Goal: Task Accomplishment & Management: Use online tool/utility

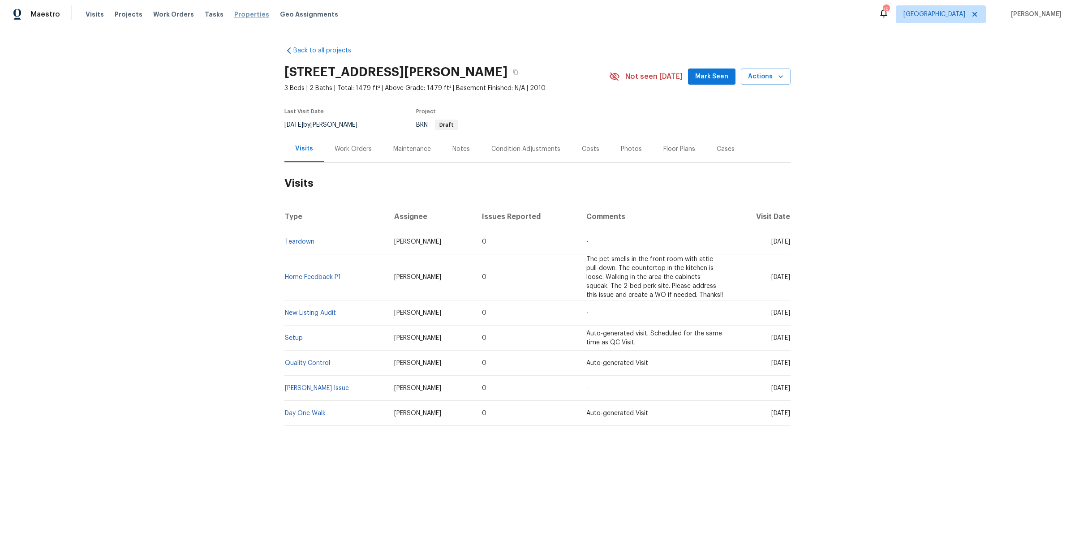
click at [244, 12] on span "Properties" at bounding box center [251, 14] width 35 height 9
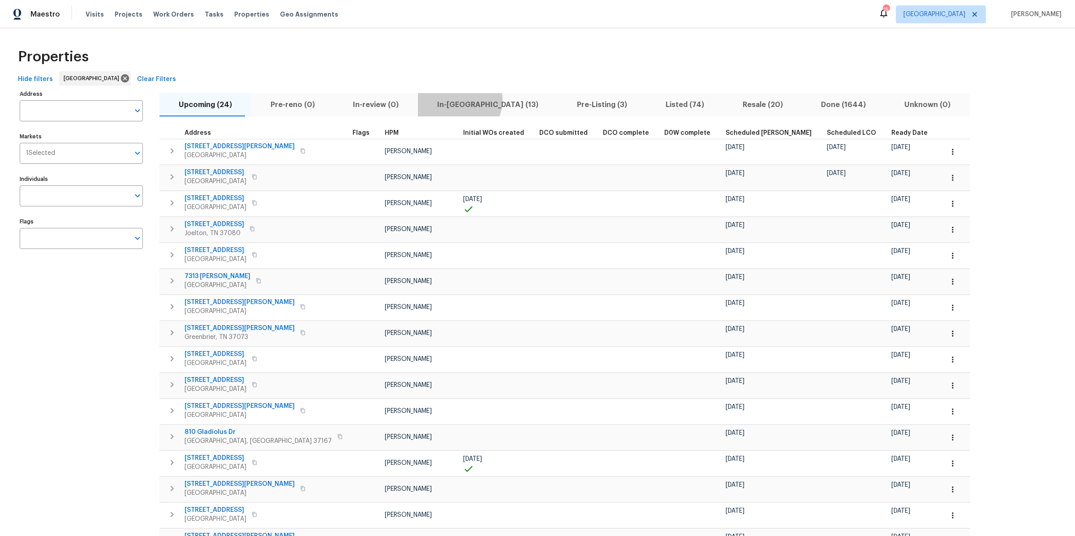
click at [440, 100] on span "In-reno (13)" at bounding box center [487, 105] width 129 height 13
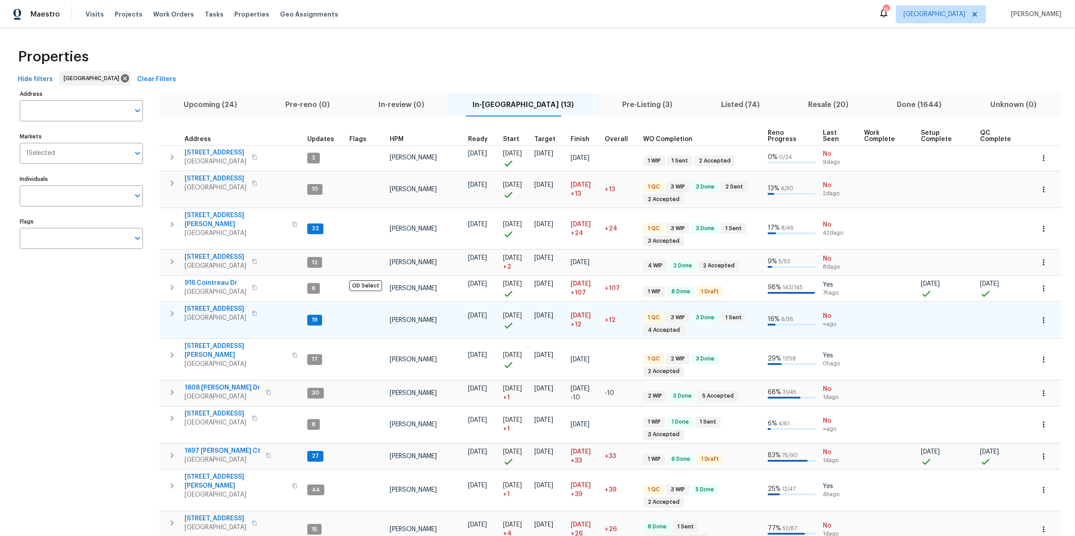
click at [208, 305] on span "404 Elfie Ct" at bounding box center [216, 309] width 62 height 9
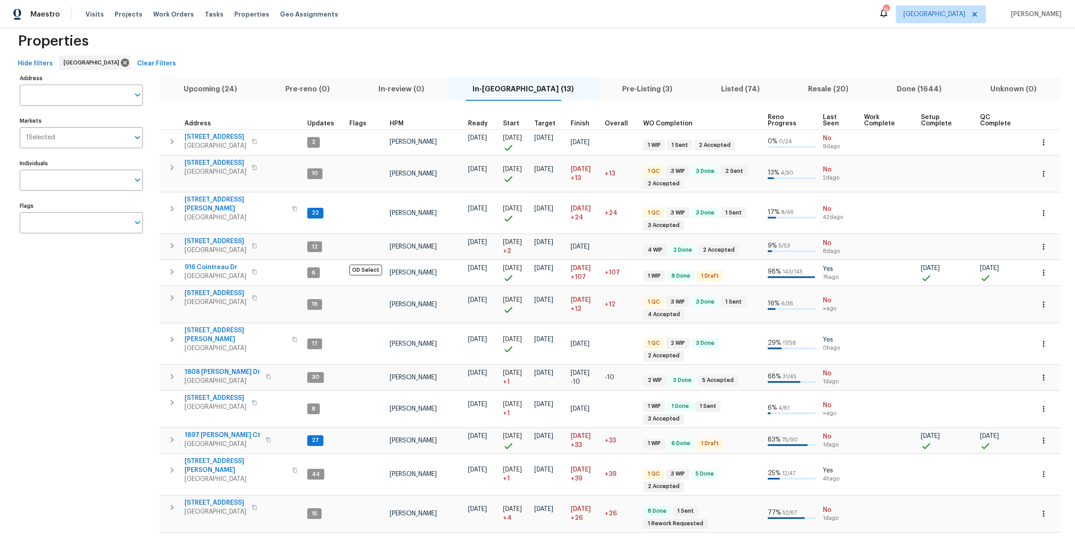
scroll to position [27, 0]
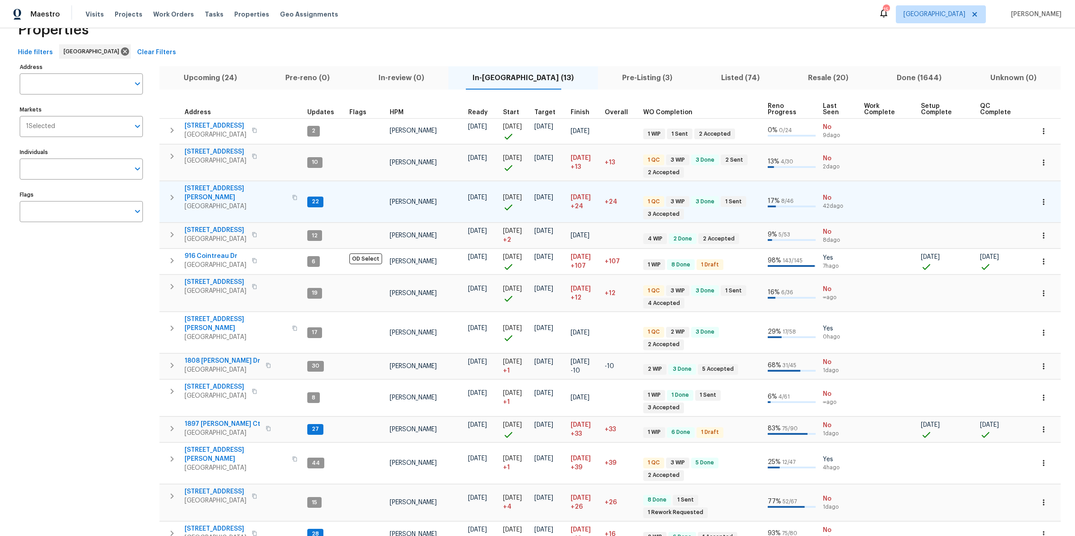
click at [225, 187] on span "2390 Senseney Dr" at bounding box center [236, 193] width 102 height 18
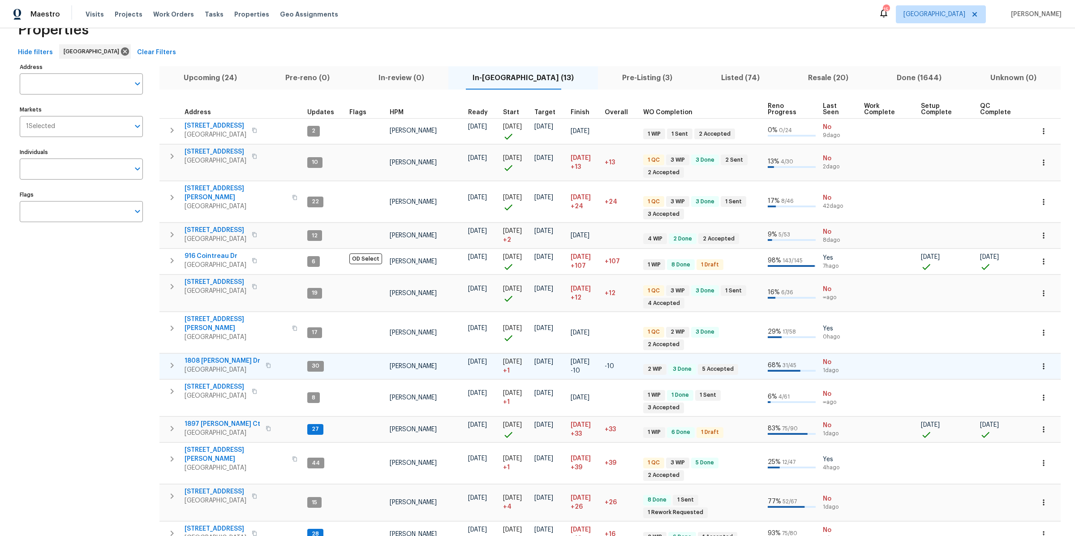
click at [216, 357] on span "1808 [PERSON_NAME] Dr" at bounding box center [223, 361] width 76 height 9
click at [202, 226] on span "1837 Twin Rivers Rd" at bounding box center [216, 230] width 62 height 9
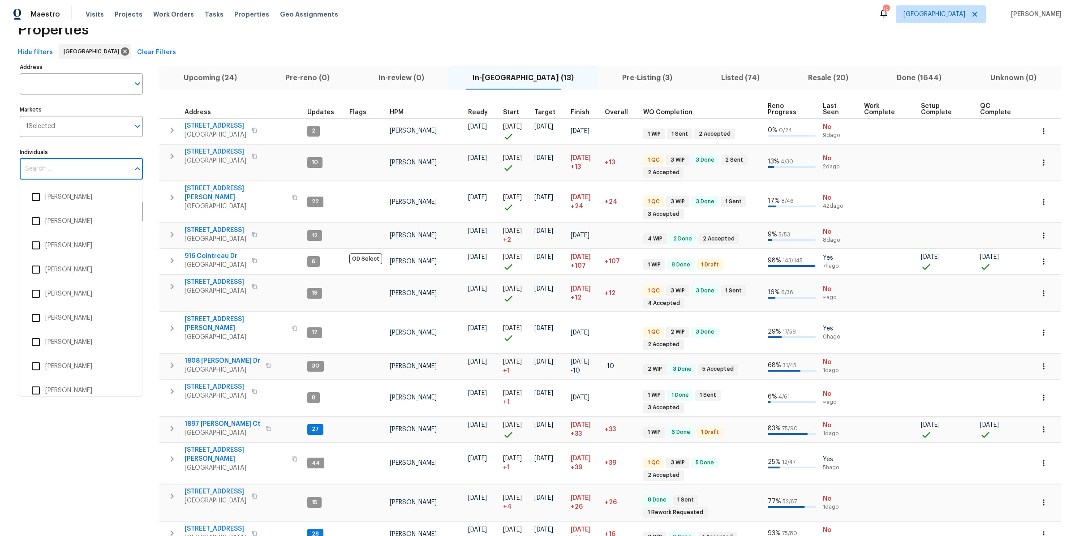
click at [80, 172] on input "Individuals" at bounding box center [75, 169] width 110 height 21
type input "carmen"
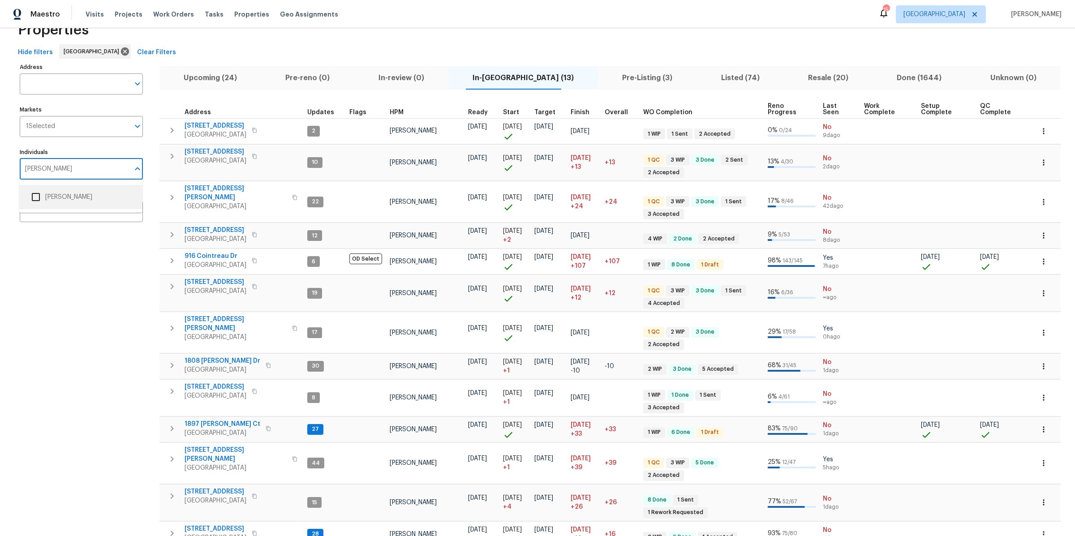
click at [52, 199] on li "[PERSON_NAME]" at bounding box center [80, 197] width 109 height 19
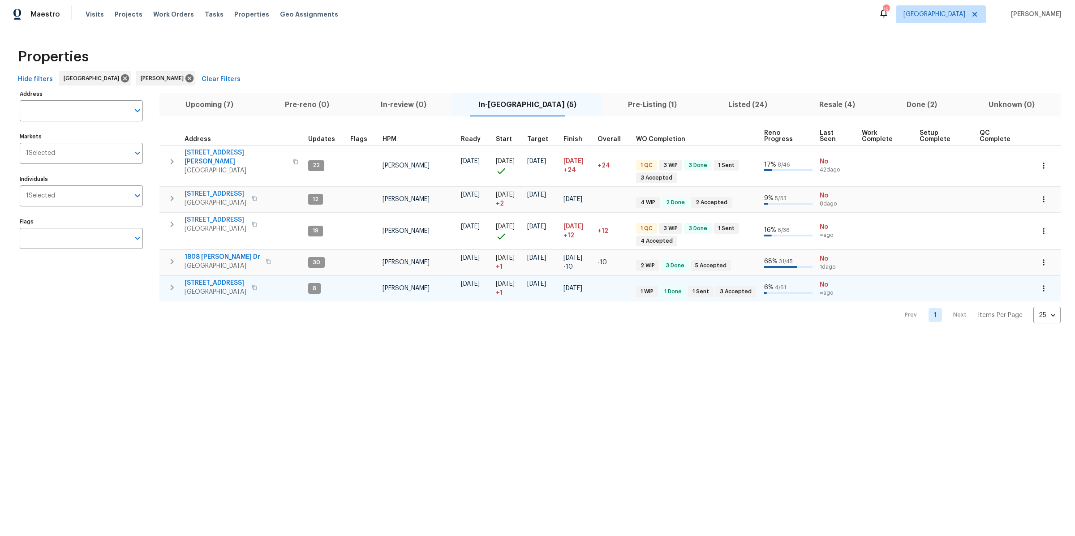
click at [212, 279] on span "152 Whitehall Dr" at bounding box center [216, 283] width 62 height 9
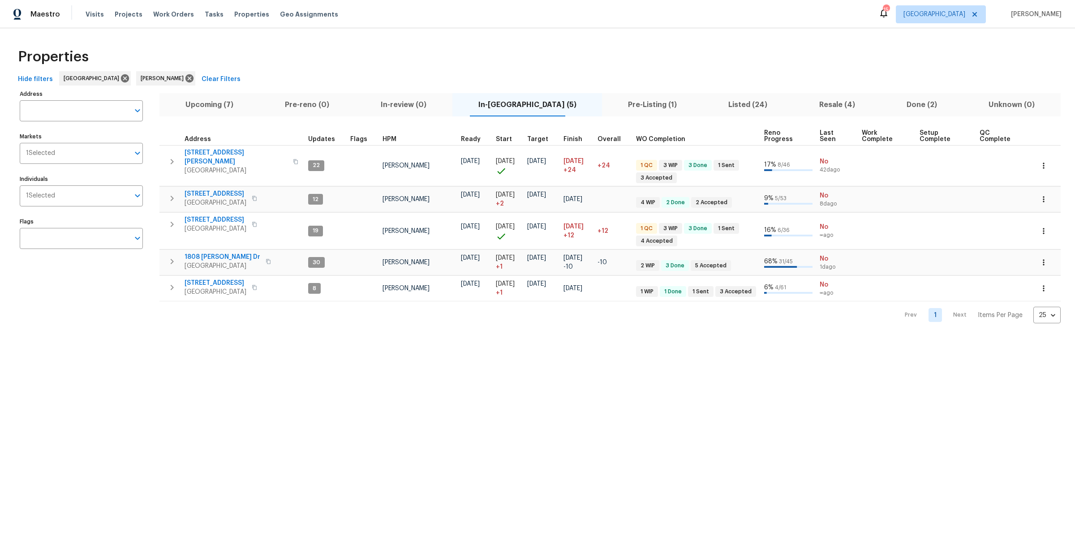
click at [635, 100] on span "Pre-Listing (1)" at bounding box center [652, 105] width 90 height 13
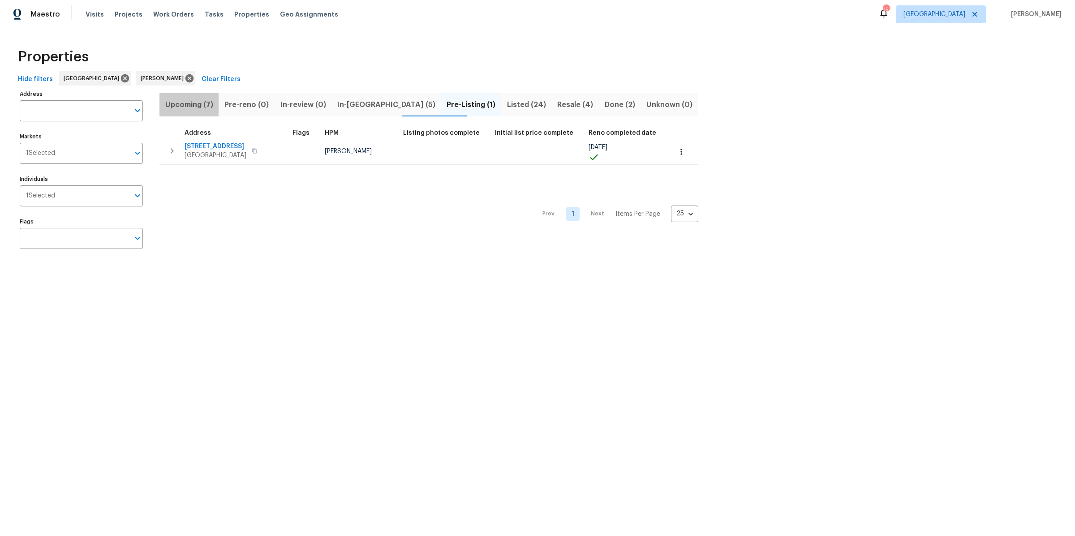
click at [206, 107] on span "Upcoming (7)" at bounding box center [189, 105] width 48 height 13
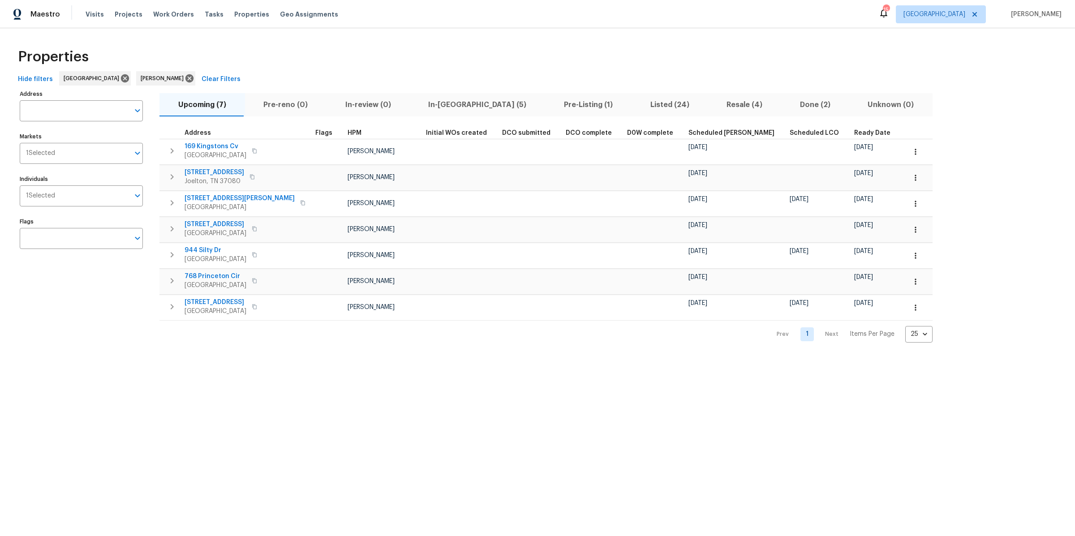
click at [854, 131] on span "Ready Date" at bounding box center [872, 133] width 36 height 6
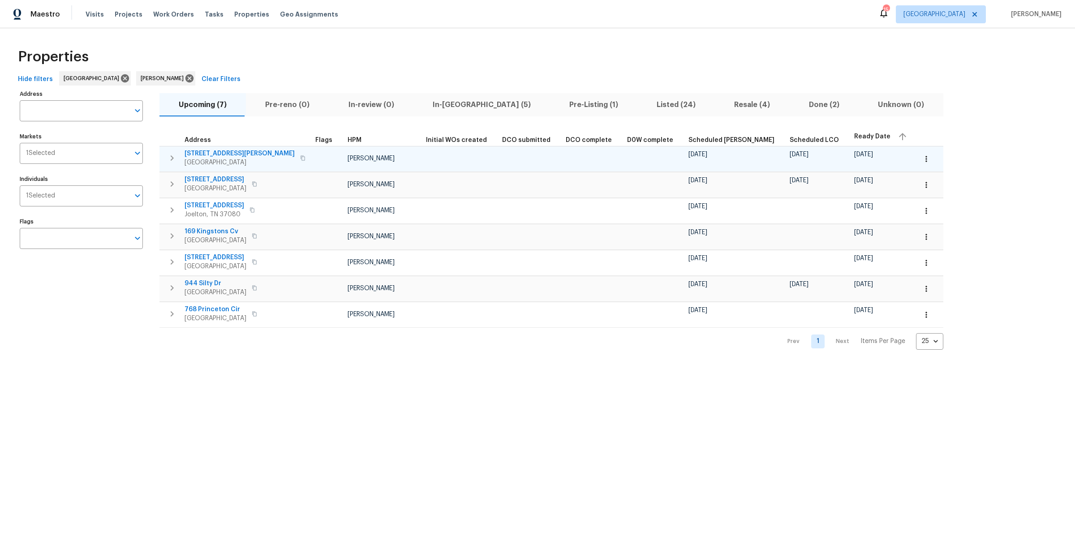
click at [207, 151] on span "743 Sleek Fox Dr" at bounding box center [240, 153] width 110 height 9
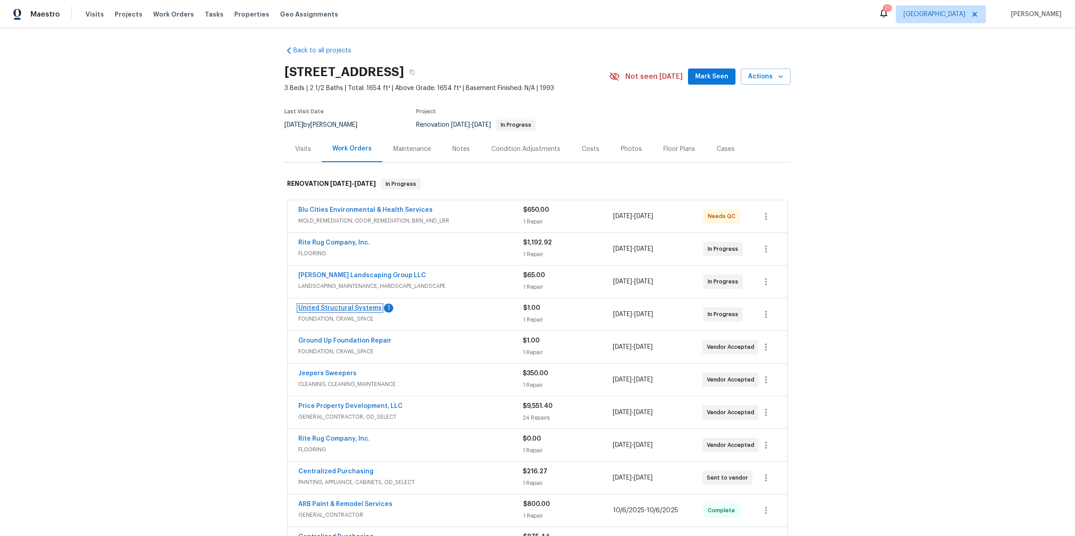
click at [340, 308] on link "United Structural Systems" at bounding box center [339, 308] width 83 height 6
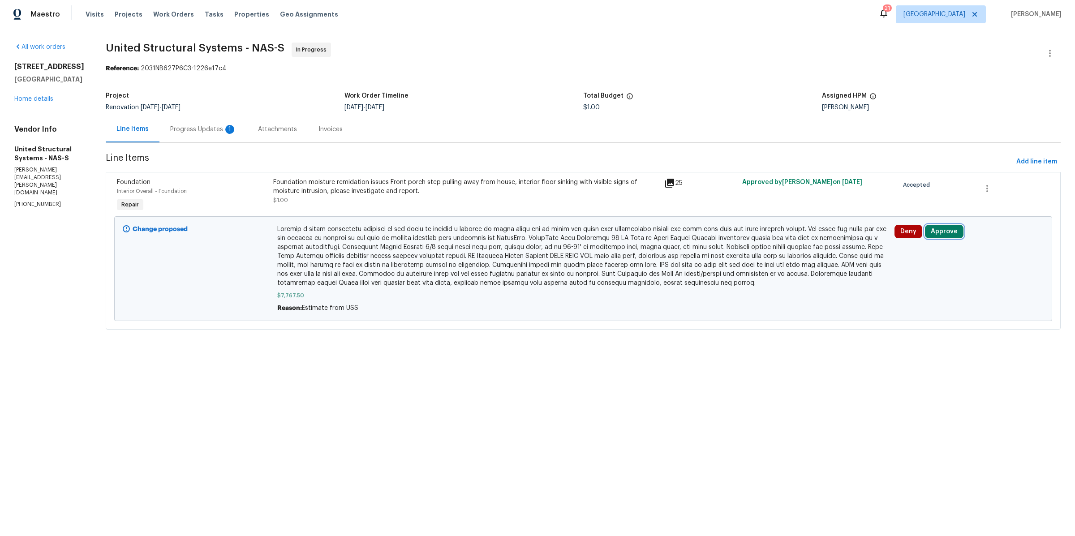
click at [949, 232] on button "Approve" at bounding box center [944, 231] width 39 height 13
click at [808, 246] on button "Approve" at bounding box center [809, 241] width 54 height 18
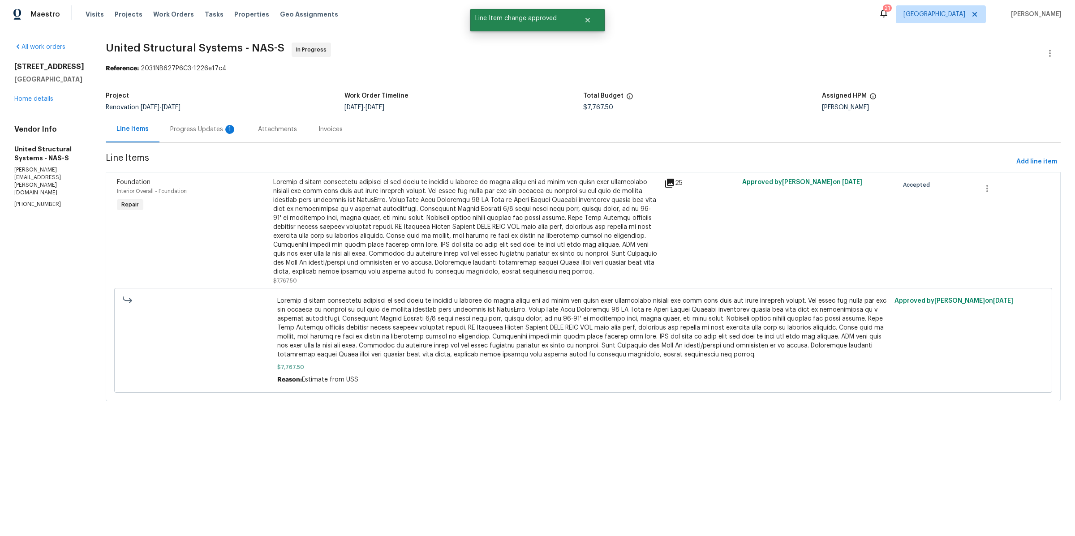
click at [198, 127] on div "Progress Updates 1" at bounding box center [203, 129] width 66 height 9
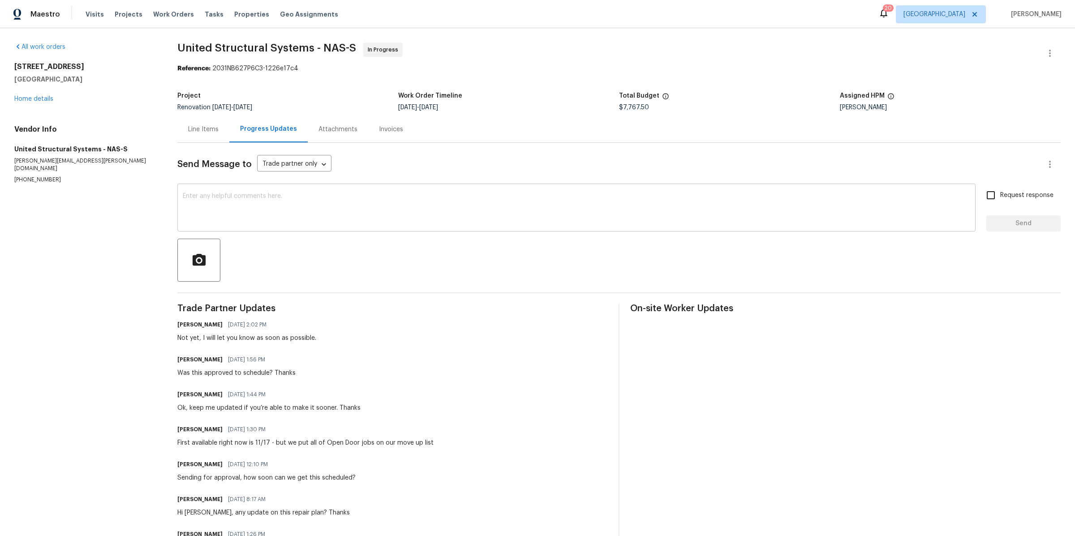
click at [301, 224] on textarea at bounding box center [577, 208] width 788 height 31
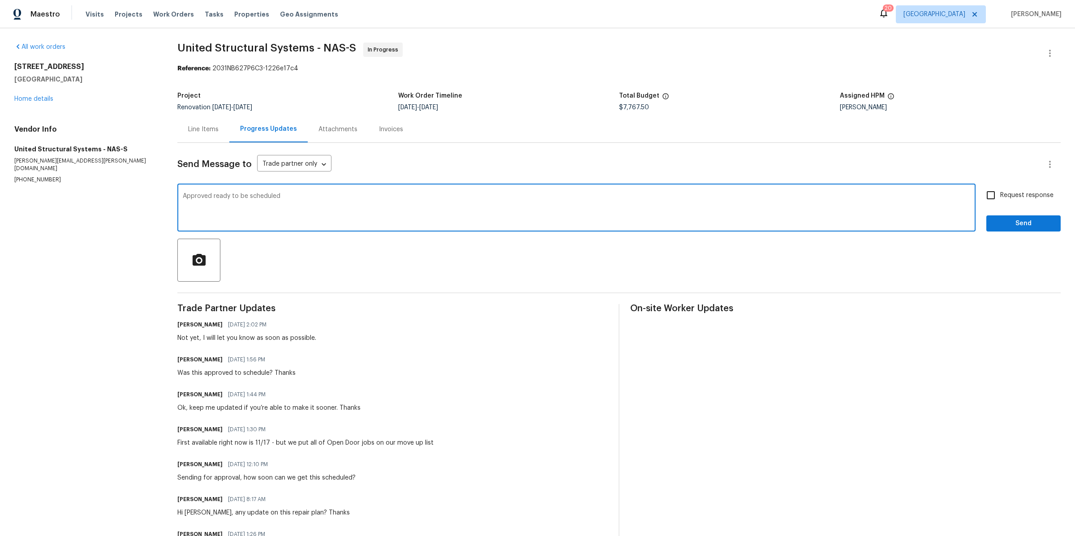
type textarea "Approved ready to be scheduled"
click at [983, 191] on input "Request response" at bounding box center [991, 195] width 19 height 19
checkbox input "true"
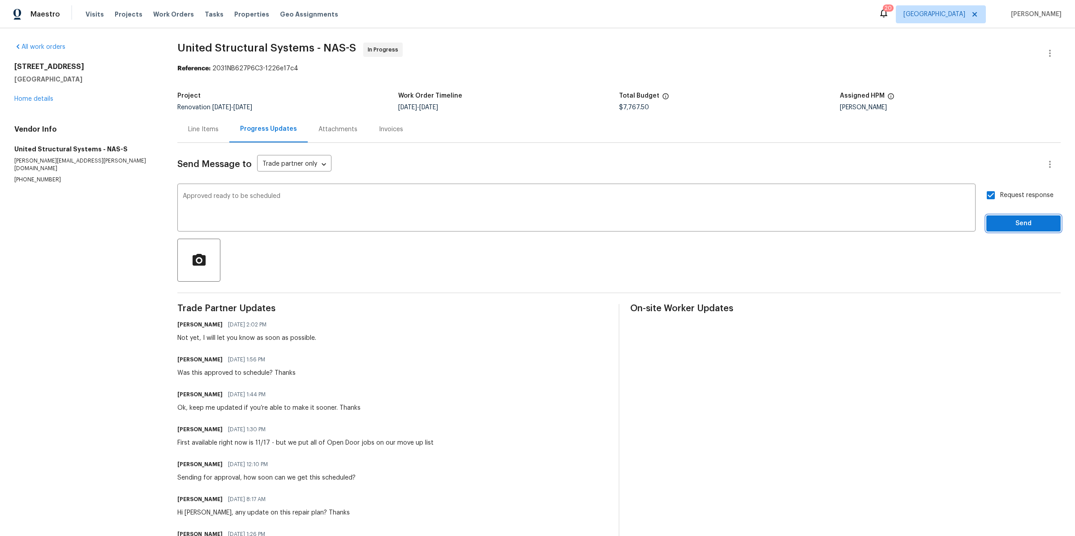
click at [994, 219] on span "Send" at bounding box center [1024, 223] width 60 height 11
click at [207, 129] on div "Line Items" at bounding box center [203, 129] width 30 height 9
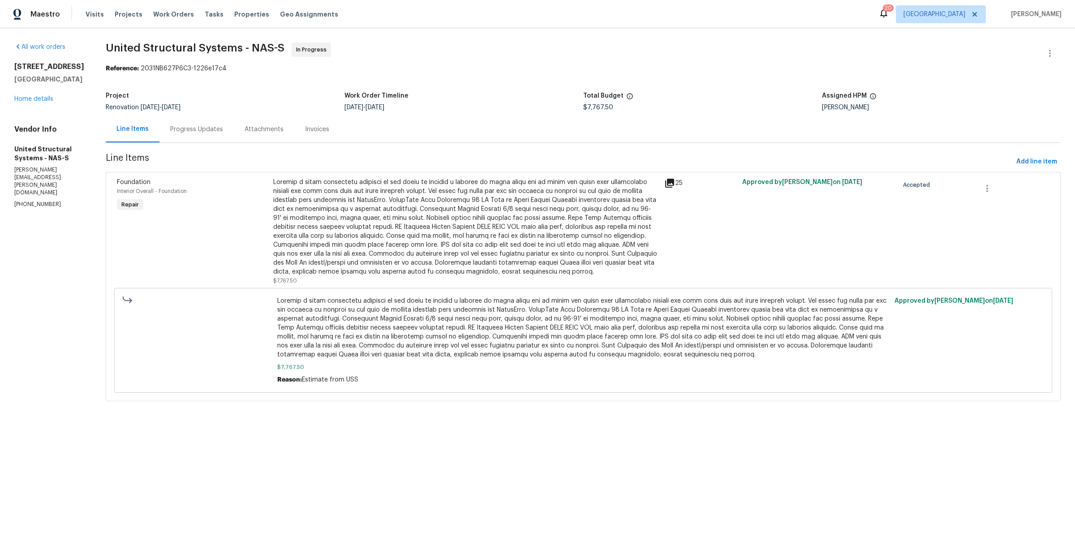
click at [356, 217] on div at bounding box center [466, 227] width 386 height 99
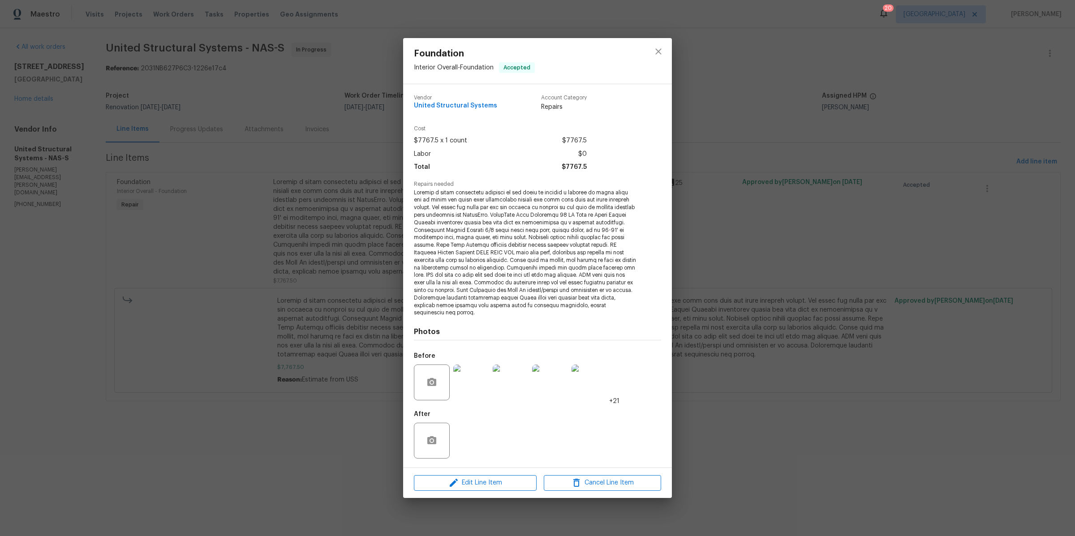
click at [465, 380] on img at bounding box center [471, 383] width 36 height 36
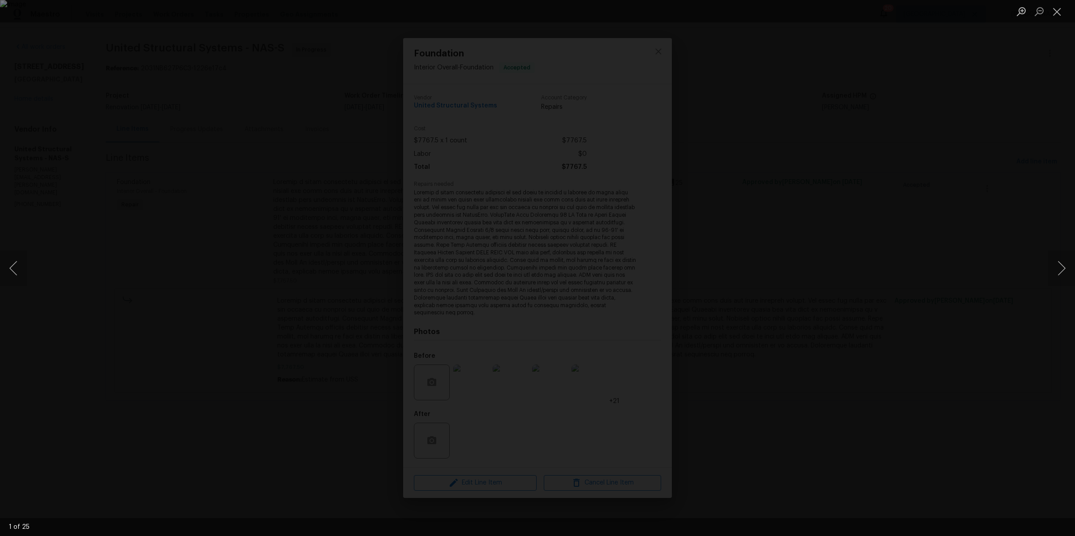
click at [1048, 301] on div "Lightbox" at bounding box center [537, 268] width 1075 height 536
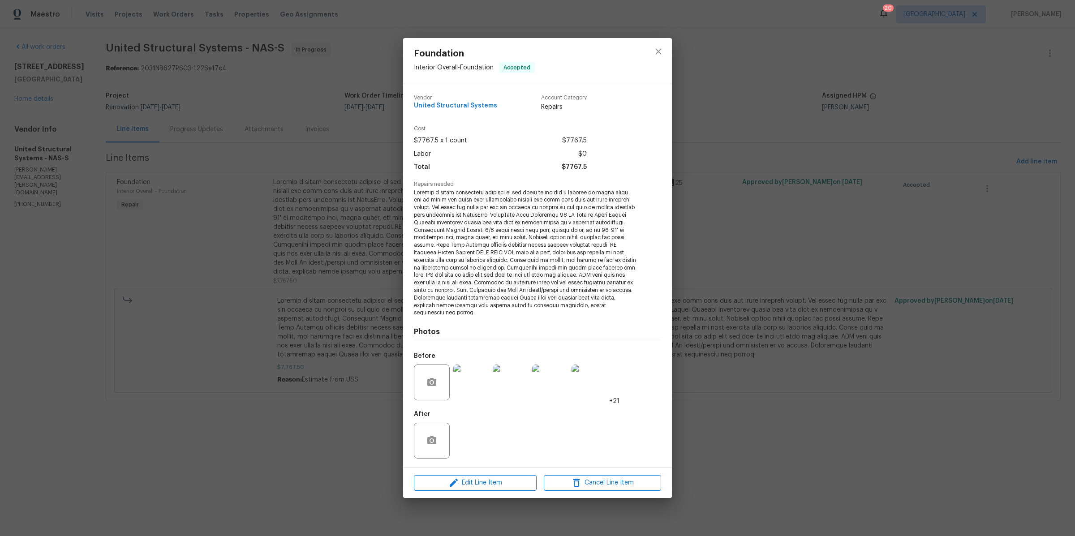
click at [1054, 268] on div "Foundation Interior Overall - Foundation Accepted Vendor United Structural Syst…" at bounding box center [537, 268] width 1075 height 536
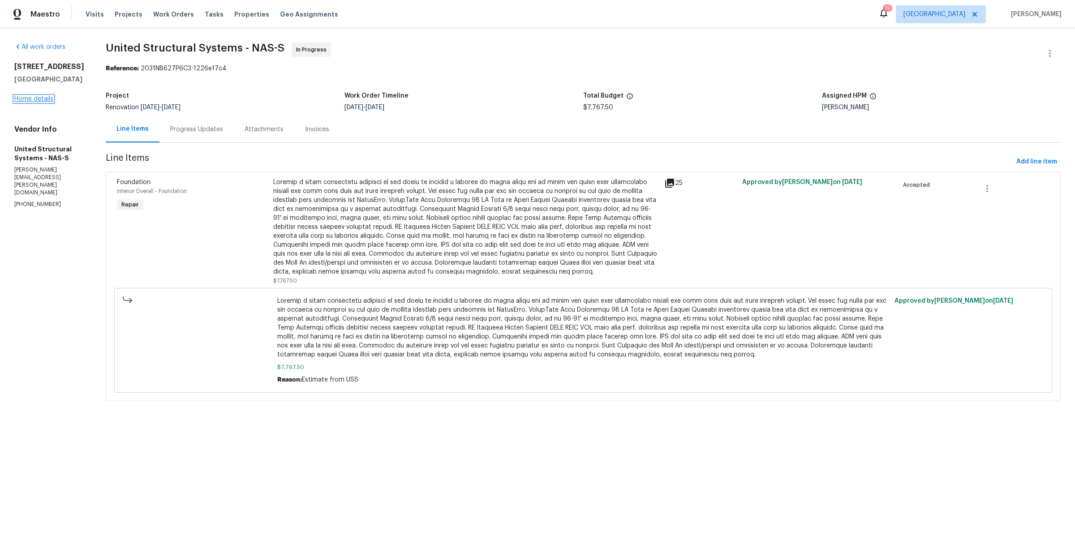
click at [39, 98] on link "Home details" at bounding box center [33, 99] width 39 height 6
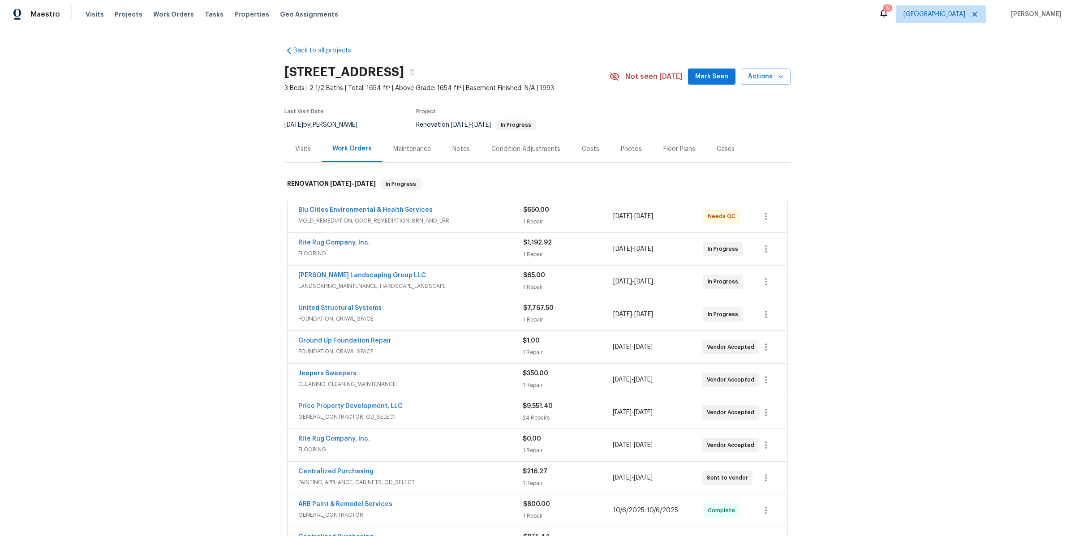
click at [572, 148] on div "Costs" at bounding box center [590, 149] width 39 height 26
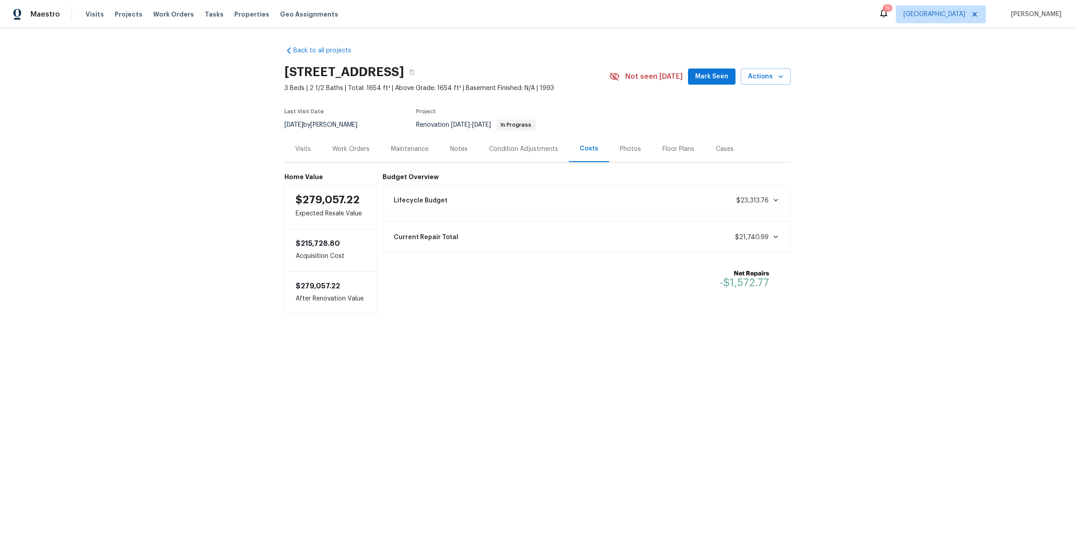
click at [350, 150] on div "Work Orders" at bounding box center [350, 149] width 37 height 9
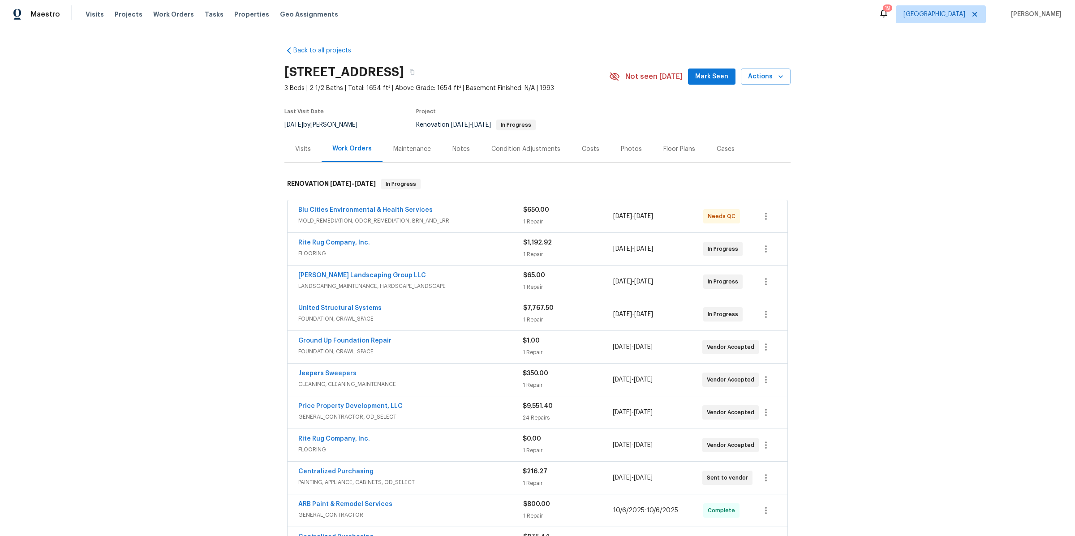
click at [452, 145] on div "Notes" at bounding box center [460, 149] width 17 height 9
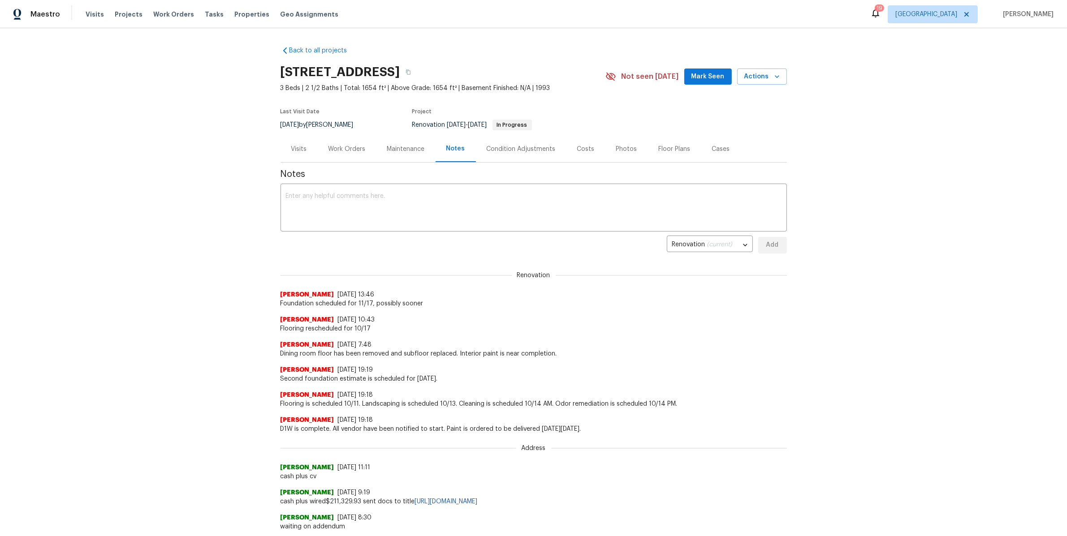
click at [285, 150] on div "Visits" at bounding box center [298, 149] width 37 height 26
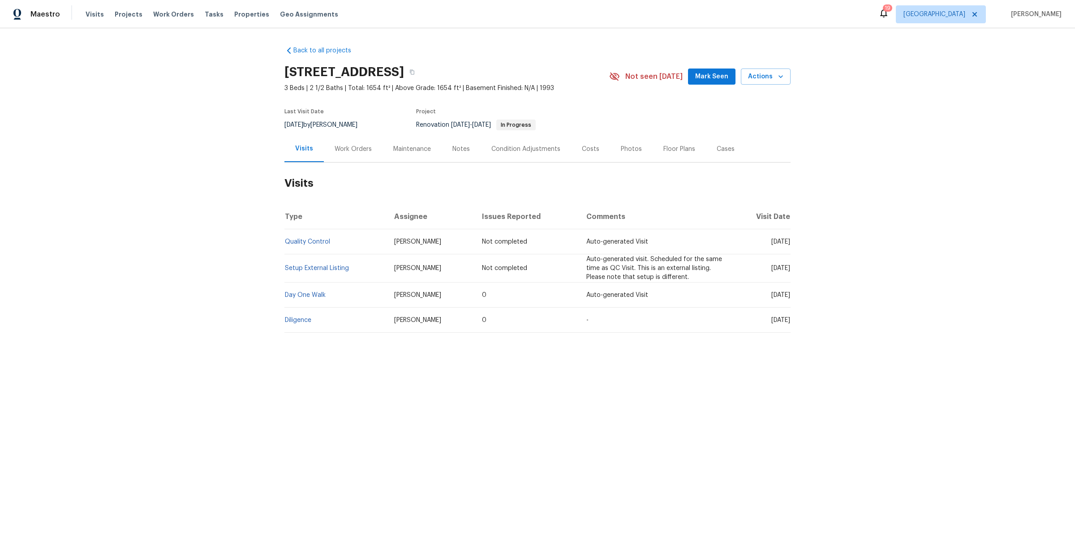
click at [345, 147] on div "Work Orders" at bounding box center [353, 149] width 37 height 9
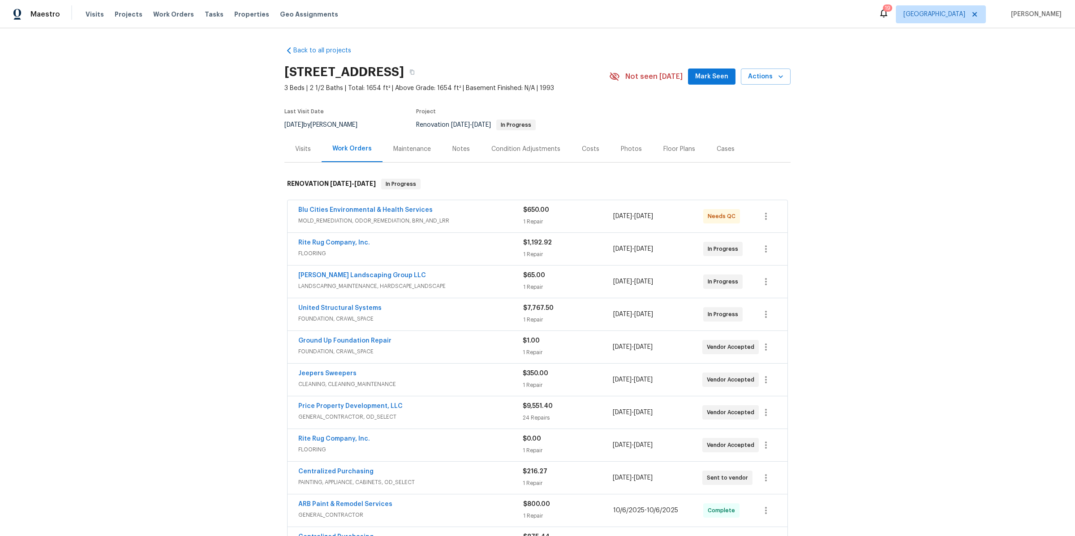
click at [295, 152] on div "Visits" at bounding box center [303, 149] width 16 height 9
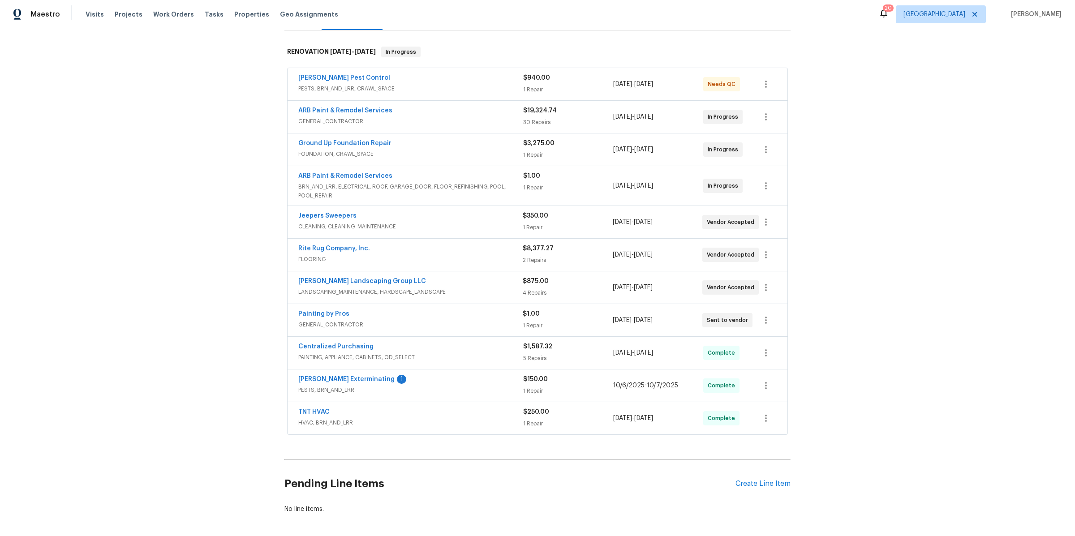
scroll to position [181, 0]
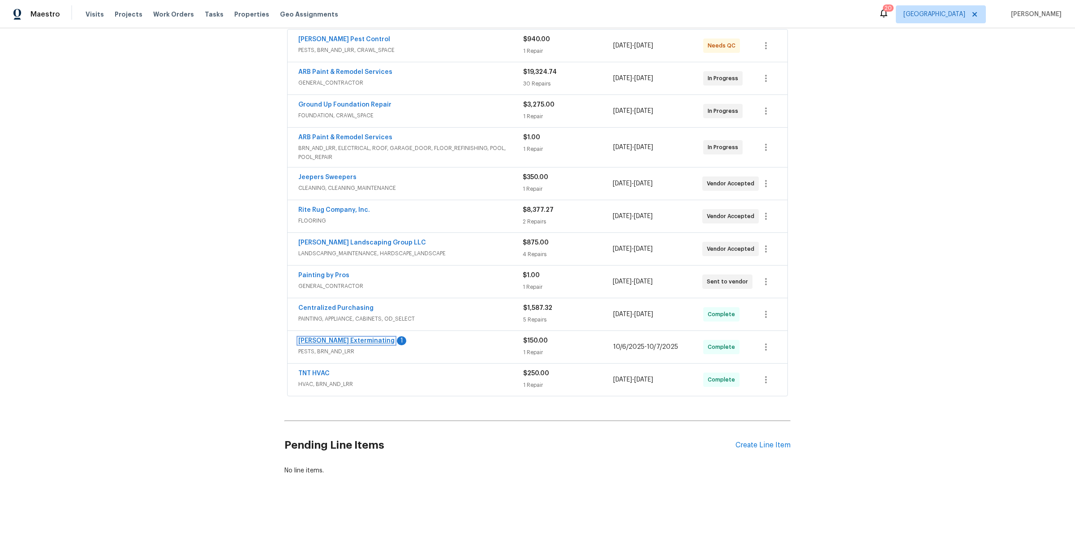
click at [347, 338] on link "Belle Meade Exterminating" at bounding box center [346, 341] width 96 height 6
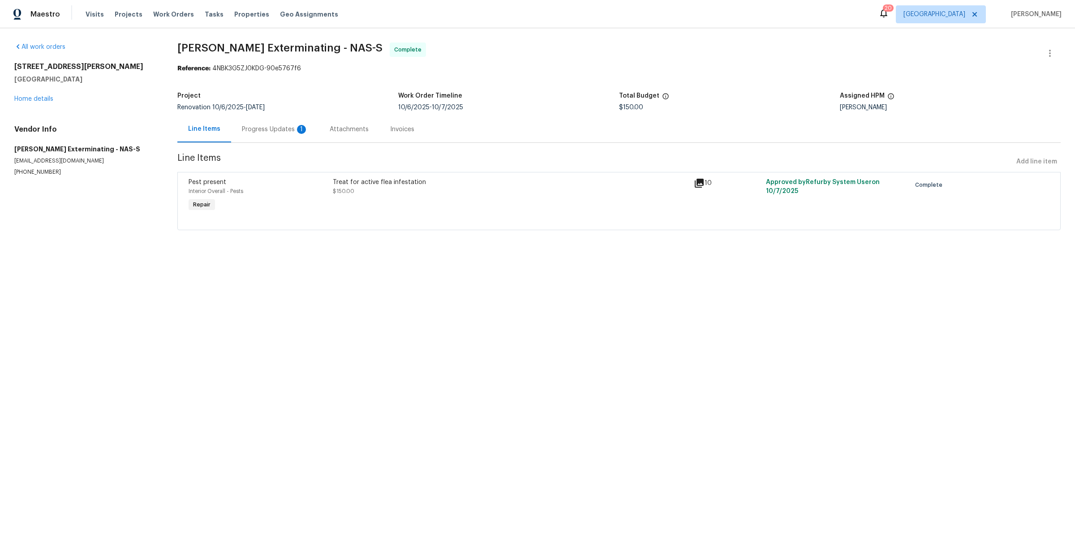
click at [254, 123] on div "Progress Updates 1" at bounding box center [275, 129] width 88 height 26
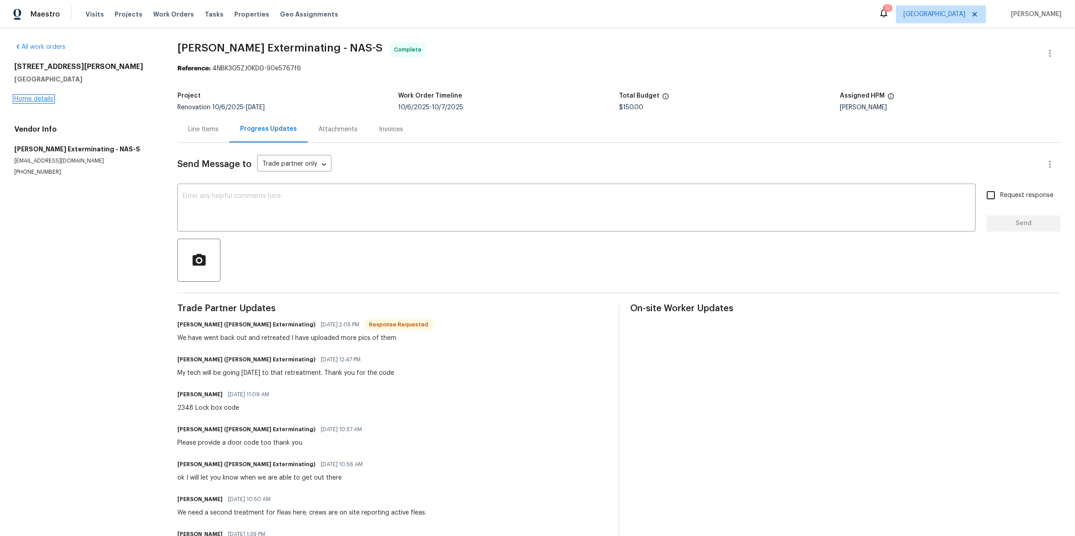
click at [49, 98] on link "Home details" at bounding box center [33, 99] width 39 height 6
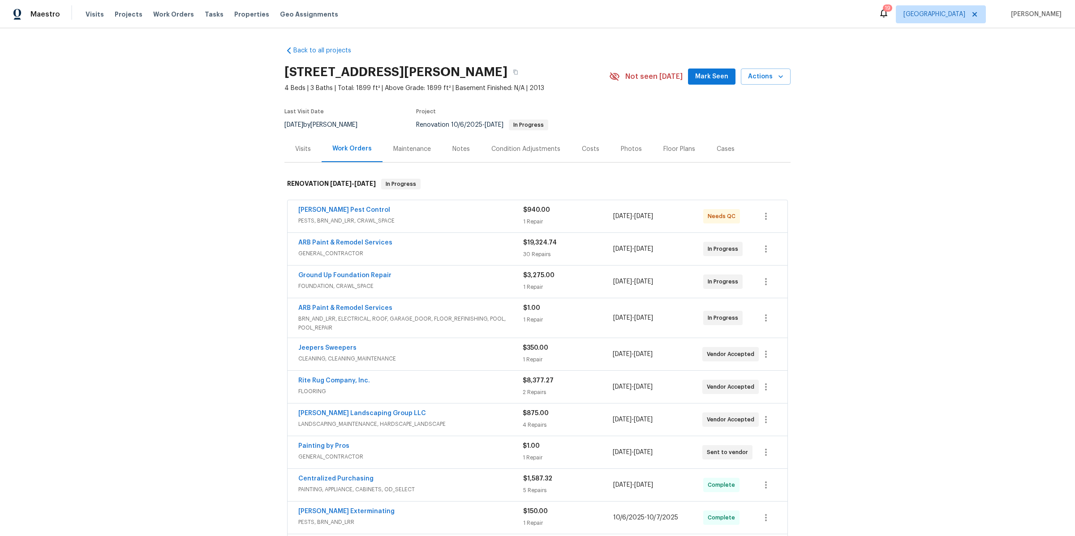
click at [588, 150] on div "Costs" at bounding box center [590, 149] width 17 height 9
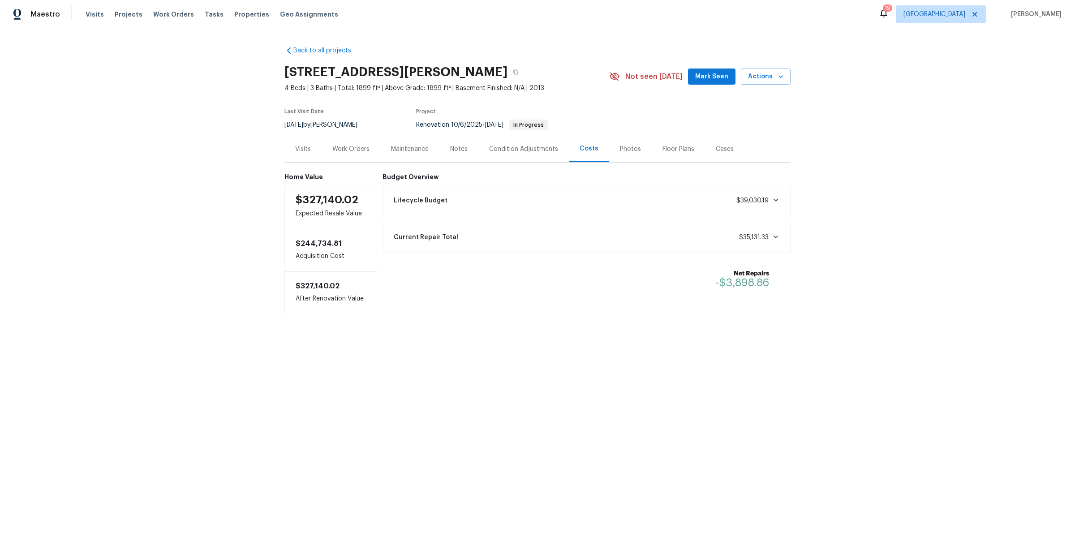
click at [336, 153] on div "Work Orders" at bounding box center [350, 149] width 37 height 9
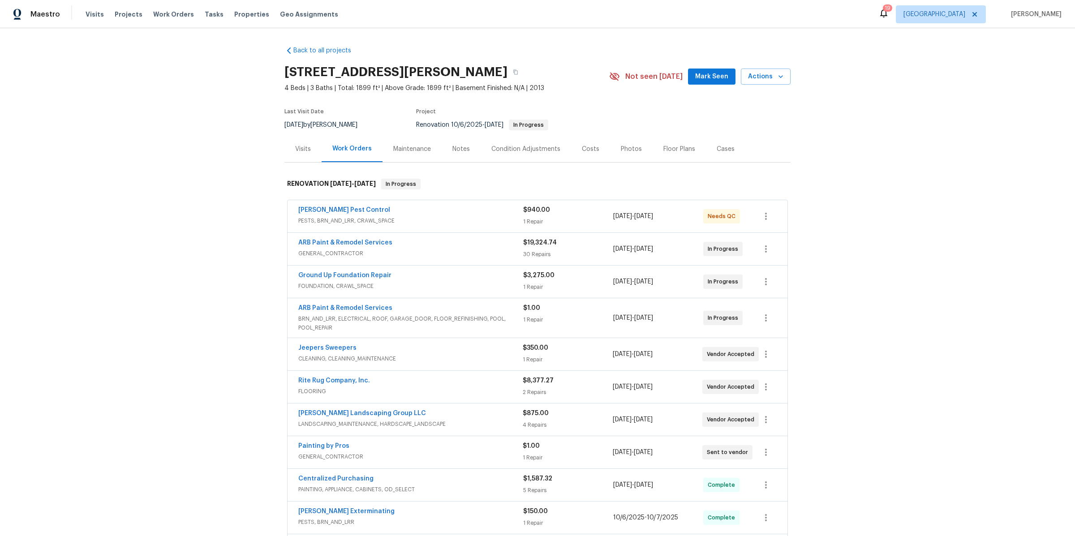
click at [453, 152] on div "Notes" at bounding box center [460, 149] width 17 height 9
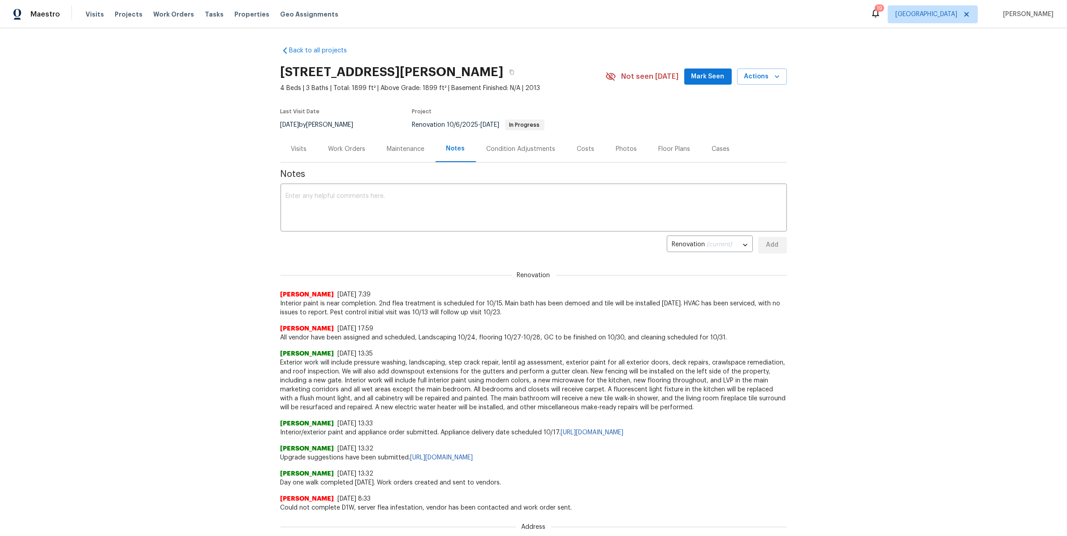
click at [353, 152] on div "Work Orders" at bounding box center [346, 149] width 37 height 9
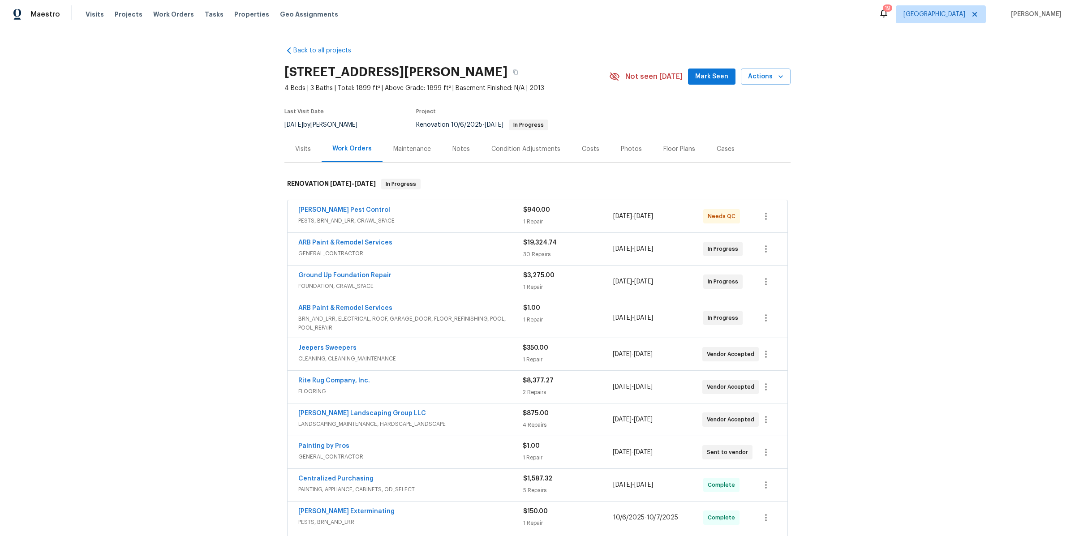
click at [585, 142] on div "Costs" at bounding box center [590, 149] width 39 height 26
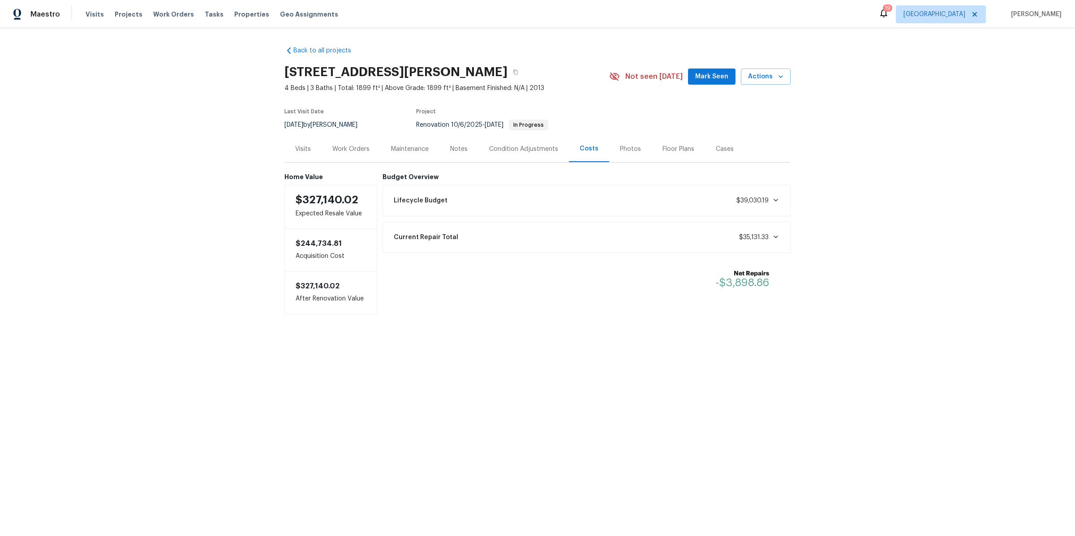
click at [290, 152] on div "Visits" at bounding box center [302, 149] width 37 height 26
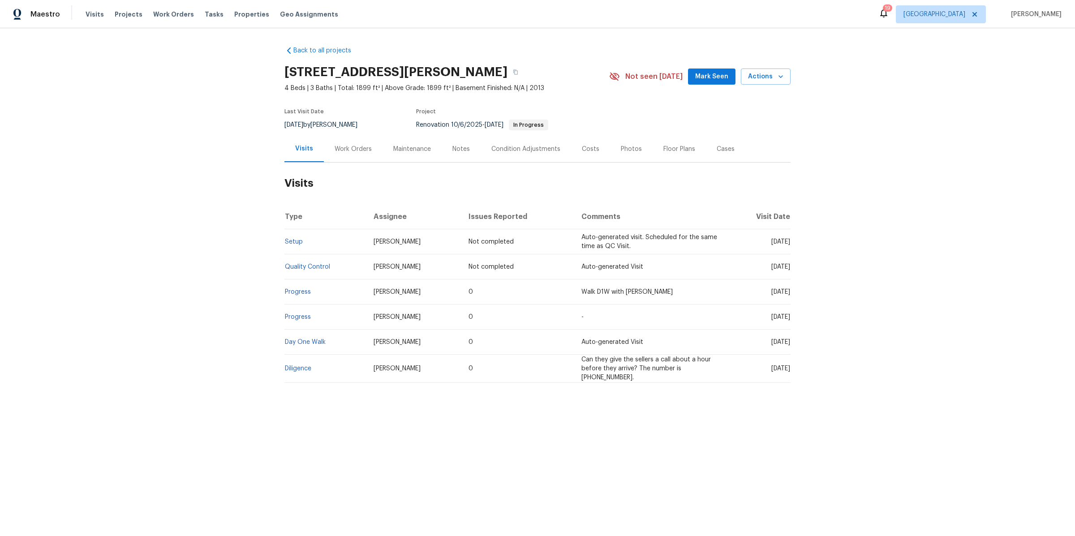
click at [349, 137] on div "Work Orders" at bounding box center [353, 149] width 59 height 26
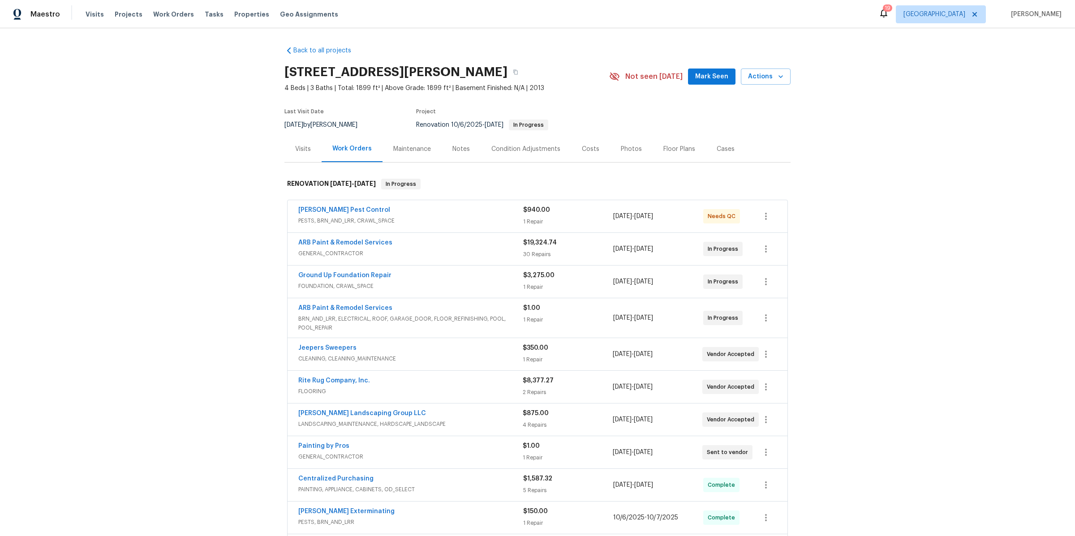
click at [453, 146] on div "Notes" at bounding box center [460, 149] width 17 height 9
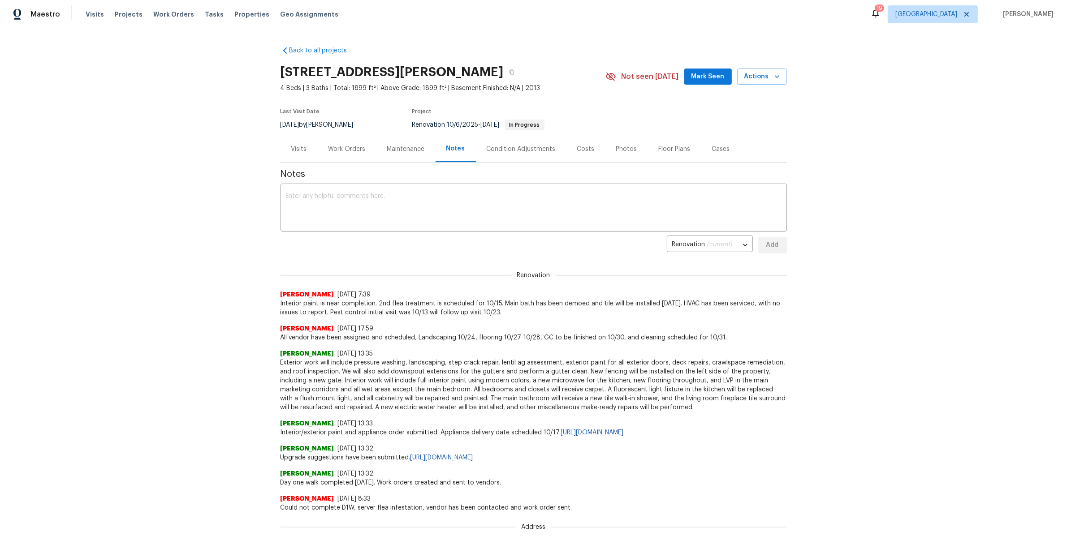
click at [305, 147] on div "Visits" at bounding box center [298, 149] width 37 height 26
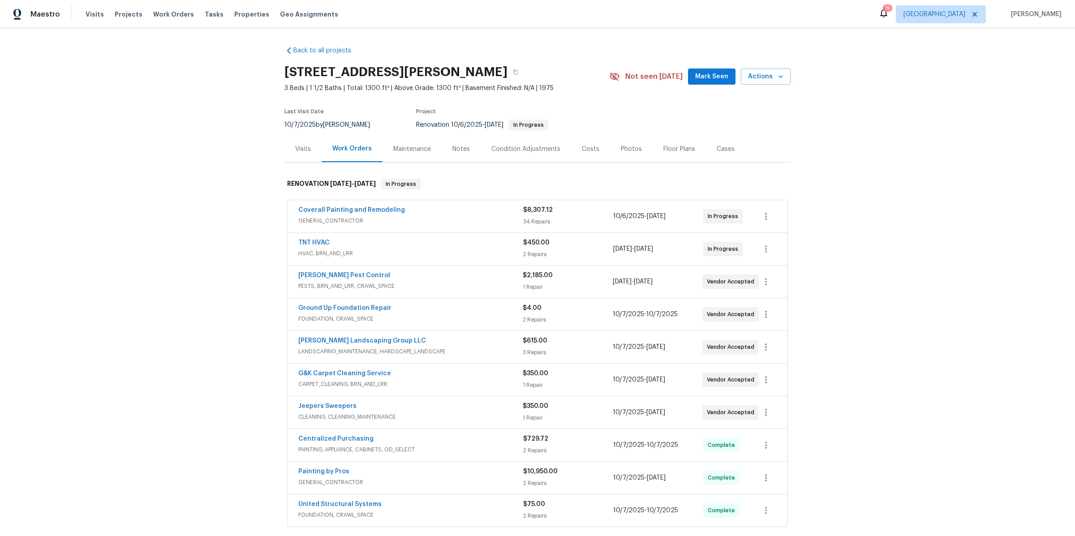
click at [583, 142] on div "Costs" at bounding box center [590, 149] width 39 height 26
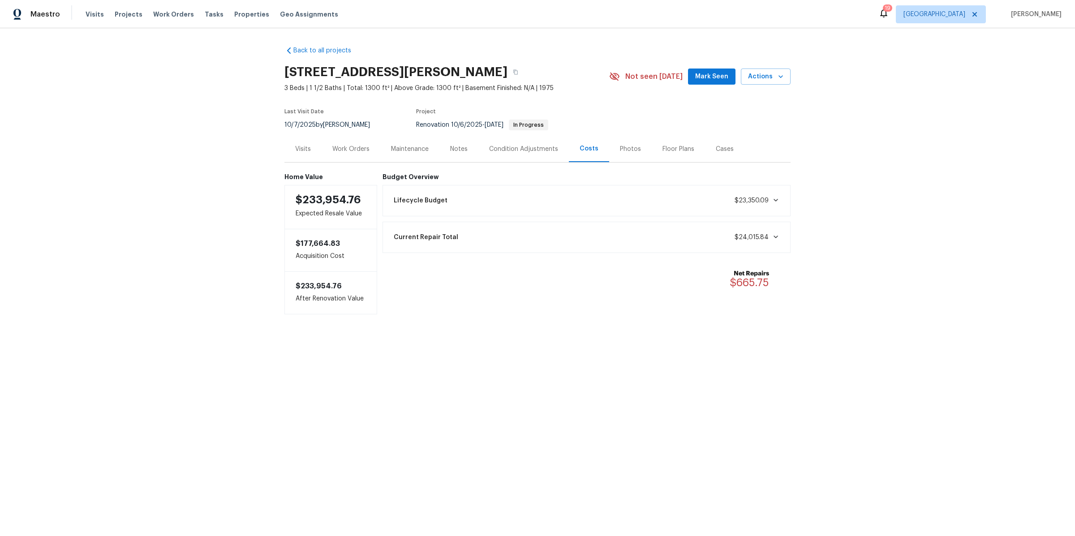
click at [351, 147] on div "Work Orders" at bounding box center [350, 149] width 37 height 9
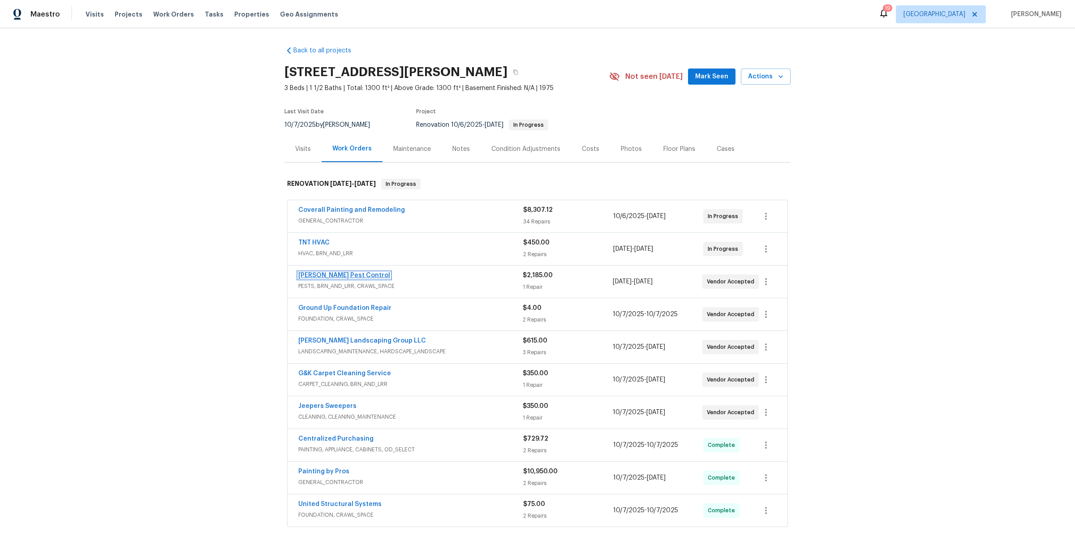
click at [332, 273] on link "[PERSON_NAME] Pest Control" at bounding box center [344, 275] width 92 height 6
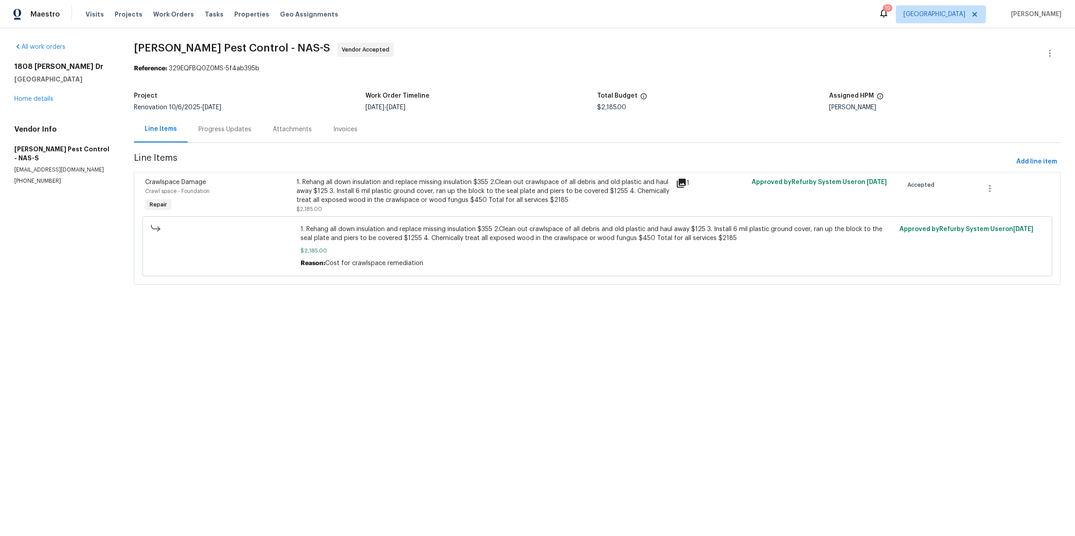
click at [241, 139] on div "Progress Updates" at bounding box center [225, 129] width 74 height 26
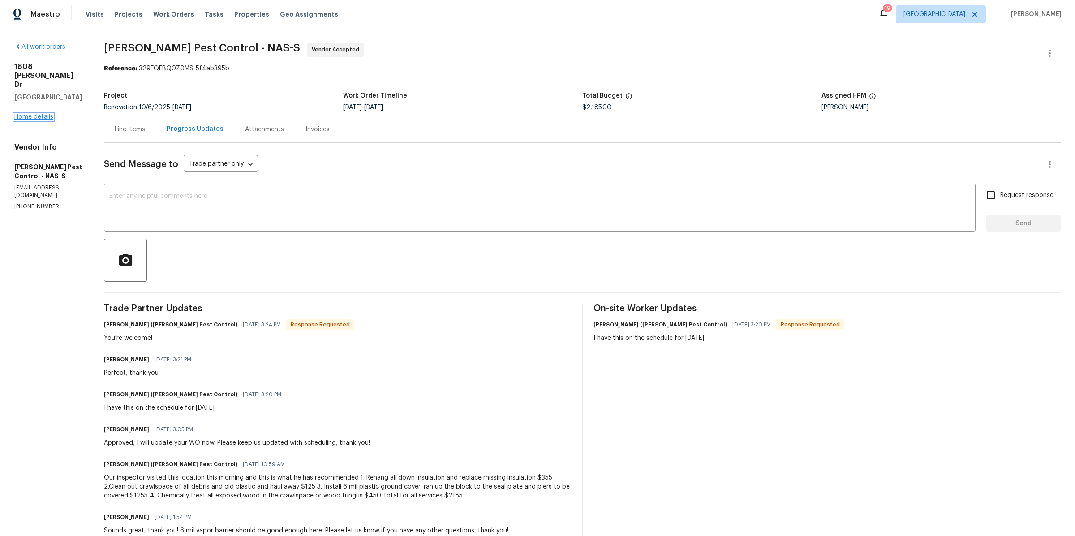
click at [34, 114] on link "Home details" at bounding box center [33, 117] width 39 height 6
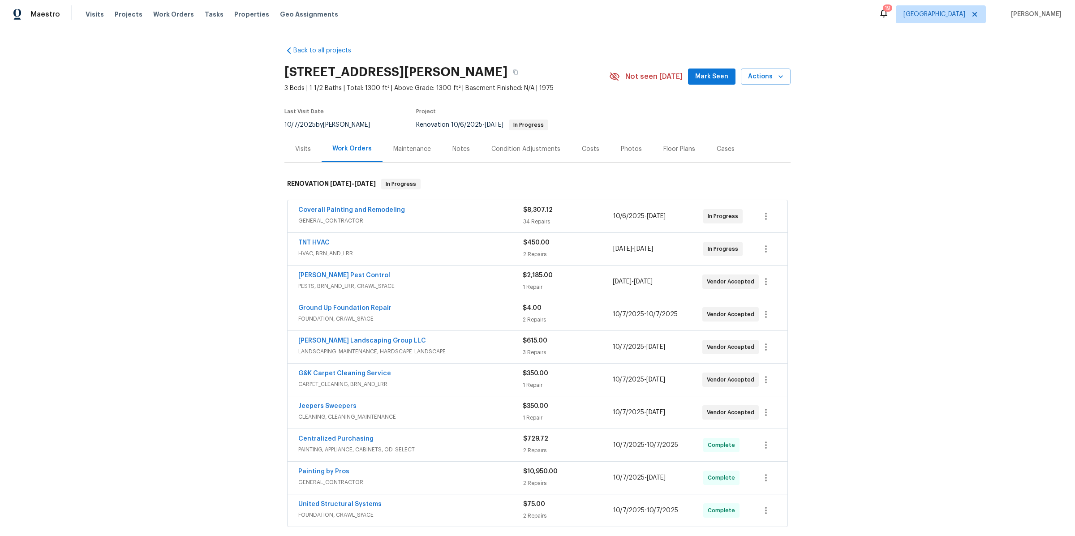
click at [458, 148] on div "Notes" at bounding box center [460, 149] width 17 height 9
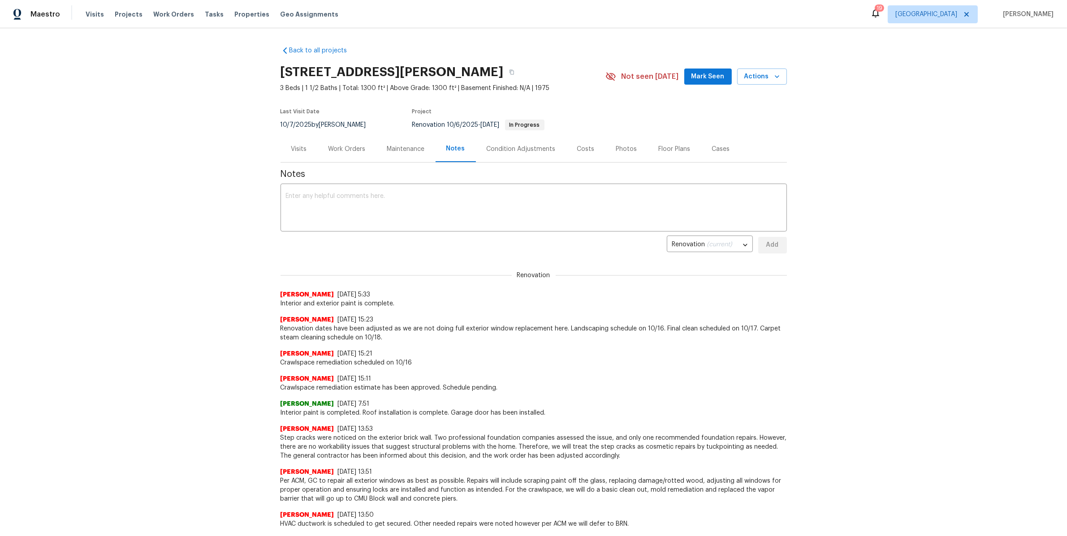
click at [579, 153] on div "Costs" at bounding box center [585, 149] width 17 height 9
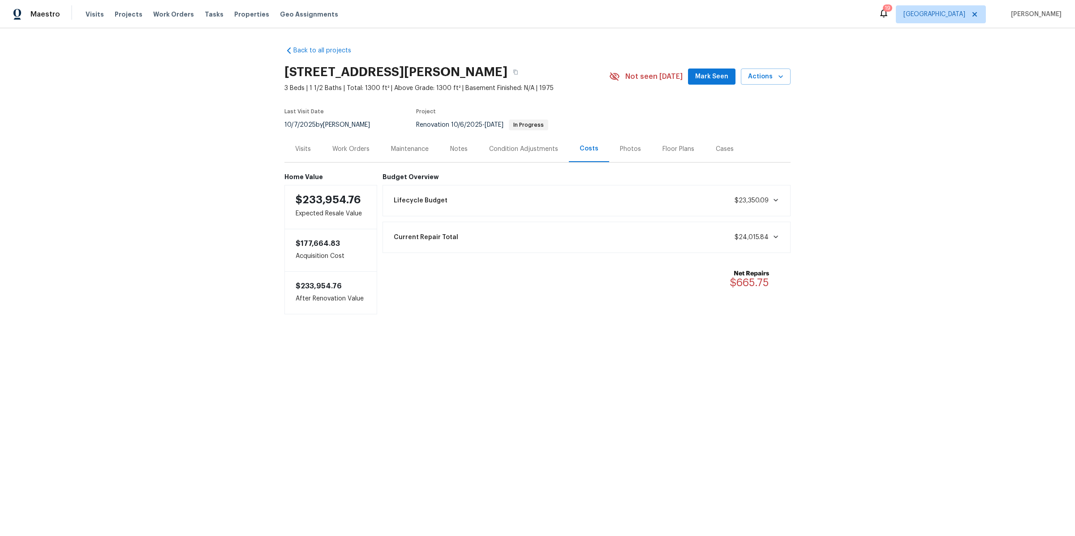
click at [353, 148] on div "Work Orders" at bounding box center [350, 149] width 37 height 9
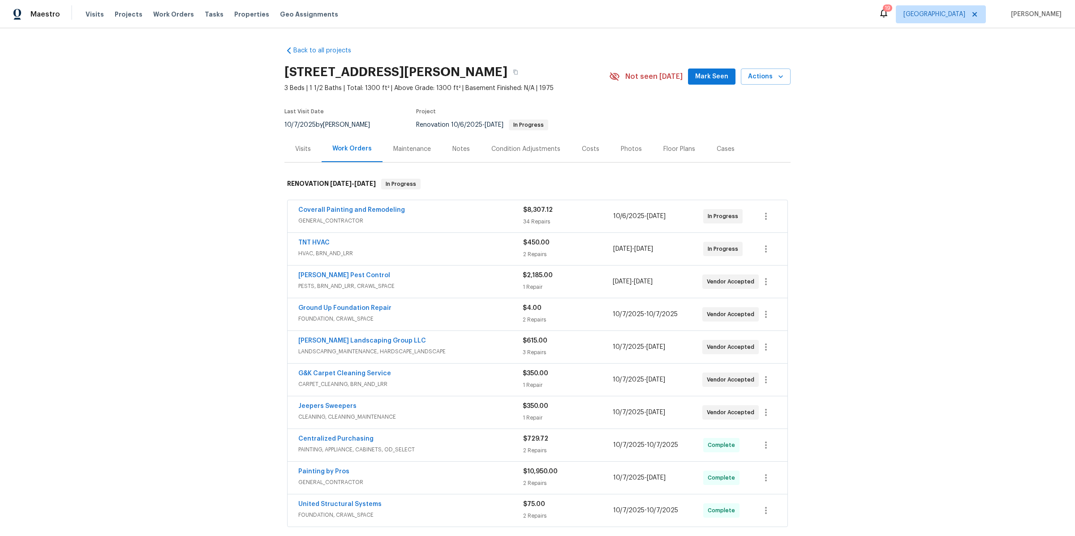
click at [302, 146] on div "Visits" at bounding box center [303, 149] width 16 height 9
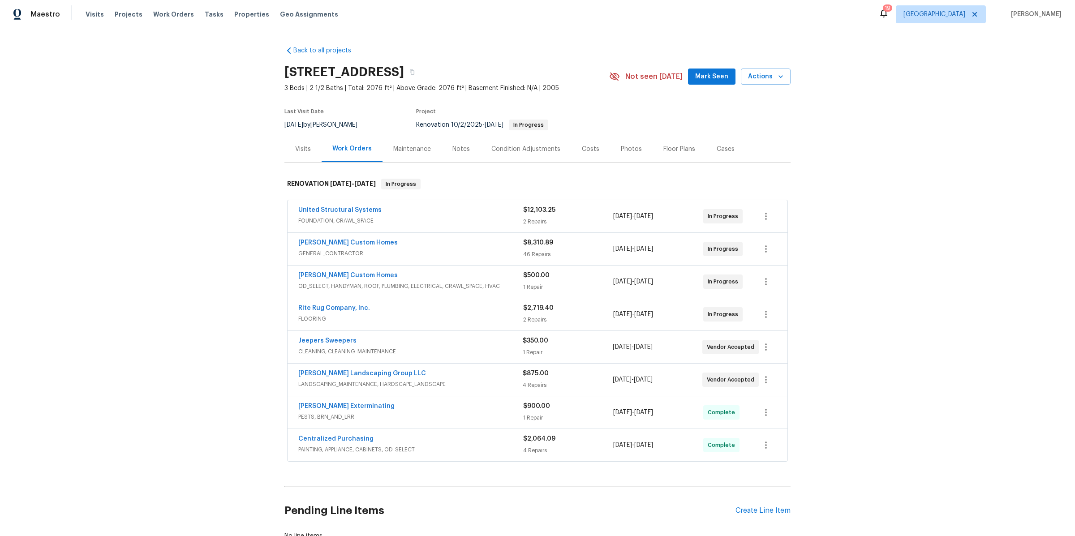
click at [593, 150] on div "Costs" at bounding box center [590, 149] width 39 height 26
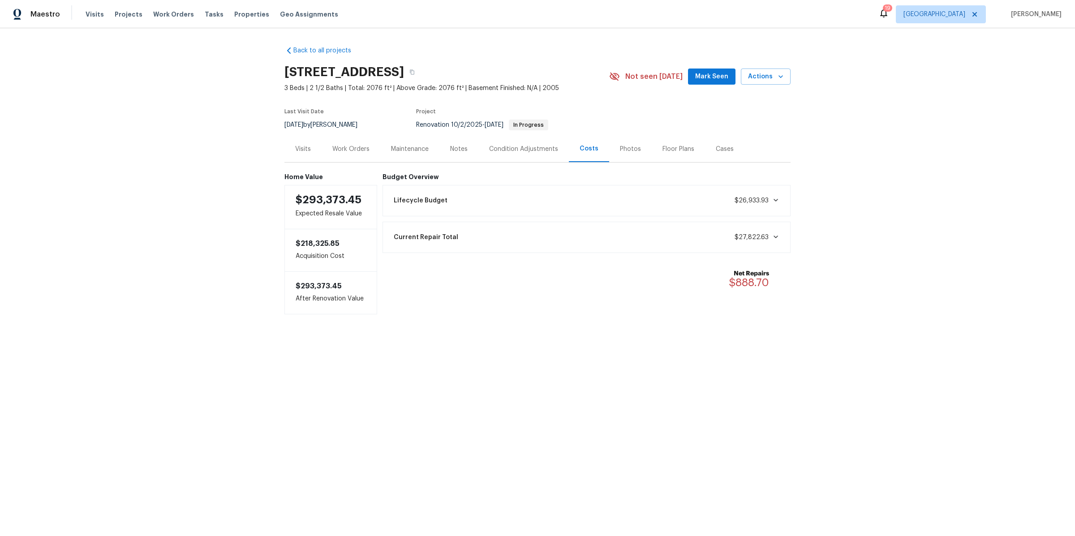
click at [295, 155] on div "Visits" at bounding box center [302, 149] width 37 height 26
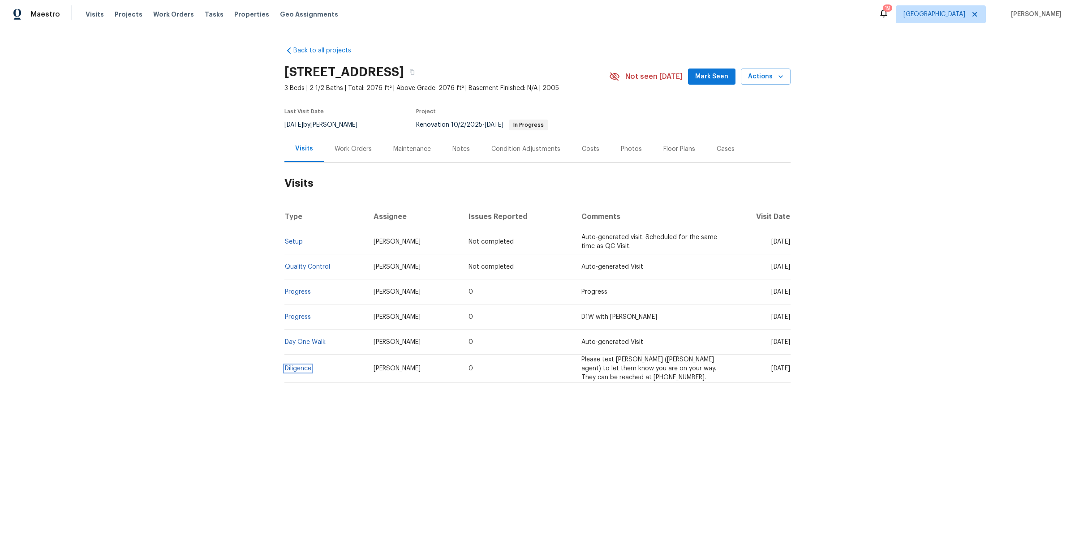
click at [290, 368] on link "Diligence" at bounding box center [298, 369] width 26 height 6
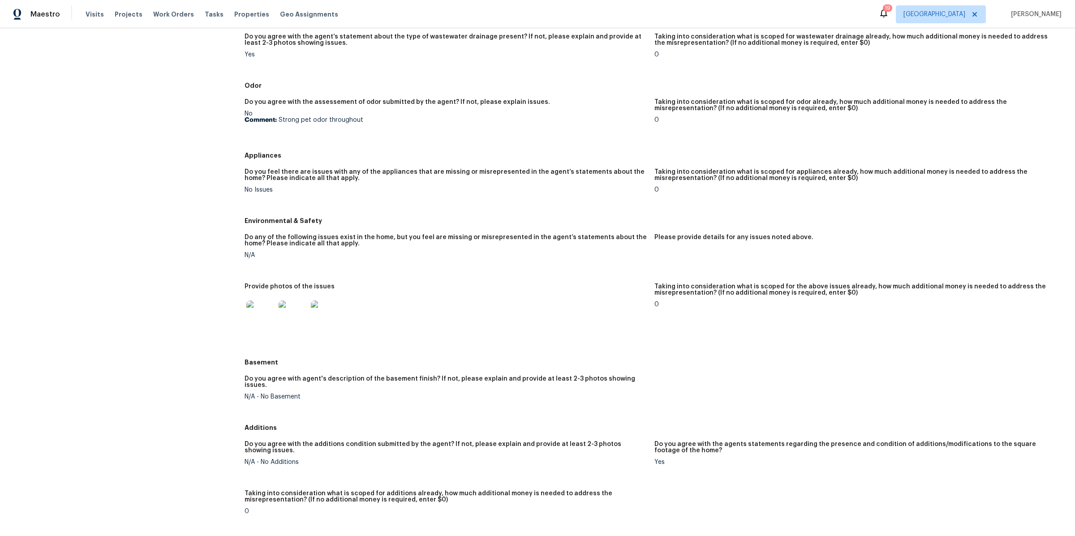
scroll to position [749, 0]
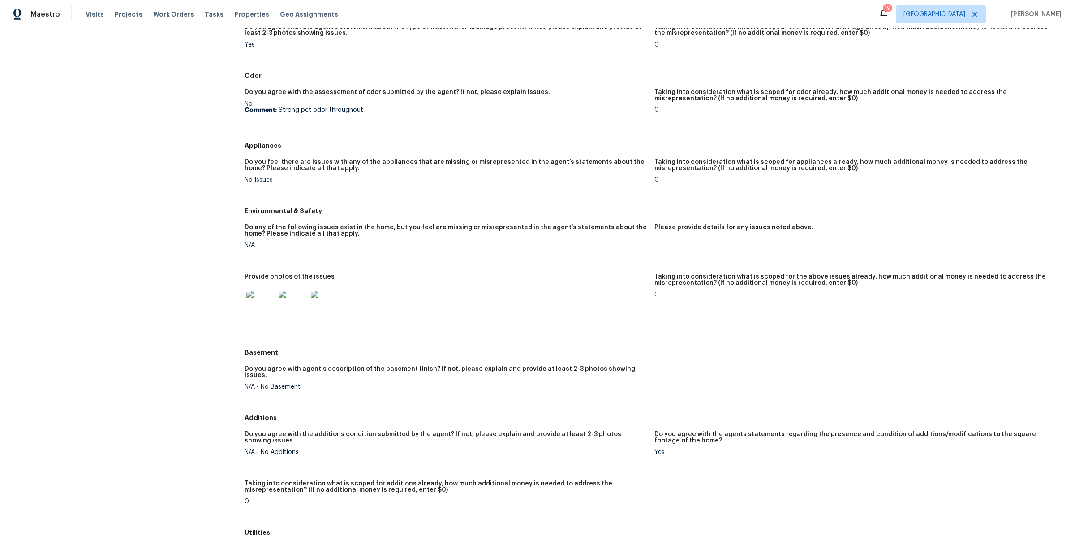
click at [249, 307] on img at bounding box center [260, 305] width 29 height 29
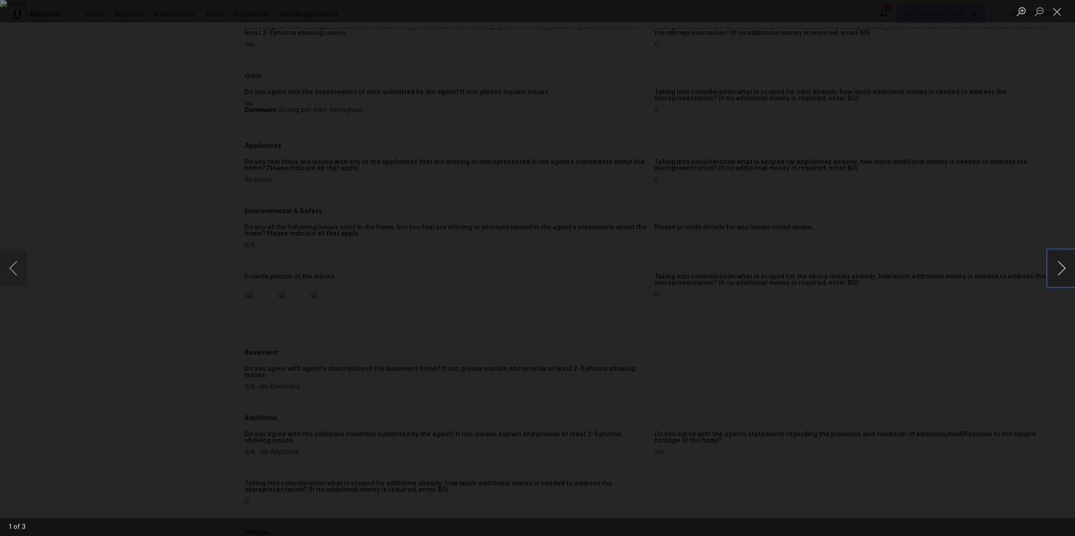
click at [1057, 264] on button "Next image" at bounding box center [1061, 268] width 27 height 36
click at [857, 280] on div "Lightbox" at bounding box center [537, 268] width 1075 height 536
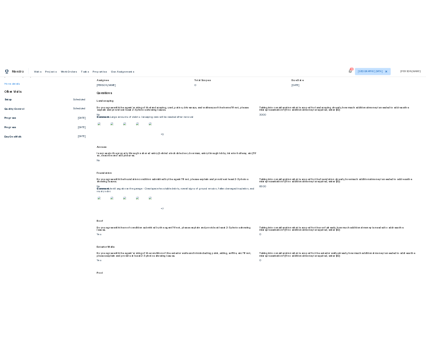
scroll to position [0, 0]
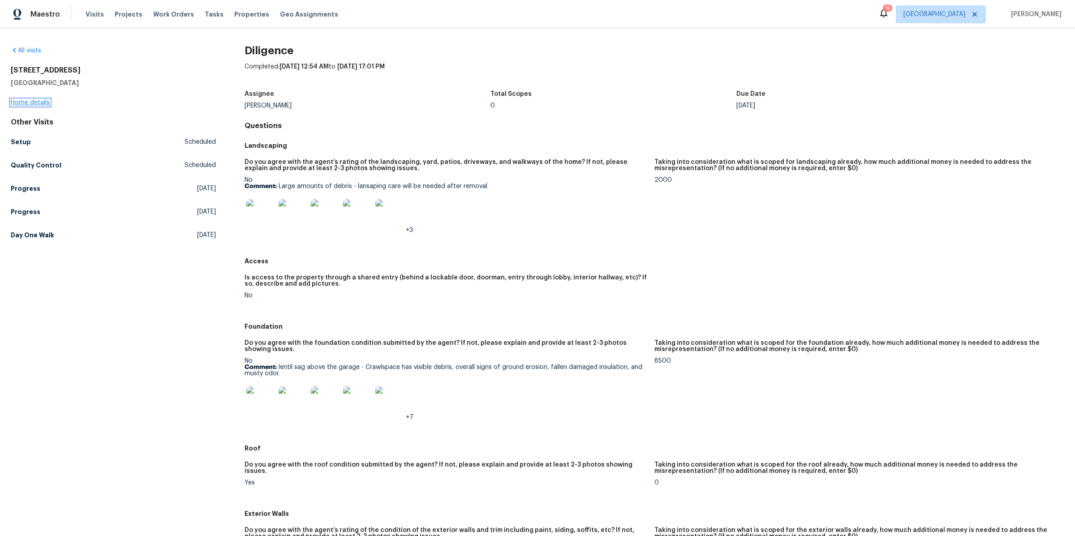
click at [32, 103] on link "Home details" at bounding box center [30, 102] width 39 height 6
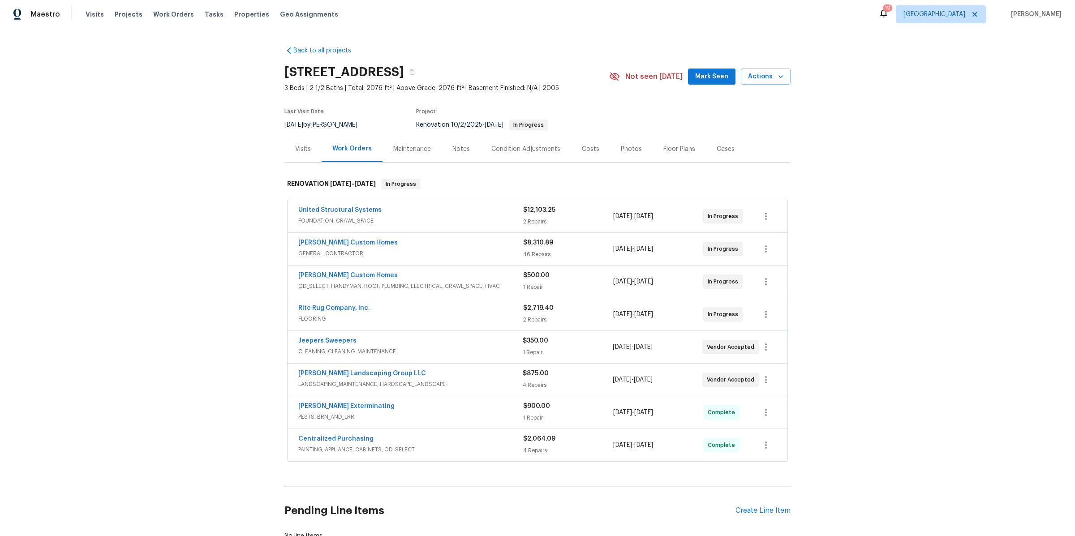
click at [582, 157] on div "Costs" at bounding box center [590, 149] width 39 height 26
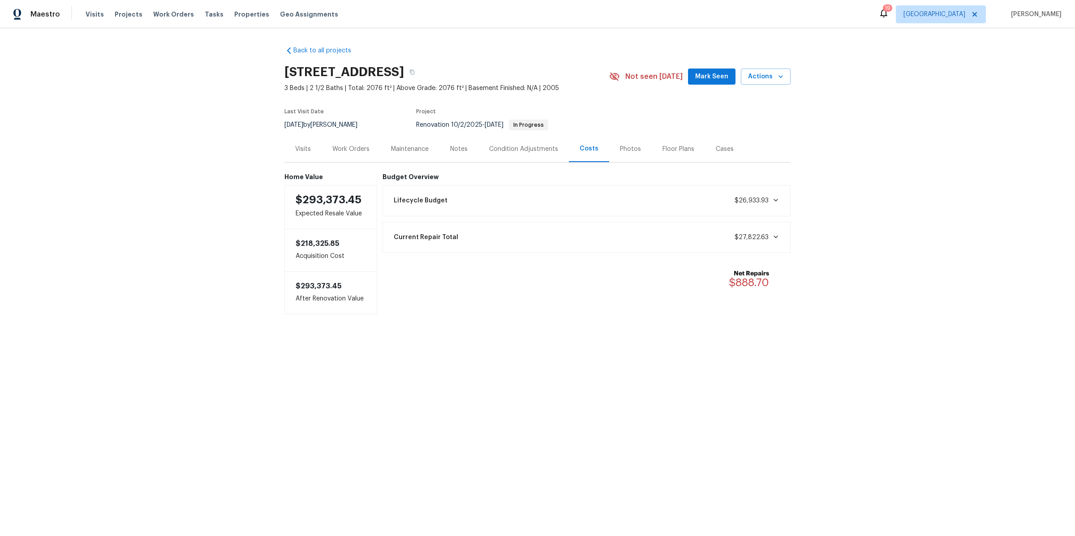
click at [448, 154] on div "Notes" at bounding box center [458, 149] width 39 height 26
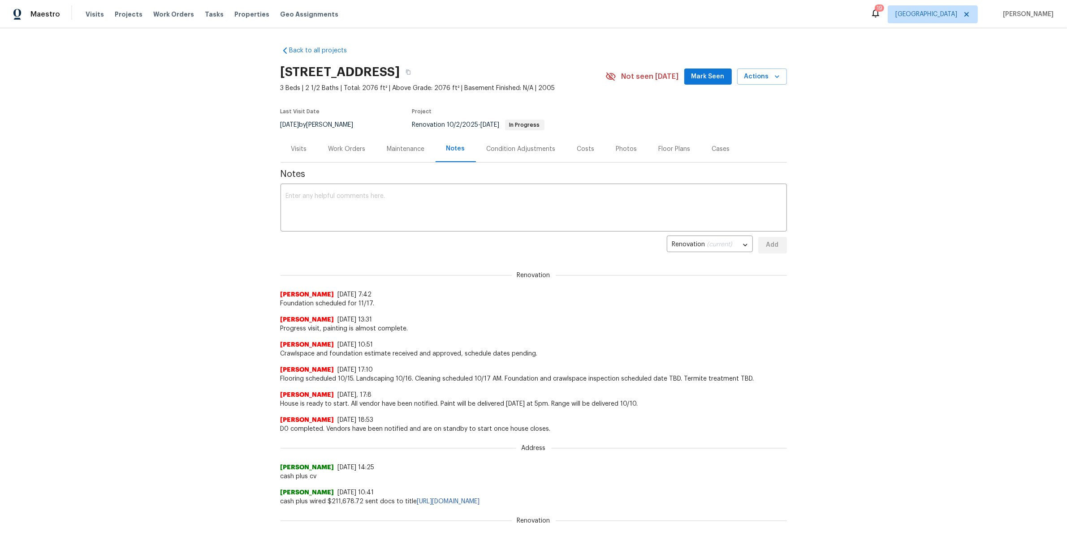
click at [298, 145] on div "Visits" at bounding box center [299, 149] width 16 height 9
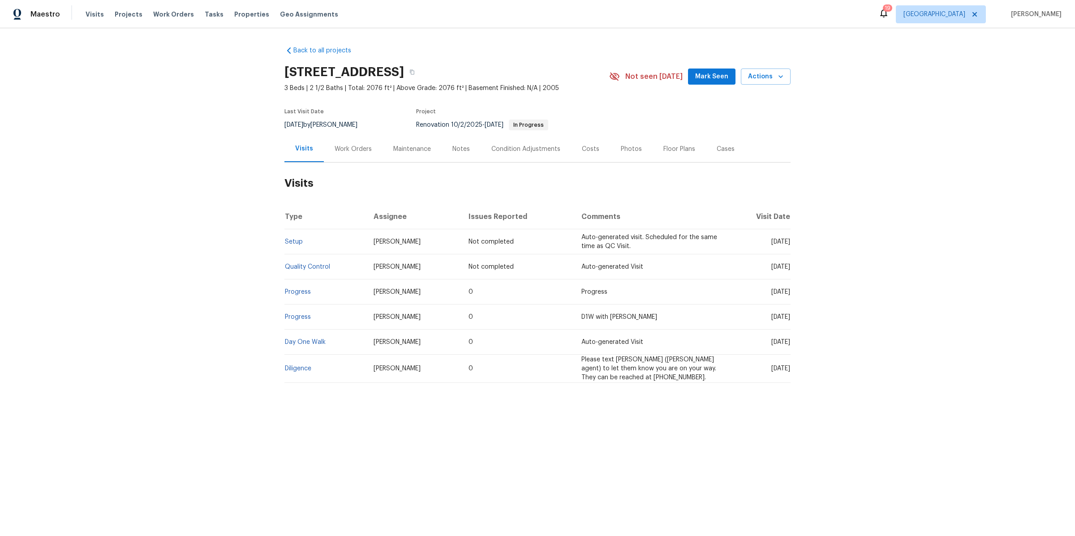
click at [357, 151] on div "Work Orders" at bounding box center [353, 149] width 37 height 9
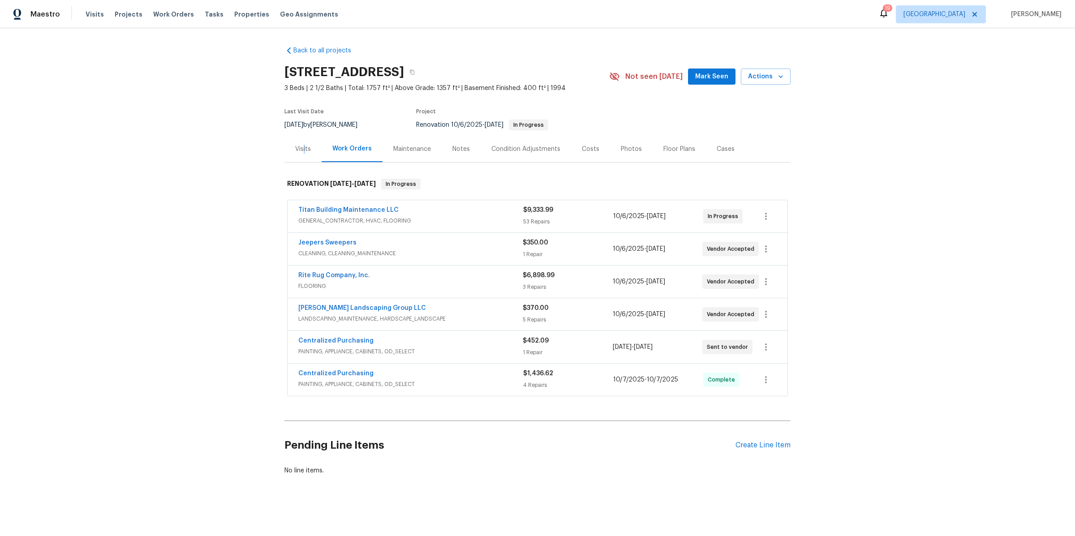
click at [302, 146] on div "Visits" at bounding box center [303, 149] width 16 height 9
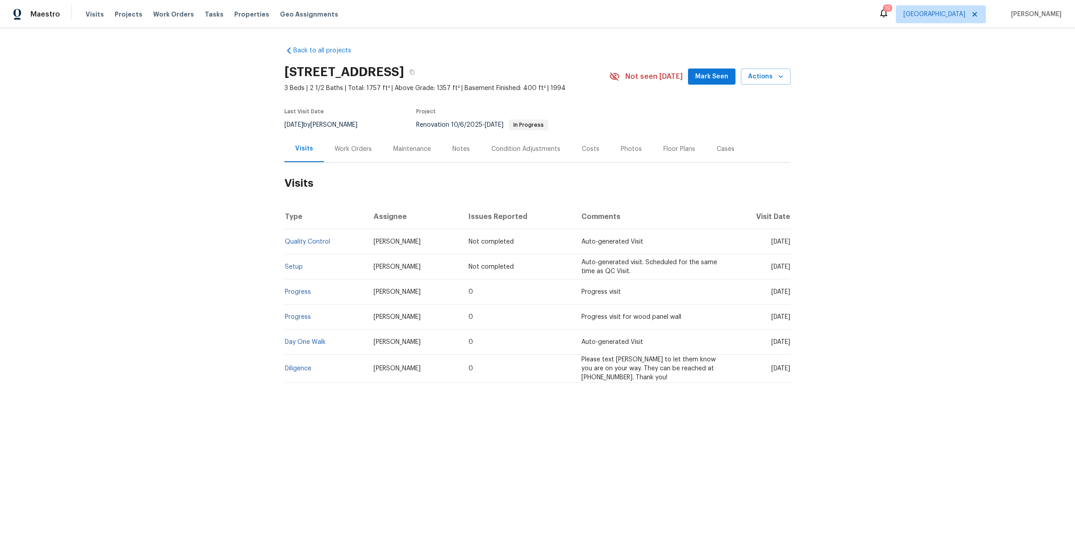
click at [347, 155] on div "Work Orders" at bounding box center [353, 149] width 59 height 26
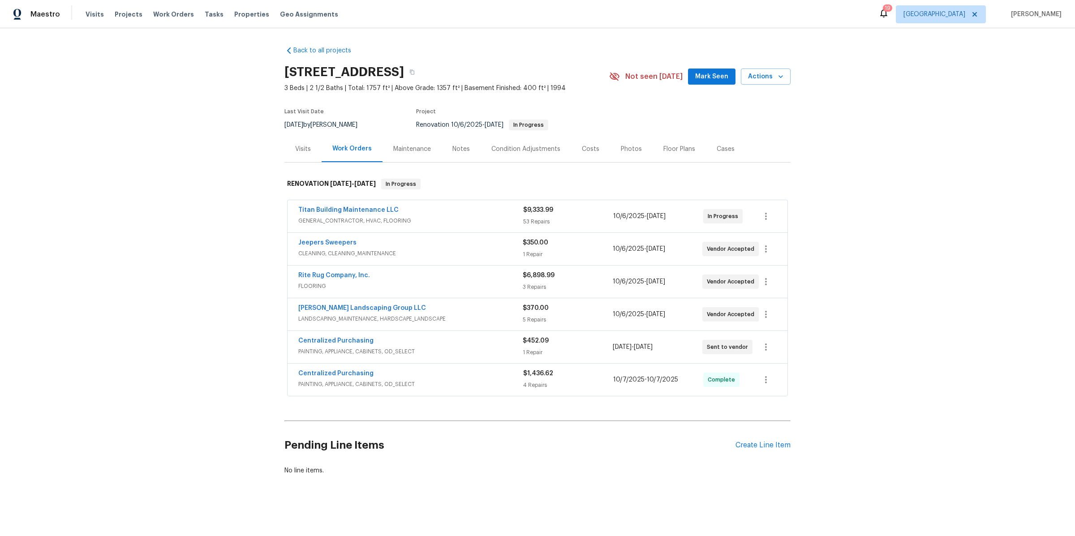
click at [464, 151] on div "Notes" at bounding box center [461, 149] width 39 height 26
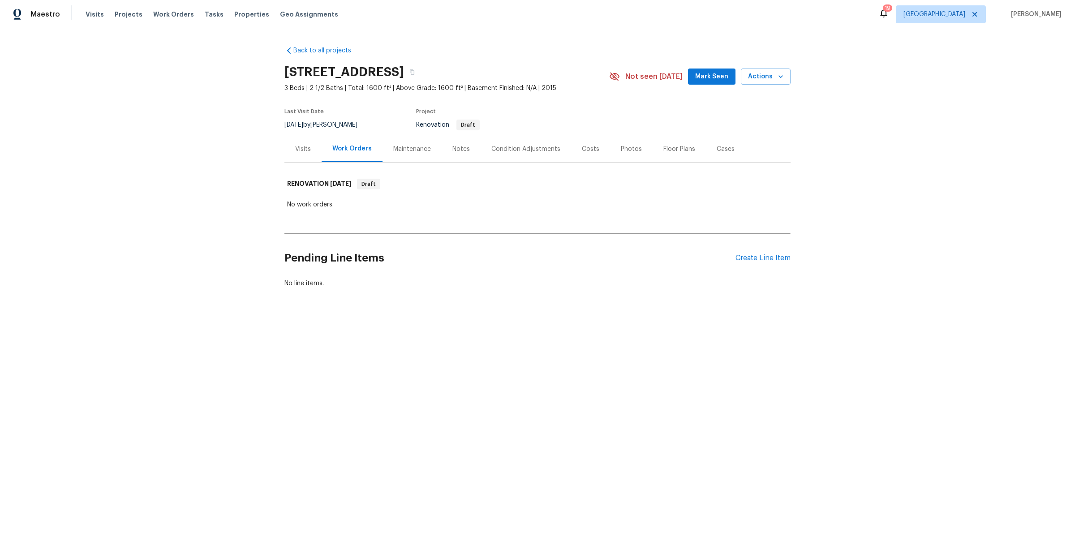
click at [585, 151] on div "Costs" at bounding box center [590, 149] width 17 height 9
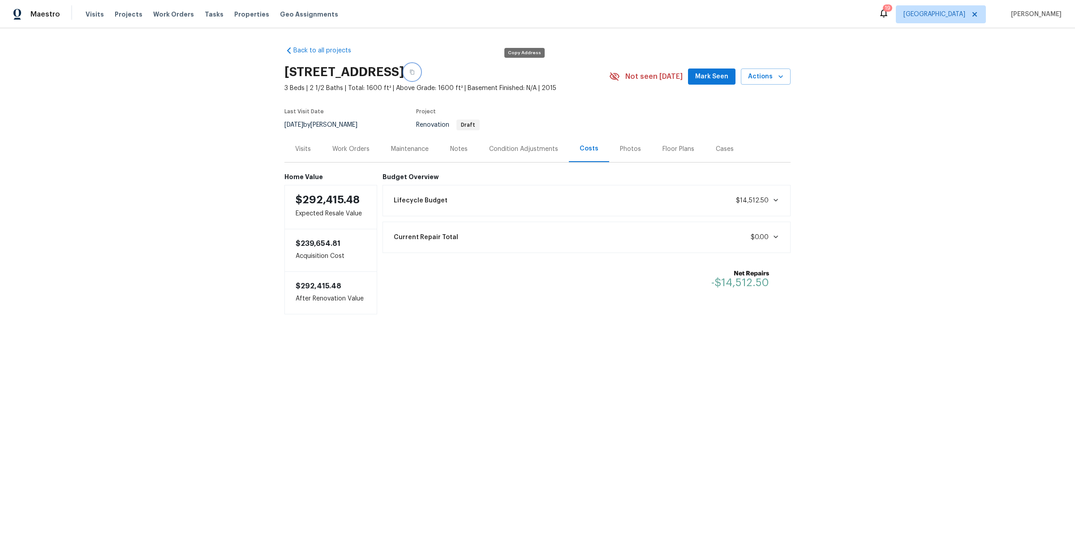
click at [415, 74] on icon "button" at bounding box center [411, 71] width 5 height 5
click at [461, 151] on div "Notes" at bounding box center [458, 149] width 17 height 9
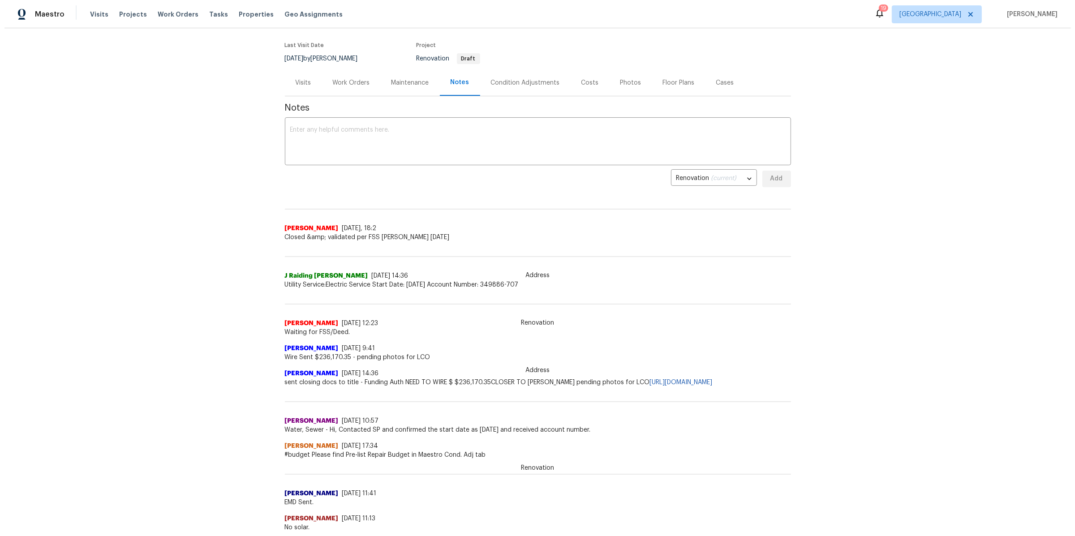
scroll to position [79, 0]
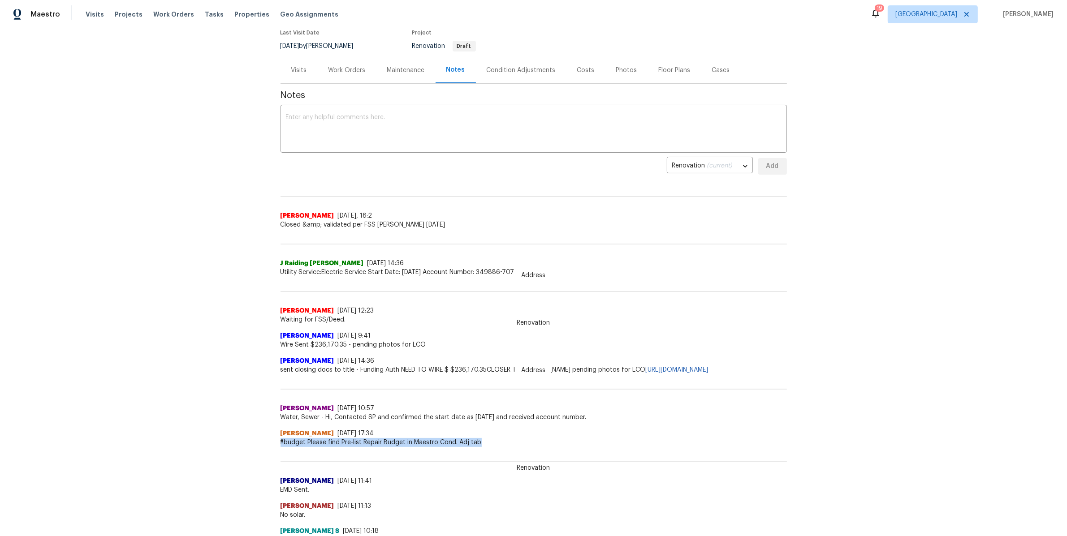
drag, startPoint x: 276, startPoint y: 441, endPoint x: 477, endPoint y: 443, distance: 201.6
click at [477, 443] on span "#budget Please find Pre-list Repair Budget in Maestro Cond. Adj tab" at bounding box center [533, 442] width 506 height 9
click at [517, 68] on div "Condition Adjustments" at bounding box center [521, 70] width 69 height 9
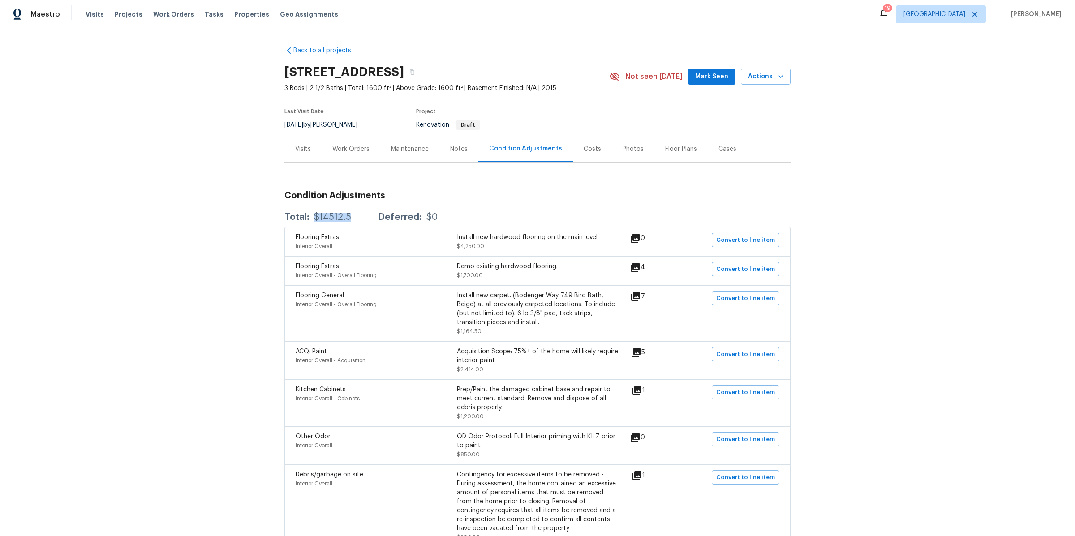
drag, startPoint x: 309, startPoint y: 218, endPoint x: 357, endPoint y: 218, distance: 47.9
click at [357, 218] on div "Total: $14512.5 Deferred: $0" at bounding box center [360, 217] width 153 height 9
click at [336, 145] on div "Work Orders" at bounding box center [350, 149] width 37 height 9
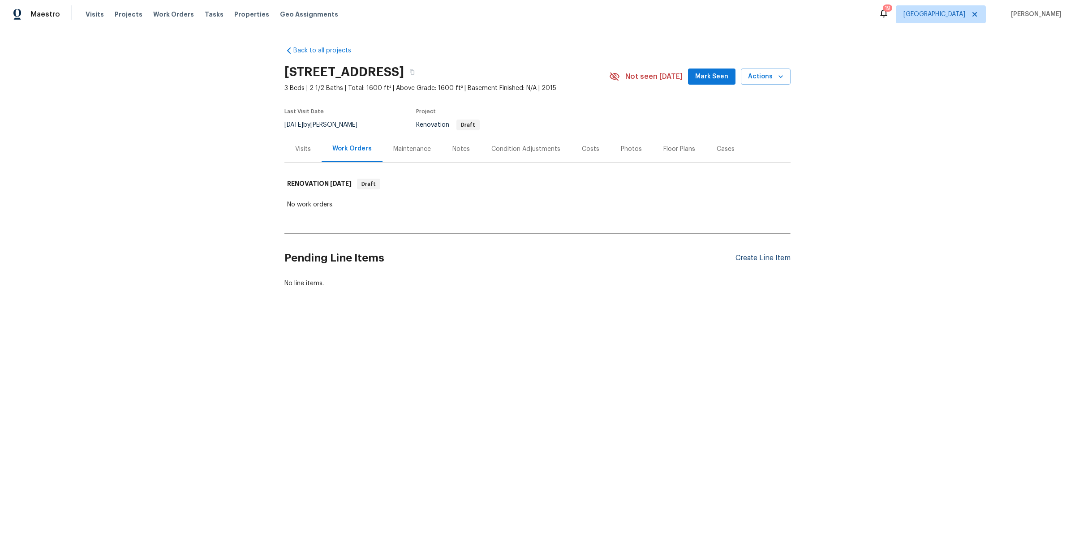
click at [769, 258] on div "Create Line Item" at bounding box center [763, 258] width 55 height 9
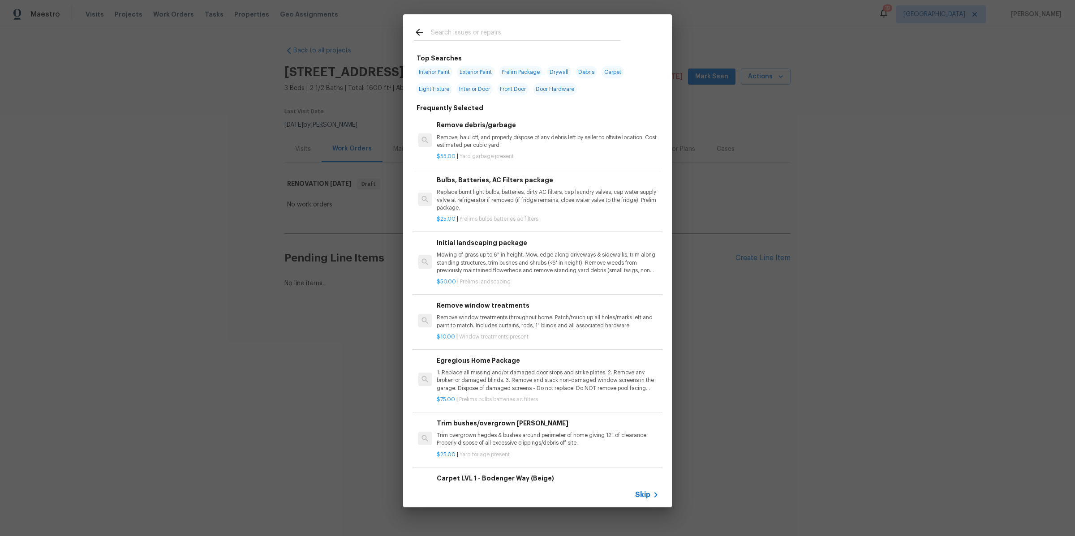
click at [645, 495] on span "Skip" at bounding box center [642, 495] width 15 height 9
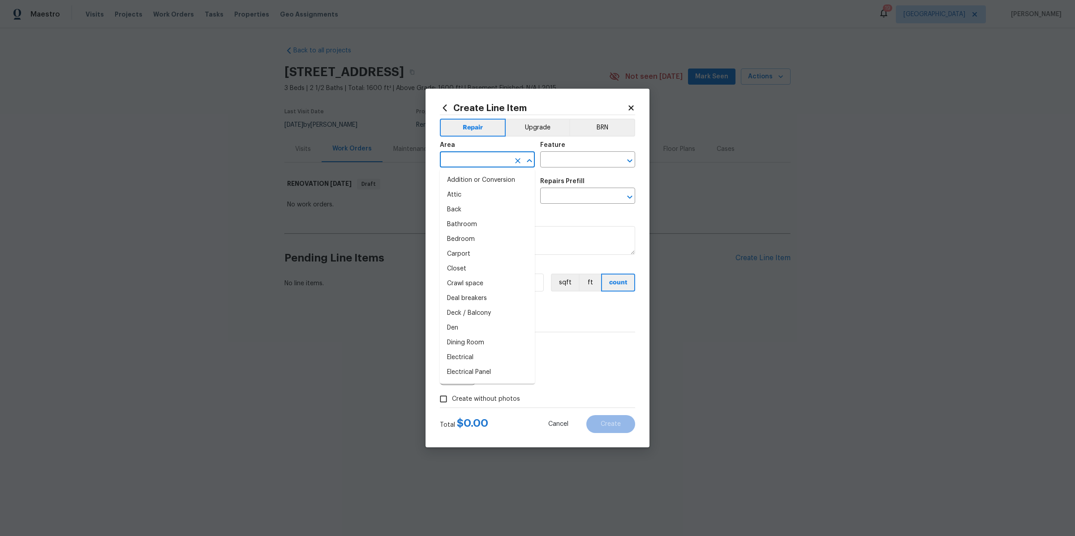
click at [472, 159] on input "text" at bounding box center [475, 161] width 70 height 14
click at [466, 190] on li "Interior Overall" at bounding box center [487, 195] width 95 height 15
type input "Interior Overall"
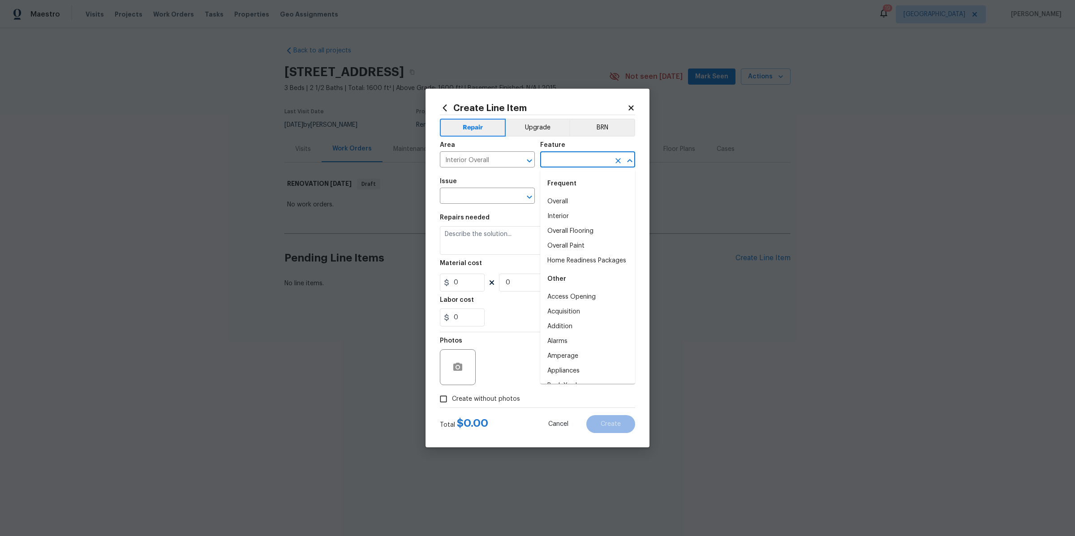
click at [559, 161] on input "text" at bounding box center [575, 161] width 70 height 14
click at [547, 205] on li "Overall" at bounding box center [587, 201] width 95 height 15
type input "Overall"
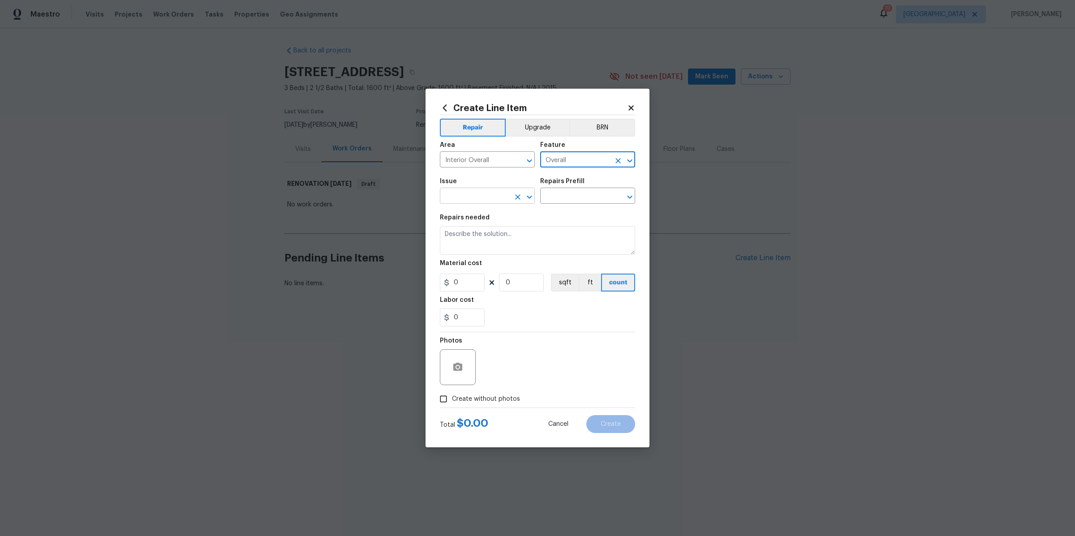
click at [477, 203] on input "text" at bounding box center [475, 197] width 70 height 14
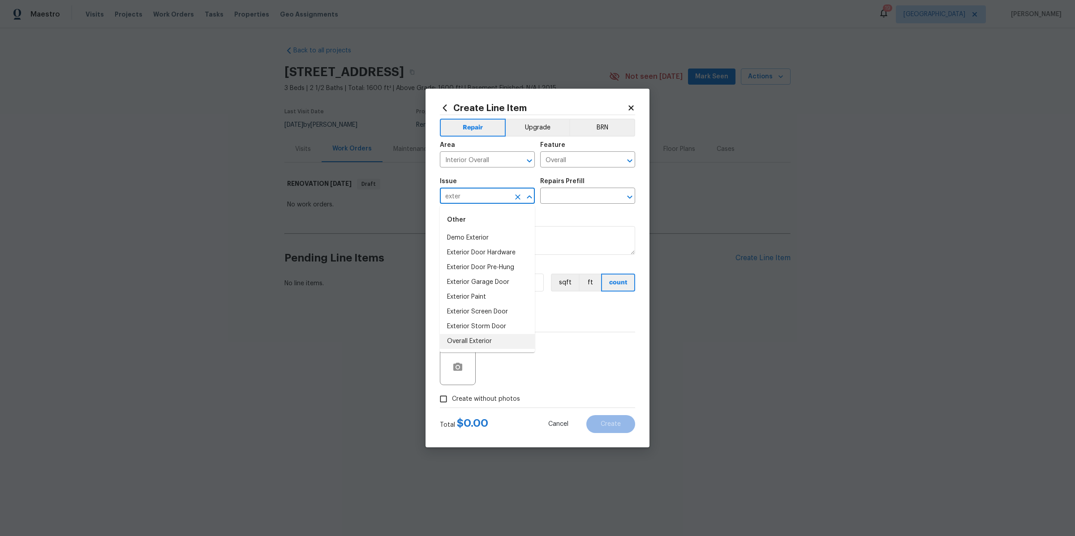
click at [480, 343] on li "Overall Exterior" at bounding box center [487, 341] width 95 height 15
type input "Overall Exterior"
click at [590, 200] on input "text" at bounding box center [575, 197] width 70 height 14
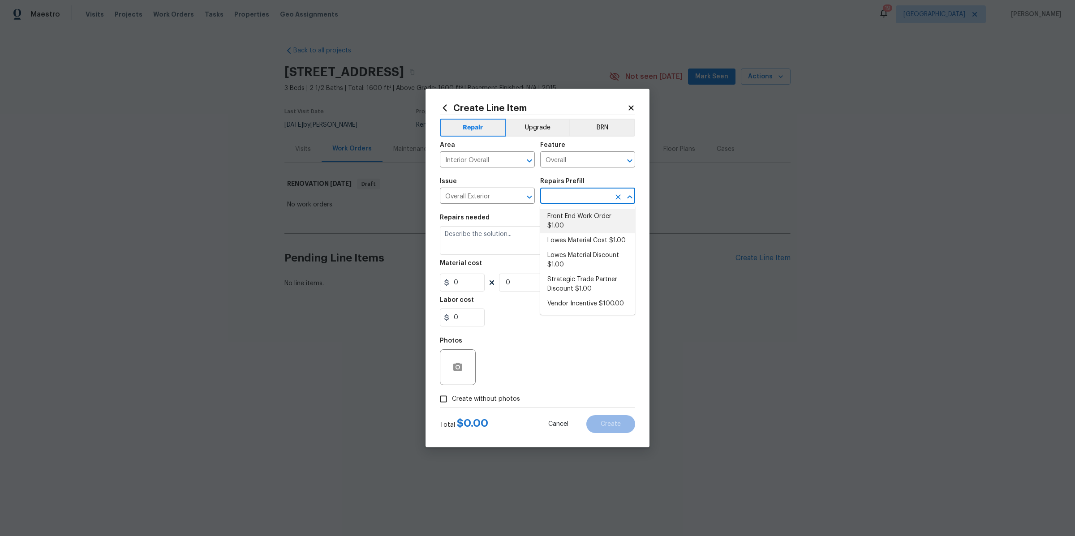
click at [586, 213] on li "Front End Work Order $1.00" at bounding box center [587, 221] width 95 height 24
type input "Front End Work Order $1.00"
type textarea "Placeholder line item for the creation of front end work orders."
type input "1"
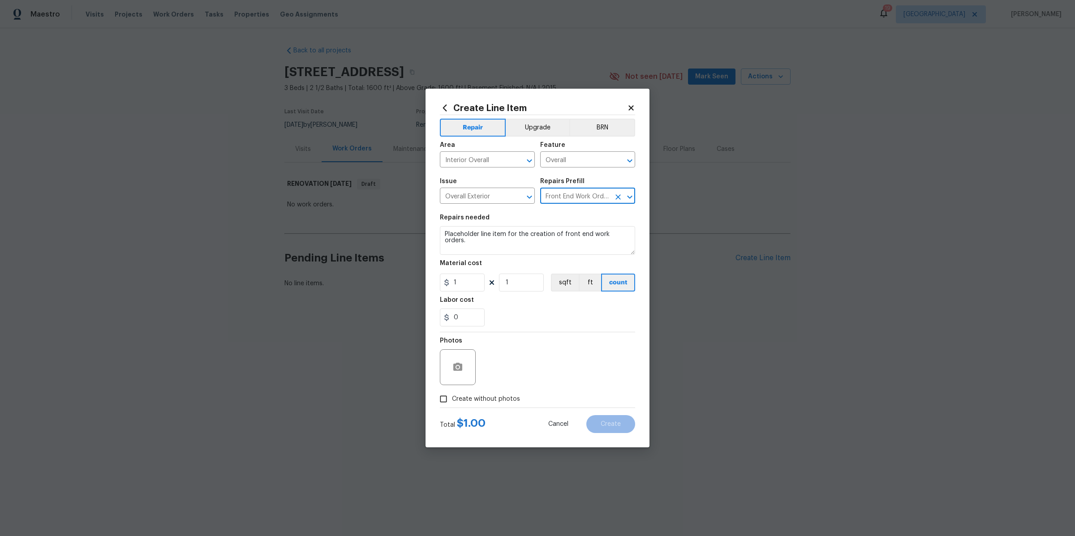
click at [488, 401] on span "Create without photos" at bounding box center [486, 399] width 68 height 9
click at [452, 401] on input "Create without photos" at bounding box center [443, 399] width 17 height 17
checkbox input "true"
click at [523, 367] on textarea at bounding box center [559, 367] width 152 height 36
type textarea "na"
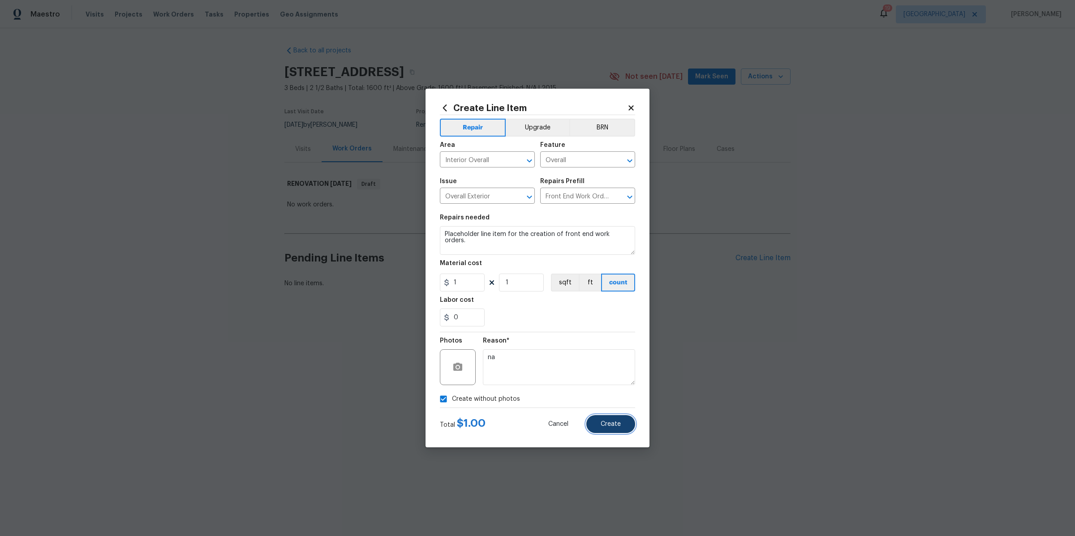
click at [607, 422] on span "Create" at bounding box center [611, 424] width 20 height 7
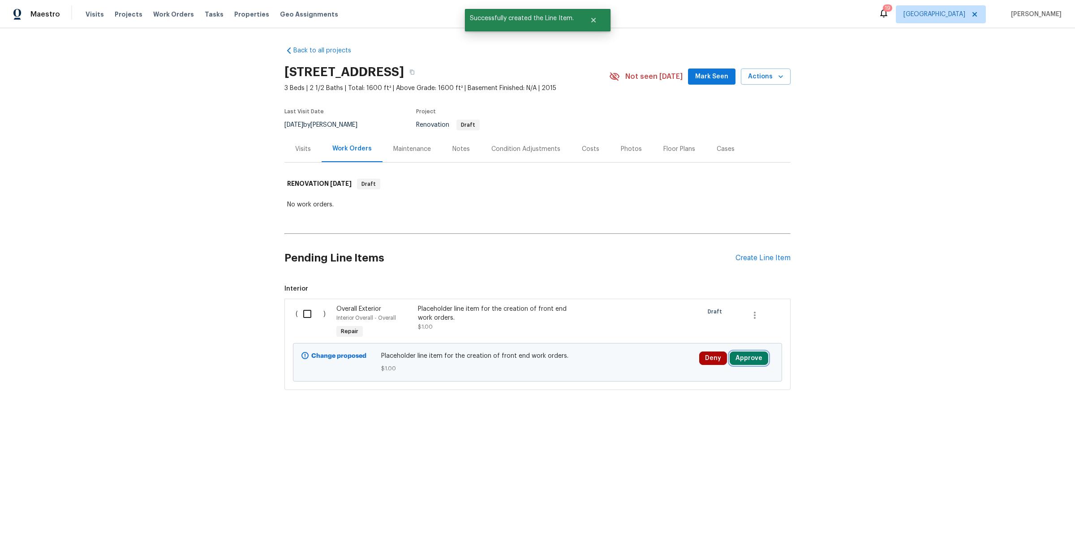
click at [753, 361] on button "Approve" at bounding box center [749, 358] width 39 height 13
click at [709, 330] on span "Approve" at bounding box center [718, 329] width 25 height 7
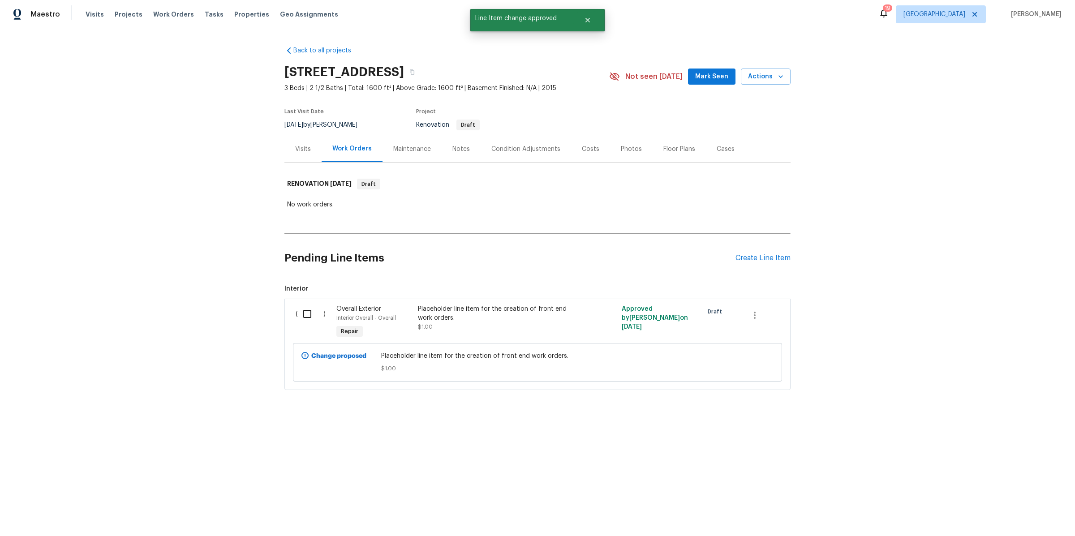
click at [306, 316] on input "checkbox" at bounding box center [311, 314] width 26 height 19
checkbox input "true"
click at [1042, 520] on button "Create Work Order" at bounding box center [1024, 514] width 74 height 17
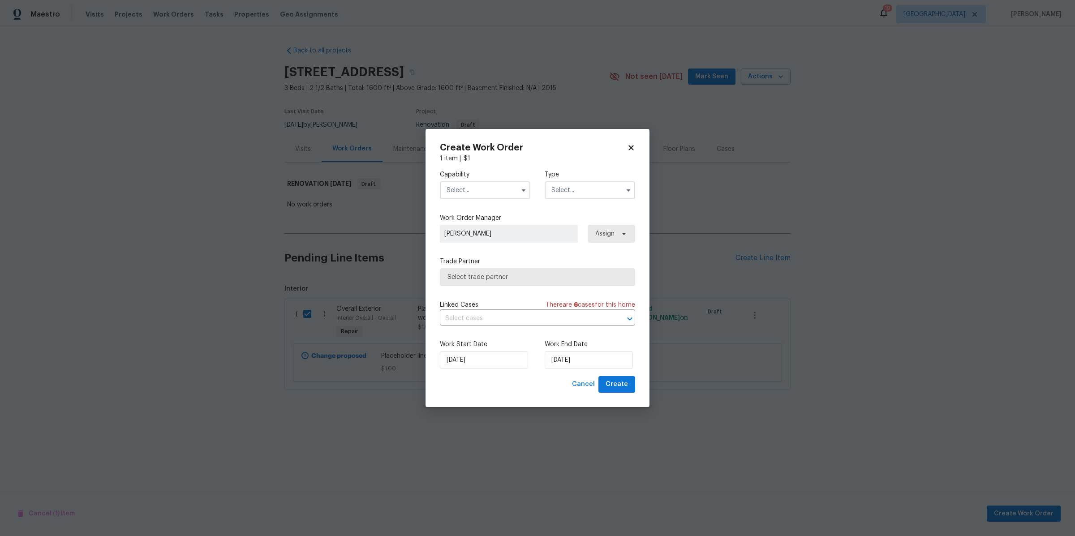
click at [482, 189] on input "text" at bounding box center [485, 190] width 90 height 18
click at [490, 261] on span "General Contractor" at bounding box center [478, 258] width 58 height 6
type input "General Contractor"
click at [567, 193] on input "text" at bounding box center [590, 190] width 90 height 18
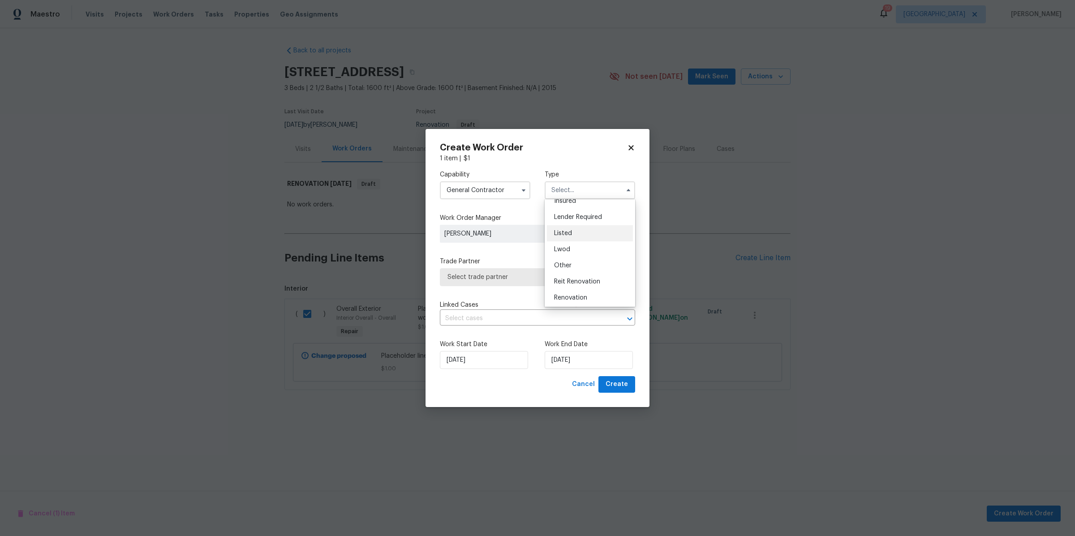
scroll to position [86, 0]
click at [573, 264] on div "Renovation" at bounding box center [590, 269] width 86 height 16
type input "Renovation"
click at [526, 275] on span "Select trade partner" at bounding box center [531, 277] width 167 height 9
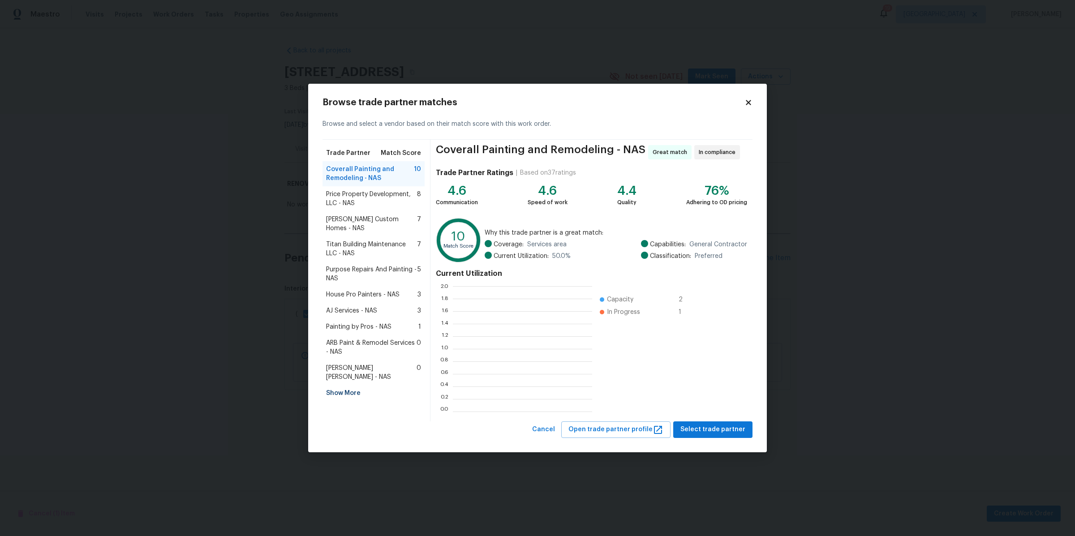
scroll to position [117, 131]
click at [713, 427] on span "Select trade partner" at bounding box center [713, 429] width 65 height 11
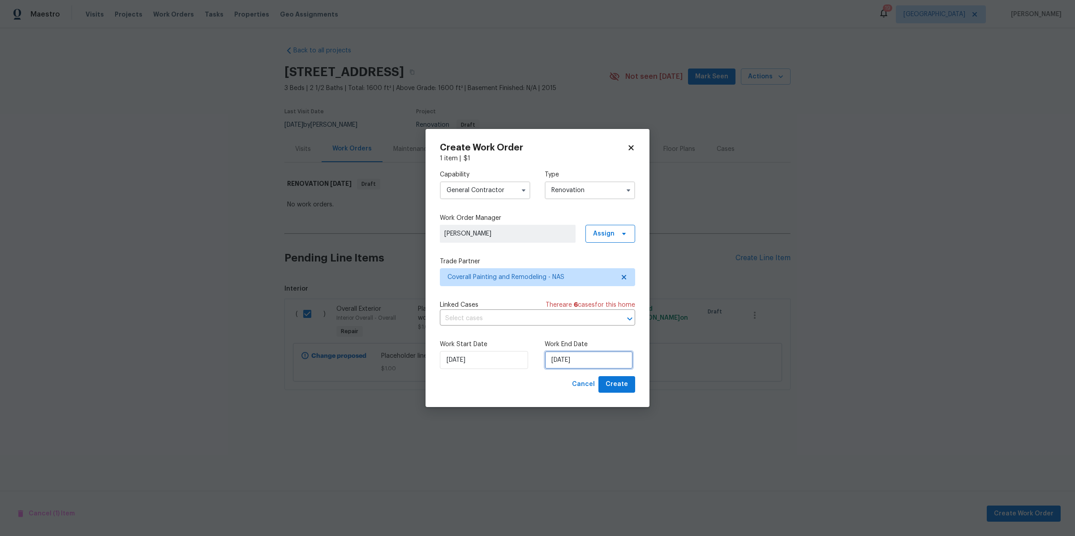
click at [578, 358] on input "10/20/2025" at bounding box center [589, 360] width 88 height 18
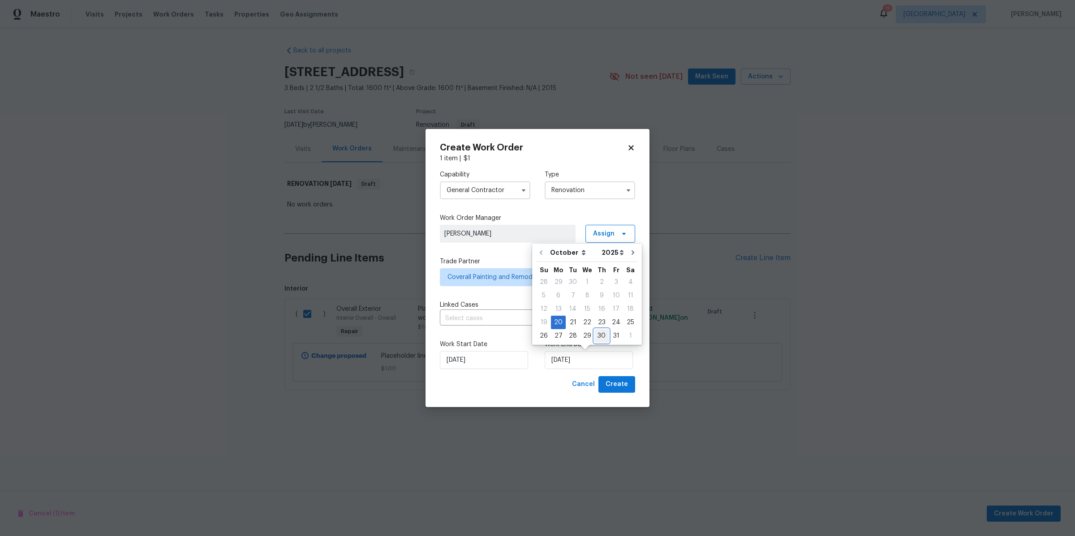
click at [595, 334] on div "30" at bounding box center [601, 336] width 14 height 13
type input "10/30/2025"
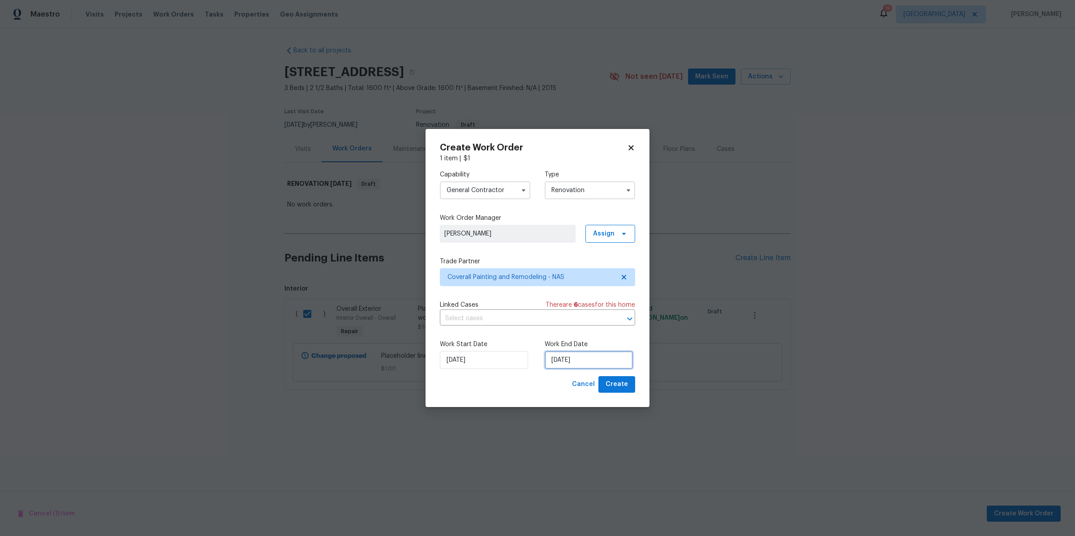
click at [577, 363] on input "10/30/2025" at bounding box center [589, 360] width 88 height 18
click at [616, 386] on span "Create" at bounding box center [617, 384] width 22 height 11
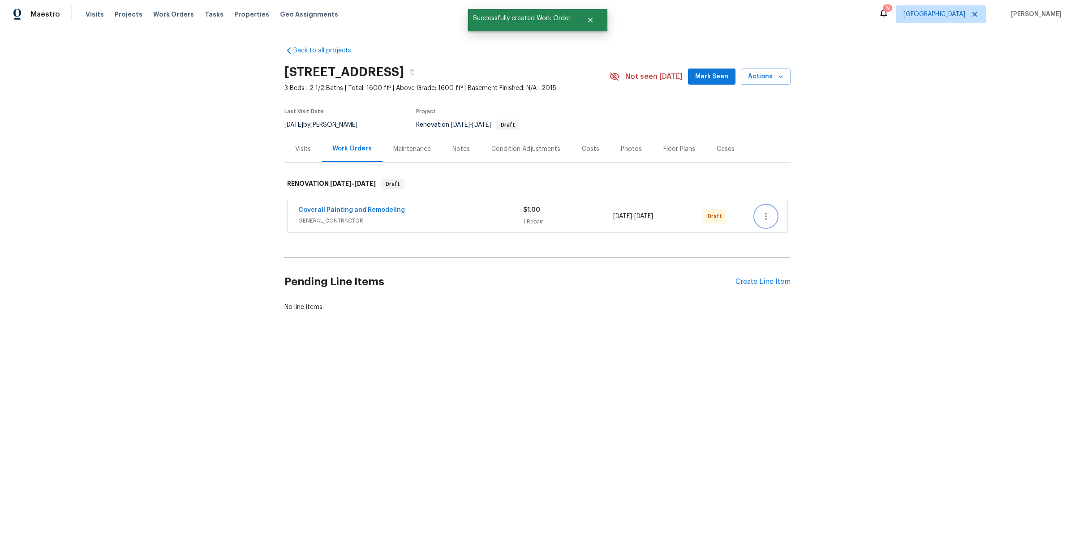
click at [763, 219] on icon "button" at bounding box center [766, 216] width 11 height 11
click at [765, 215] on li "Send to Vendor" at bounding box center [799, 216] width 97 height 15
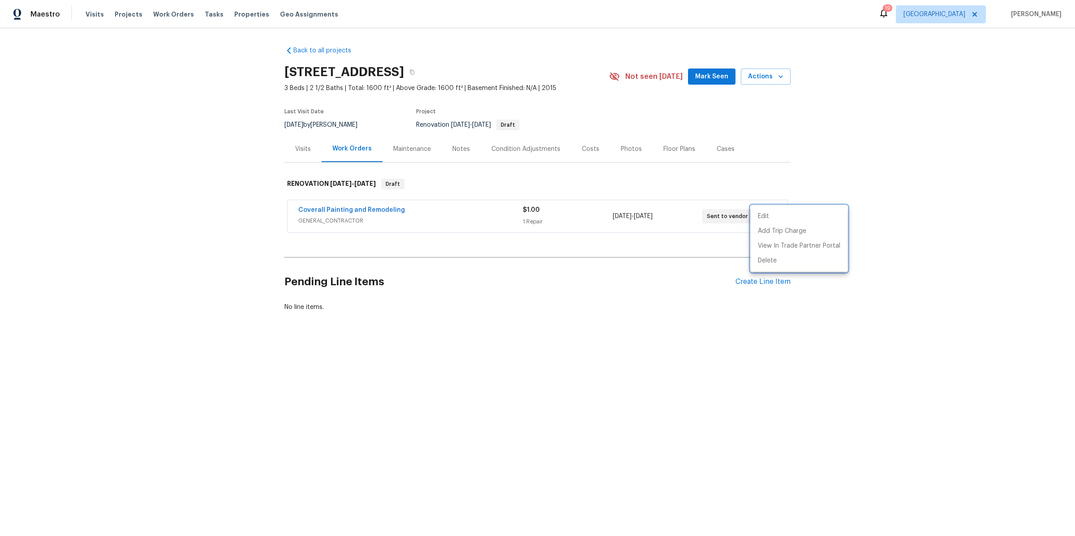
click at [623, 326] on div at bounding box center [537, 268] width 1075 height 536
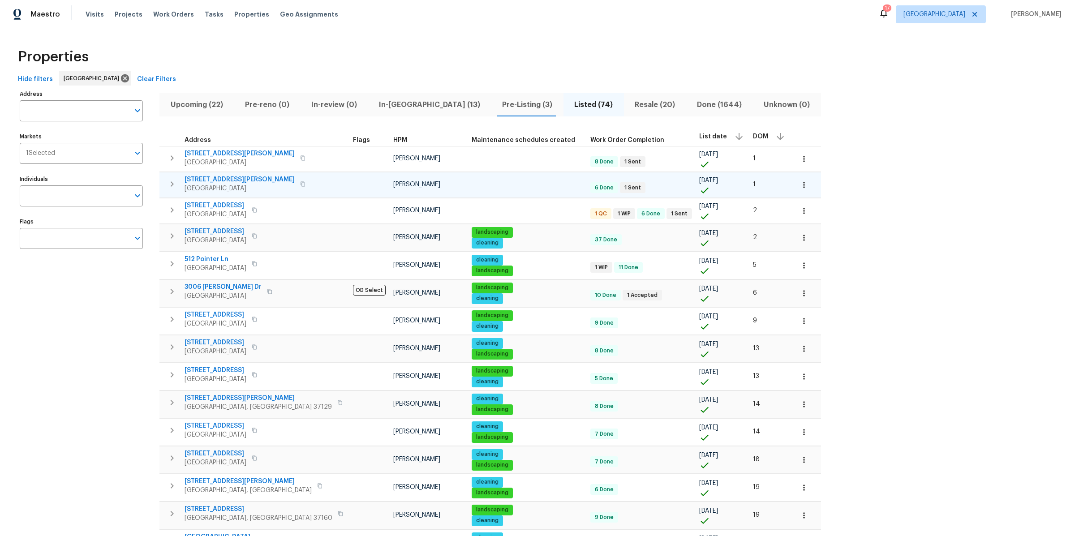
click at [200, 181] on span "2988 Gibbs Ln" at bounding box center [240, 179] width 110 height 9
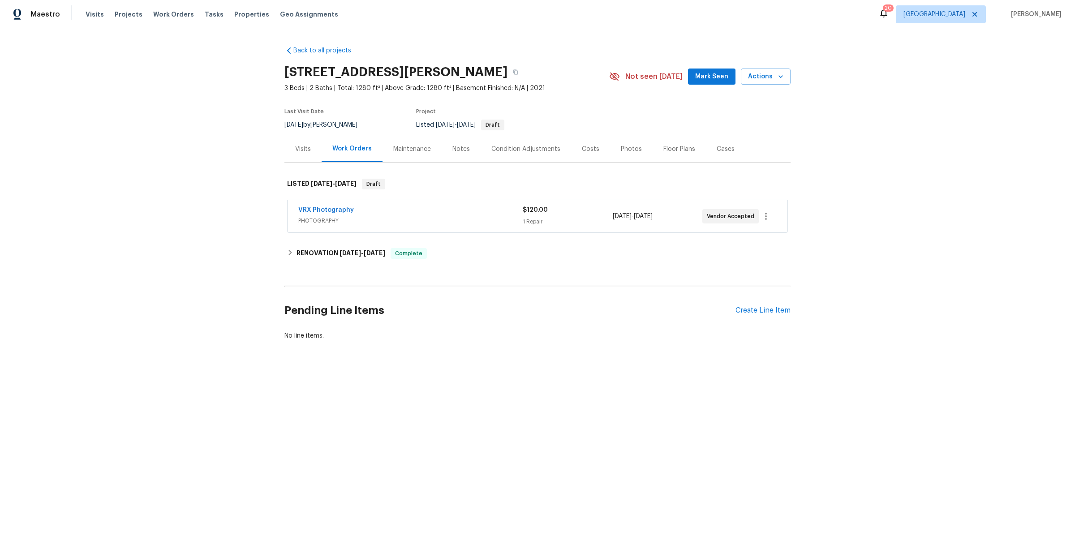
click at [610, 149] on div "Photos" at bounding box center [631, 149] width 43 height 26
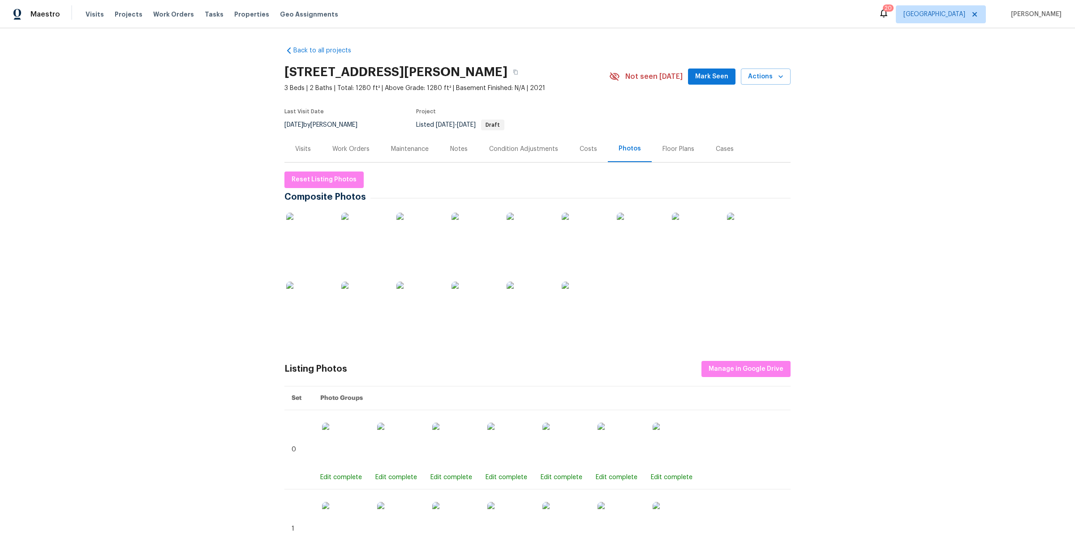
click at [296, 228] on img at bounding box center [308, 235] width 45 height 45
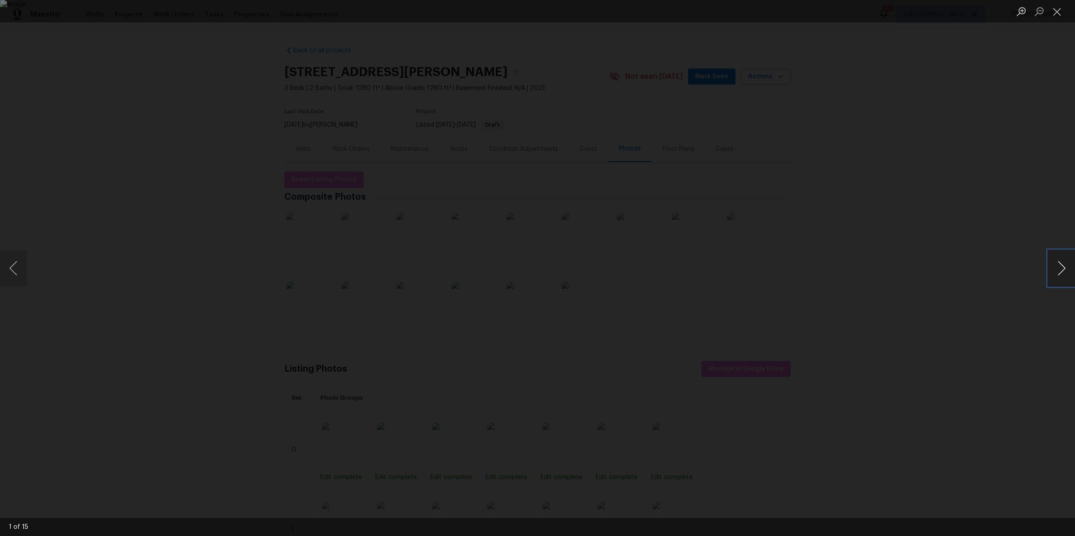
click at [1067, 264] on button "Next image" at bounding box center [1061, 268] width 27 height 36
click at [10, 270] on button "Previous image" at bounding box center [13, 268] width 27 height 36
click at [1057, 271] on button "Next image" at bounding box center [1061, 268] width 27 height 36
click at [20, 271] on button "Previous image" at bounding box center [13, 268] width 27 height 36
click at [1071, 268] on button "Next image" at bounding box center [1061, 268] width 27 height 36
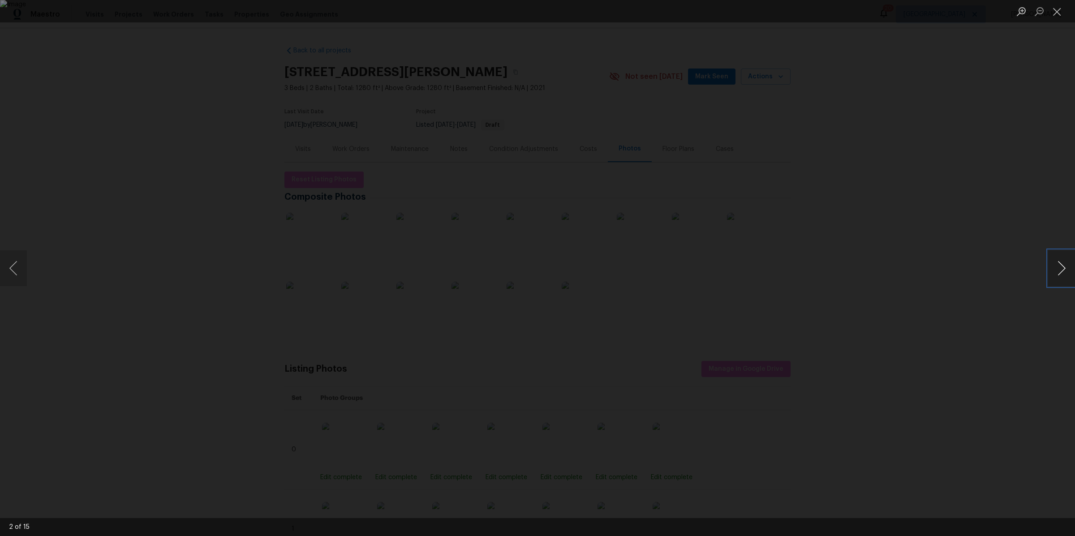
click at [1068, 269] on button "Next image" at bounding box center [1061, 268] width 27 height 36
click at [1067, 272] on button "Next image" at bounding box center [1061, 268] width 27 height 36
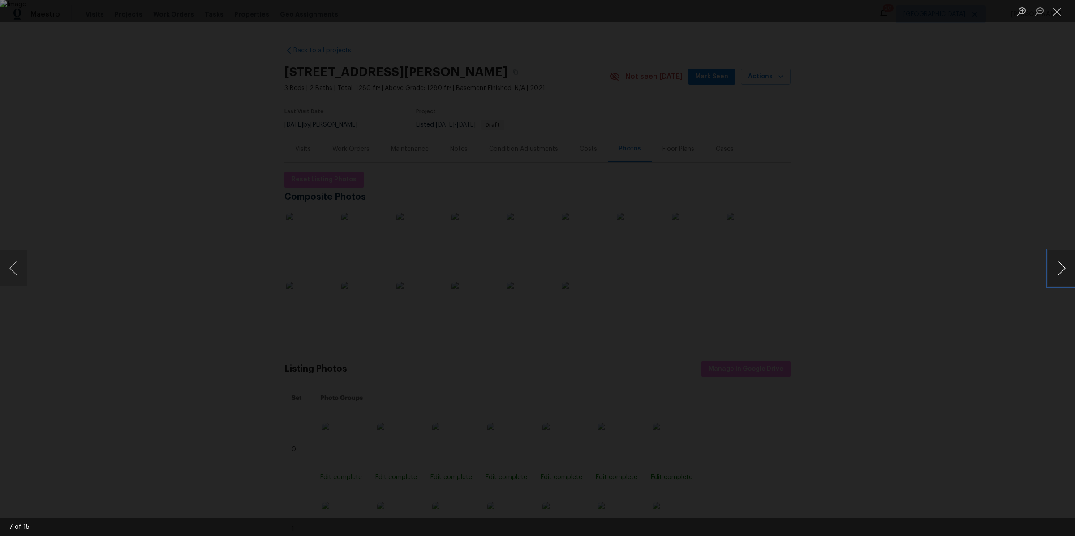
click at [1067, 272] on button "Next image" at bounding box center [1061, 268] width 27 height 36
click at [1066, 271] on button "Next image" at bounding box center [1061, 268] width 27 height 36
click at [1055, 263] on button "Next image" at bounding box center [1061, 268] width 27 height 36
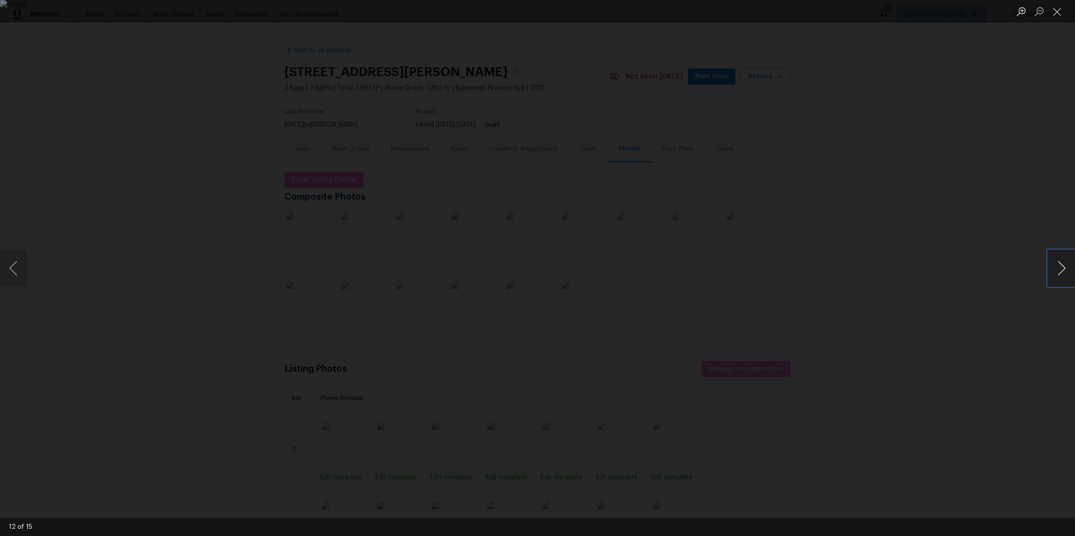
click at [1055, 263] on button "Next image" at bounding box center [1061, 268] width 27 height 36
click at [1054, 263] on button "Next image" at bounding box center [1061, 268] width 27 height 36
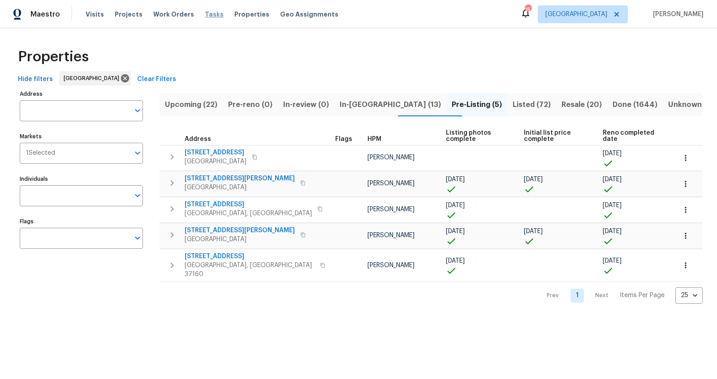
click at [209, 14] on span "Tasks" at bounding box center [214, 14] width 19 height 6
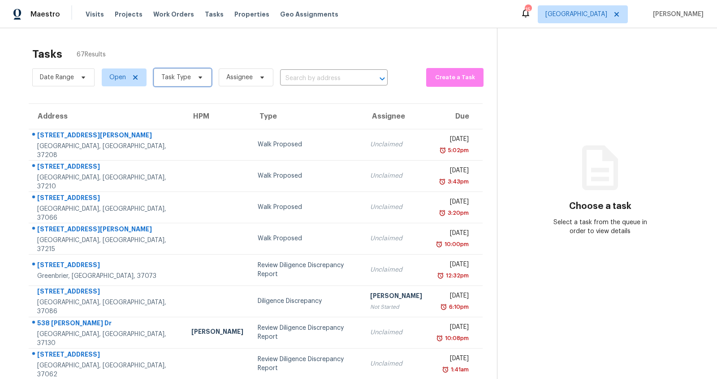
click at [180, 78] on span "Task Type" at bounding box center [176, 77] width 30 height 9
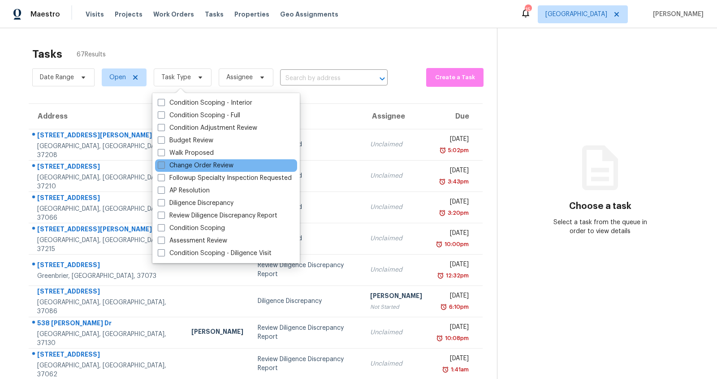
click at [207, 162] on label "Change Order Review" at bounding box center [196, 165] width 76 height 9
click at [164, 162] on input "Change Order Review" at bounding box center [161, 164] width 6 height 6
checkbox input "true"
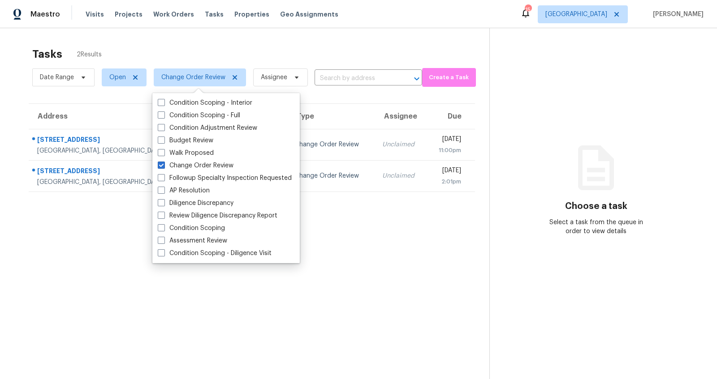
click at [9, 114] on div "Tasks 2 Results Date Range Open Change Order Review Assignee ​ Create a Task Ad…" at bounding box center [358, 217] width 717 height 379
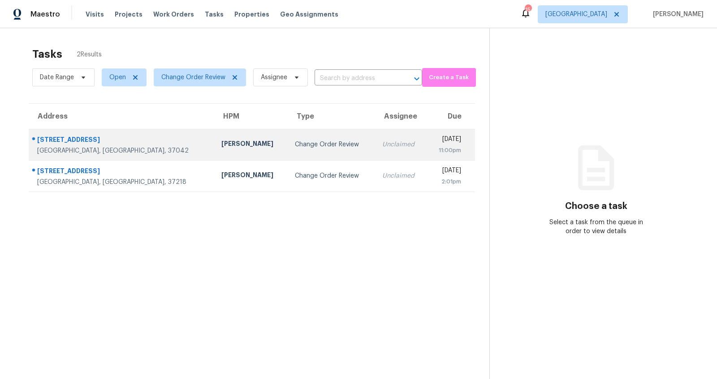
click at [74, 146] on div "[GEOGRAPHIC_DATA], [GEOGRAPHIC_DATA], 37042" at bounding box center [122, 150] width 170 height 9
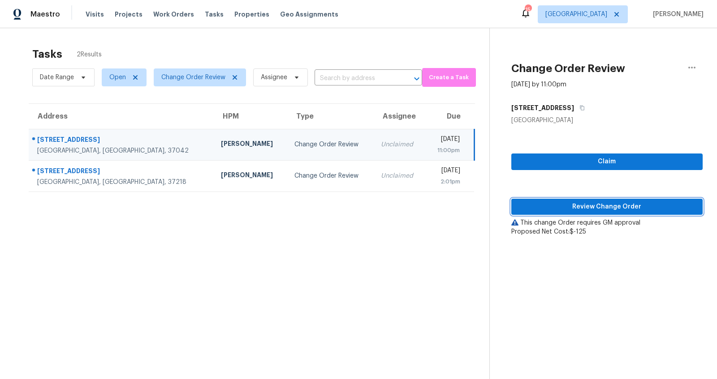
click at [597, 205] on span "Review Change Order" at bounding box center [606, 207] width 177 height 11
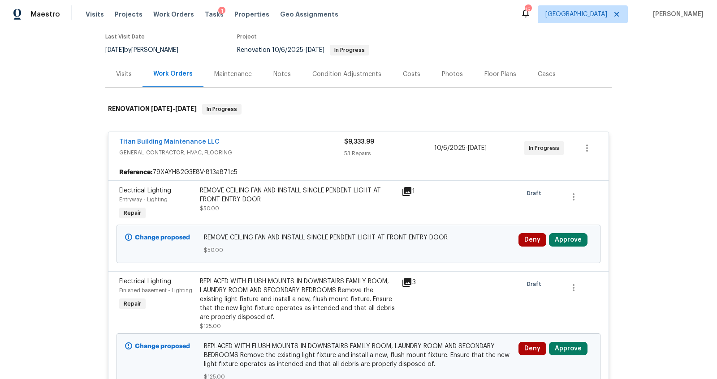
scroll to position [93, 0]
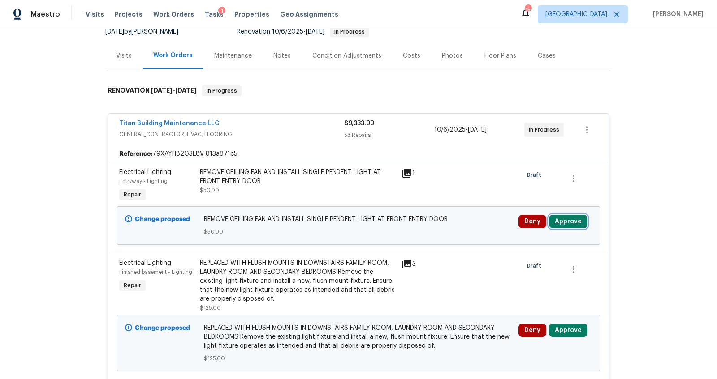
click at [566, 223] on button "Approve" at bounding box center [568, 221] width 39 height 13
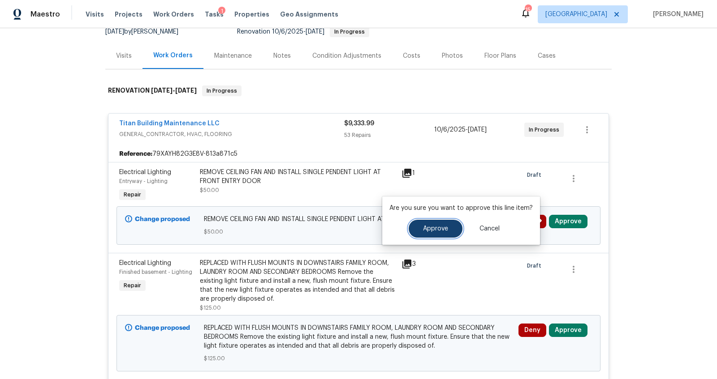
click at [425, 231] on span "Approve" at bounding box center [435, 229] width 25 height 7
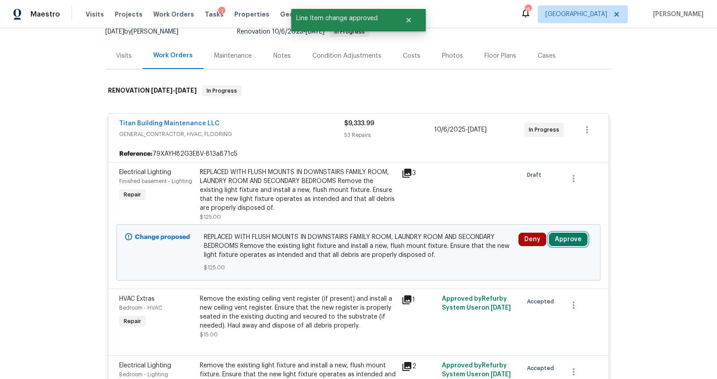
click at [574, 233] on button "Approve" at bounding box center [568, 239] width 39 height 13
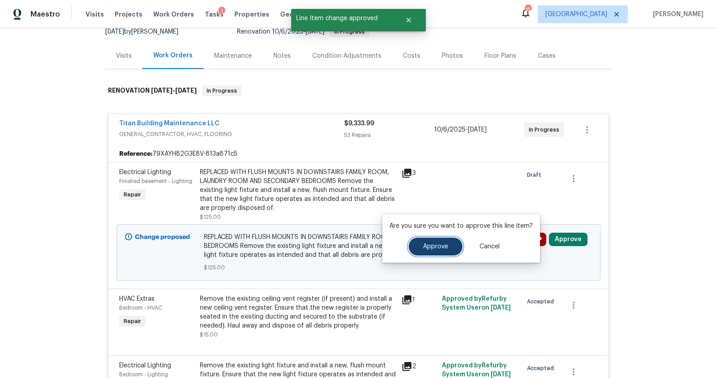
click at [423, 244] on span "Approve" at bounding box center [435, 247] width 25 height 7
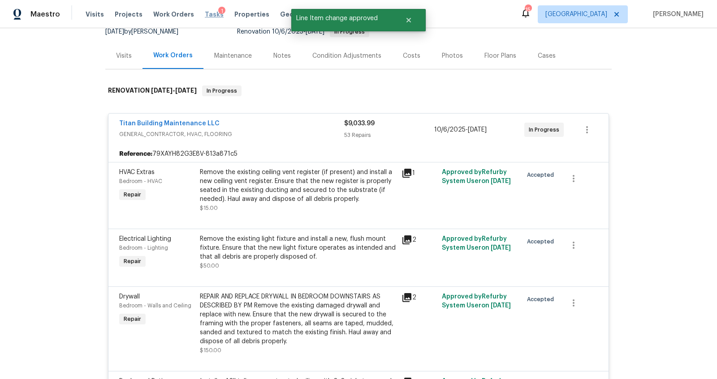
click at [206, 14] on span "Tasks" at bounding box center [214, 14] width 19 height 6
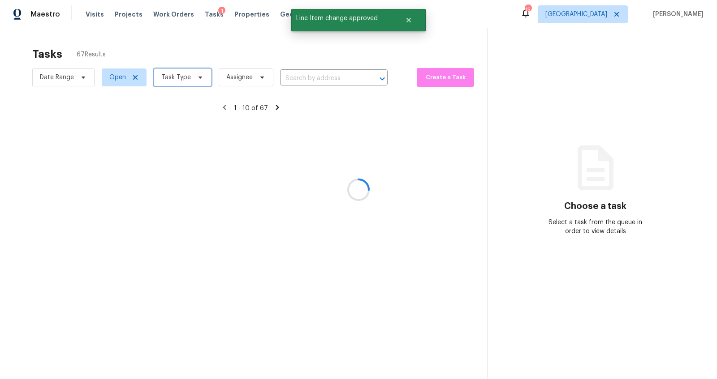
click at [191, 75] on span "Task Type" at bounding box center [183, 78] width 58 height 18
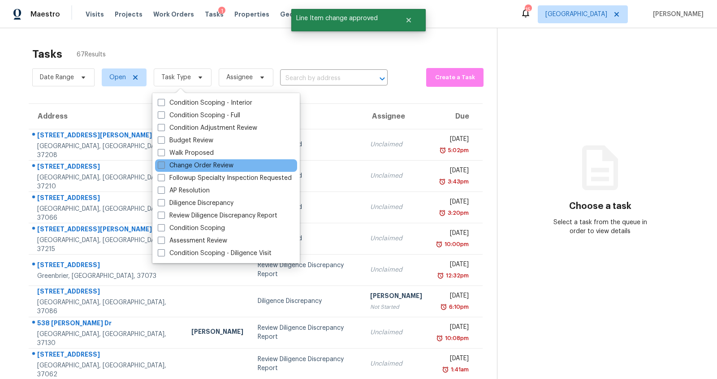
click at [201, 163] on label "Change Order Review" at bounding box center [196, 165] width 76 height 9
click at [164, 163] on input "Change Order Review" at bounding box center [161, 164] width 6 height 6
checkbox input "true"
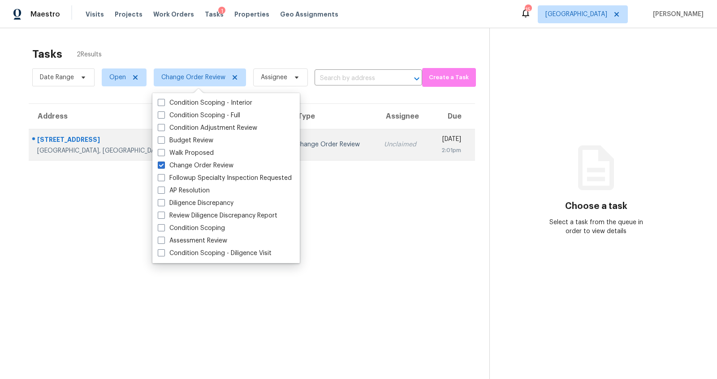
click at [59, 146] on div "[GEOGRAPHIC_DATA], [GEOGRAPHIC_DATA], 37218" at bounding box center [122, 150] width 170 height 9
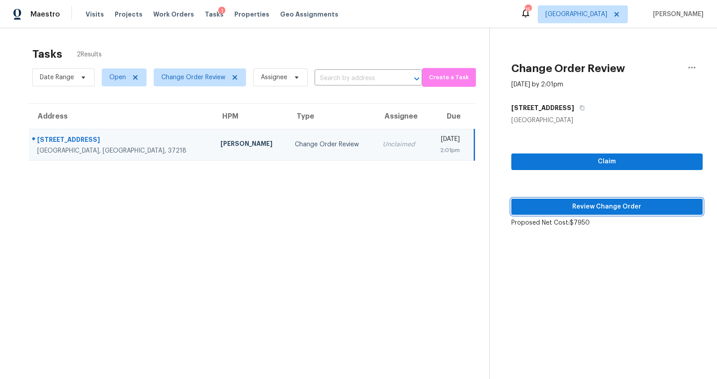
click at [581, 207] on span "Review Change Order" at bounding box center [606, 207] width 177 height 11
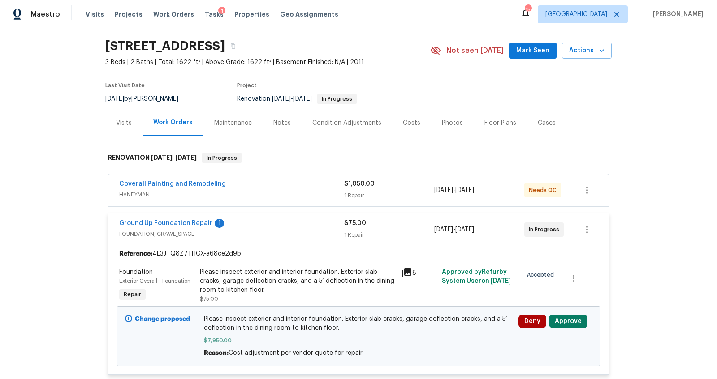
scroll to position [40, 0]
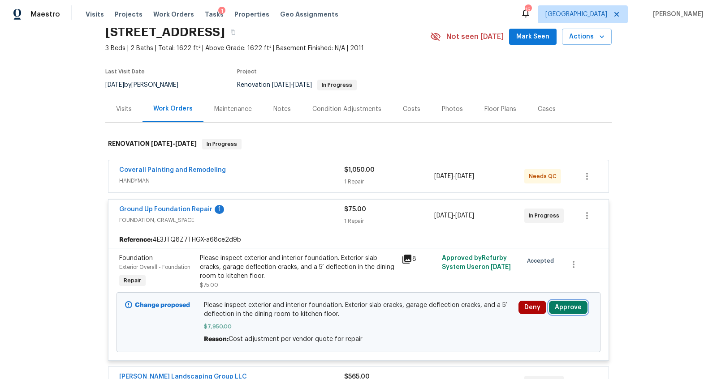
click at [559, 302] on button "Approve" at bounding box center [568, 307] width 39 height 13
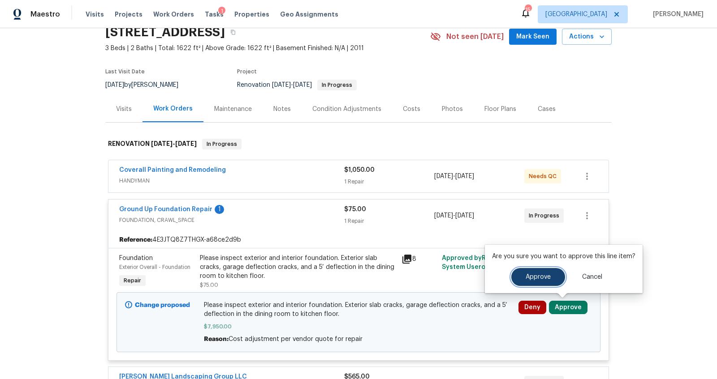
click at [541, 276] on span "Approve" at bounding box center [538, 277] width 25 height 7
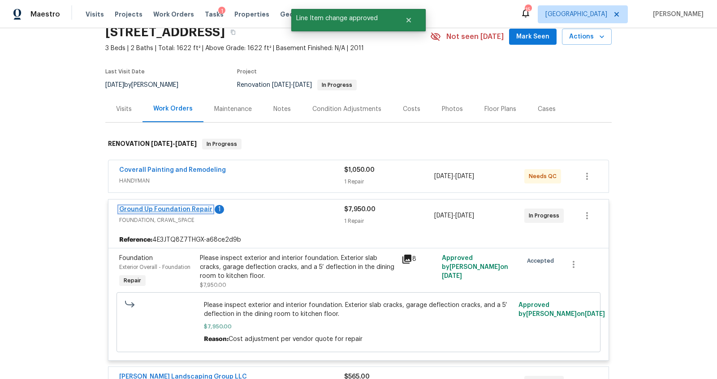
click at [196, 207] on link "Ground Up Foundation Repair" at bounding box center [165, 210] width 93 height 6
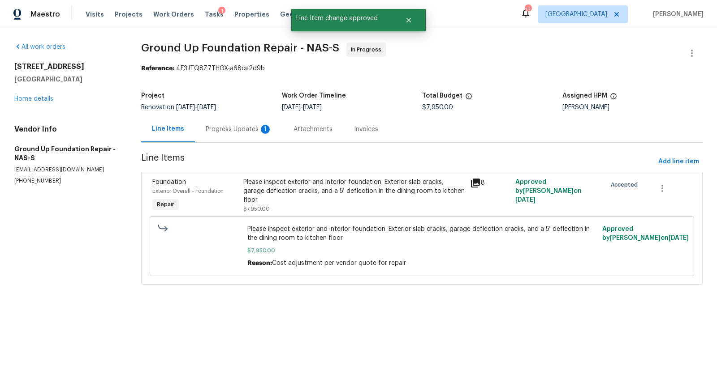
click at [226, 126] on div "Progress Updates 1" at bounding box center [239, 129] width 66 height 9
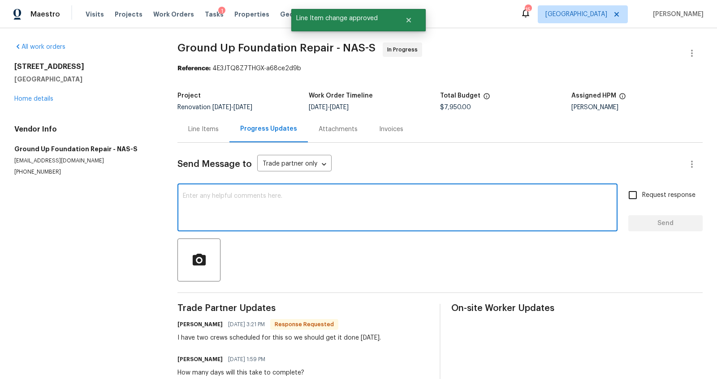
click at [244, 209] on textarea at bounding box center [397, 208] width 429 height 31
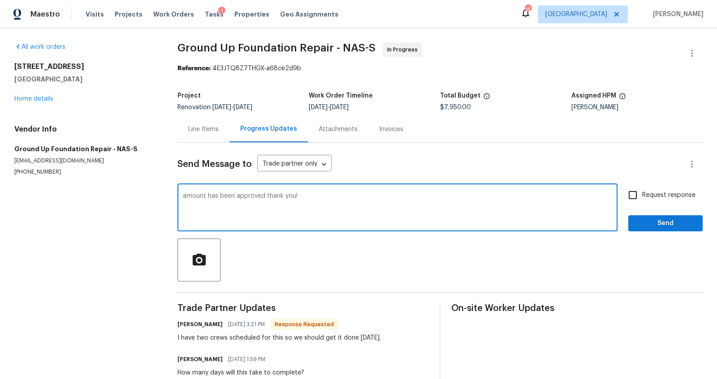
type textarea "amount has been approved thank you!"
click at [634, 195] on input "Request response" at bounding box center [632, 195] width 19 height 19
checkbox input "true"
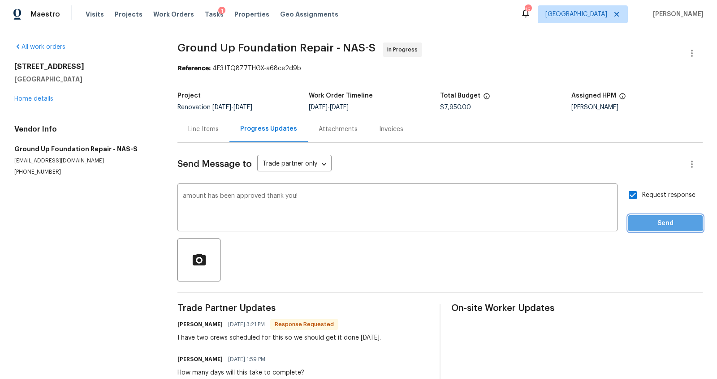
click at [635, 221] on span "Send" at bounding box center [665, 223] width 60 height 11
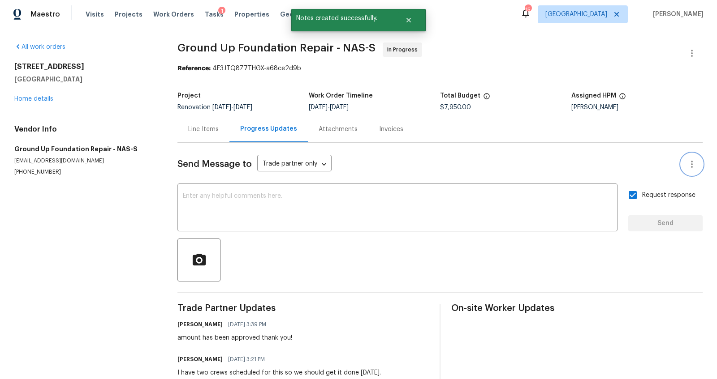
click at [686, 165] on icon "button" at bounding box center [691, 164] width 11 height 11
click at [682, 165] on li "Mark messages as unseen" at bounding box center [664, 164] width 91 height 15
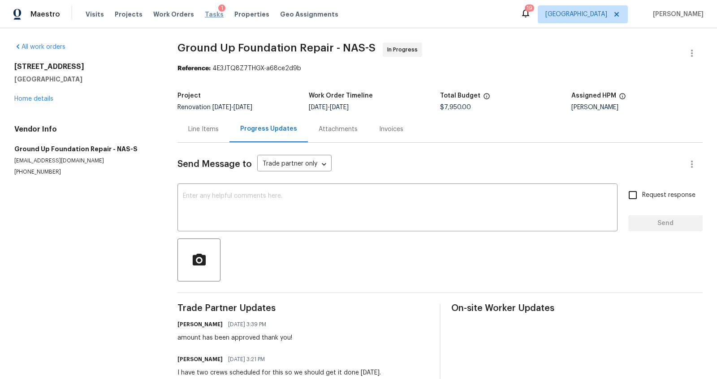
click at [205, 12] on span "Tasks" at bounding box center [214, 14] width 19 height 6
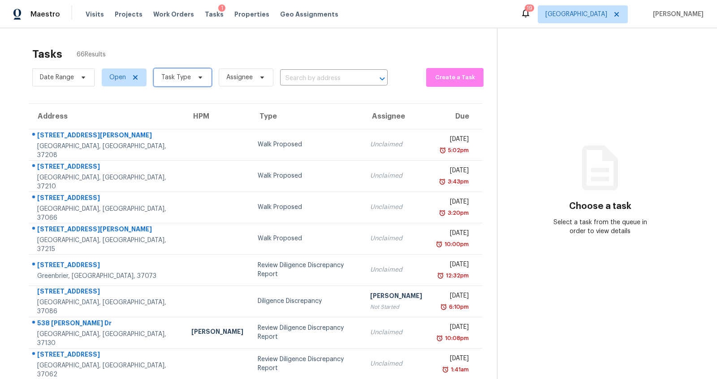
click at [183, 75] on span "Task Type" at bounding box center [176, 77] width 30 height 9
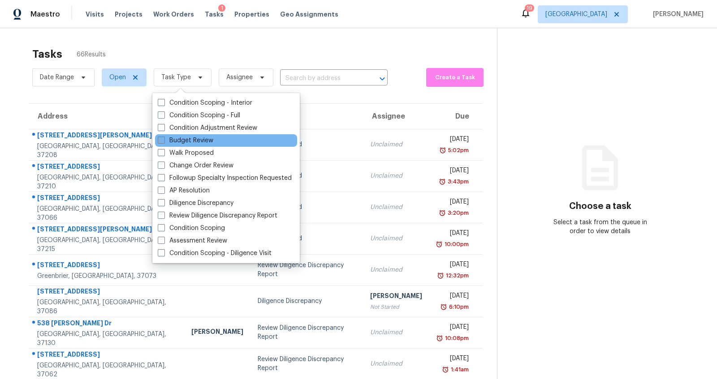
click at [193, 139] on label "Budget Review" at bounding box center [186, 140] width 56 height 9
click at [164, 139] on input "Budget Review" at bounding box center [161, 139] width 6 height 6
checkbox input "true"
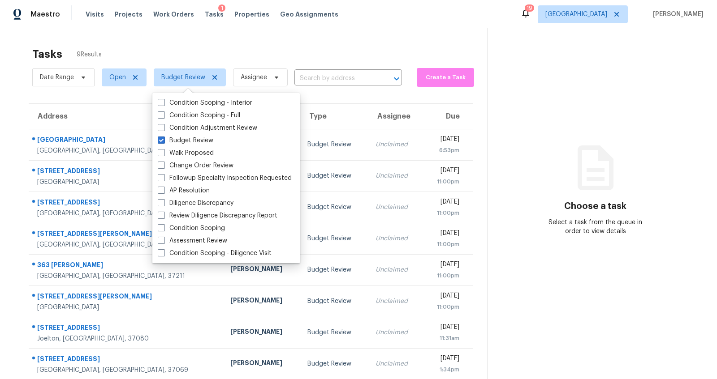
click at [9, 93] on div "Tasks 9 Results Date Range Open Budget Review Assignee ​ Create a Task Address …" at bounding box center [358, 223] width 717 height 391
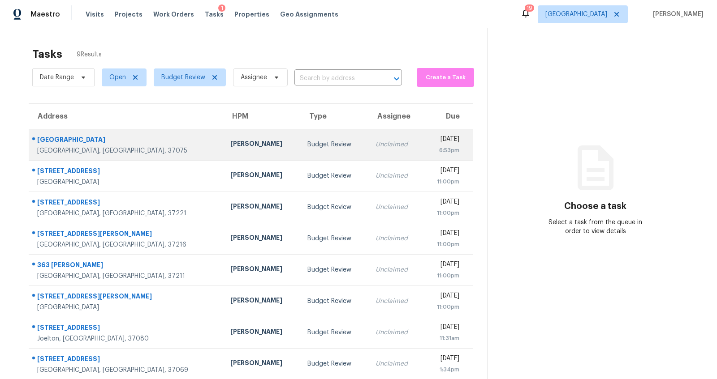
click at [73, 143] on div "[GEOGRAPHIC_DATA]" at bounding box center [126, 140] width 179 height 11
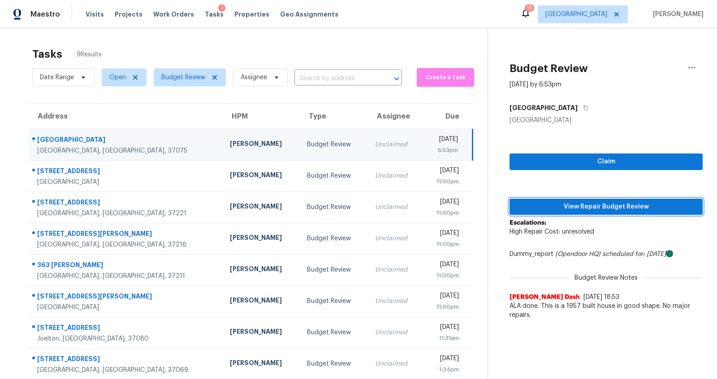
click at [591, 205] on span "View Repair Budget Review" at bounding box center [606, 207] width 179 height 11
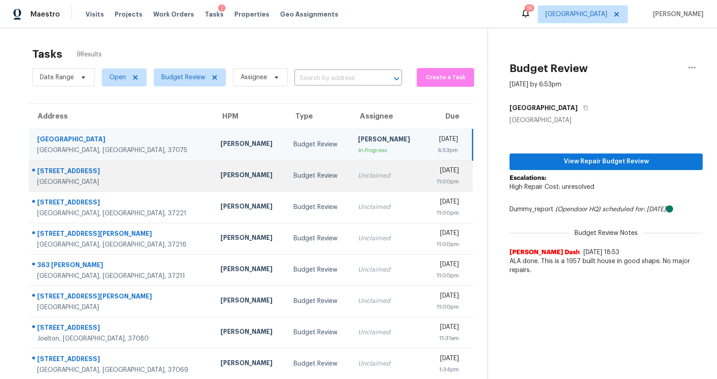
click at [59, 171] on div "[STREET_ADDRESS]" at bounding box center [121, 172] width 169 height 11
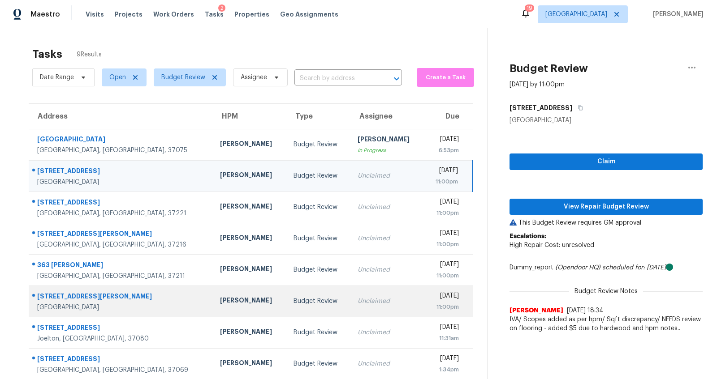
scroll to position [47, 0]
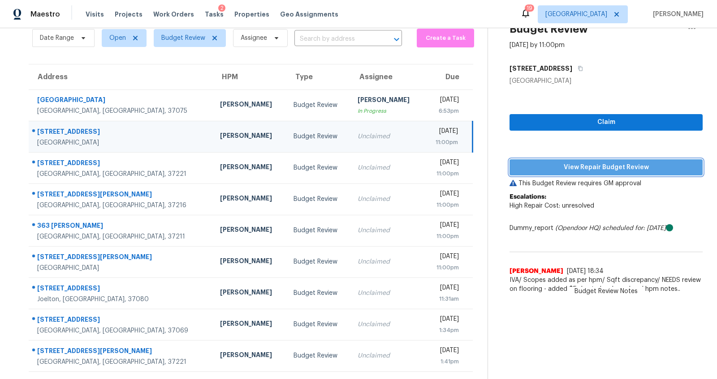
click at [646, 162] on span "View Repair Budget Review" at bounding box center [606, 167] width 179 height 11
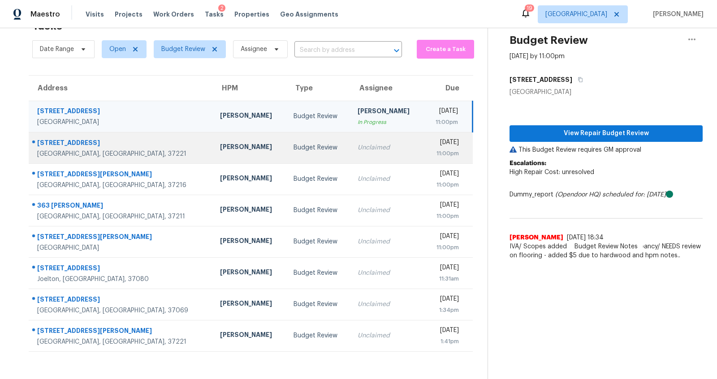
scroll to position [36, 0]
click at [77, 150] on div "[GEOGRAPHIC_DATA], [GEOGRAPHIC_DATA], 37221" at bounding box center [121, 154] width 168 height 9
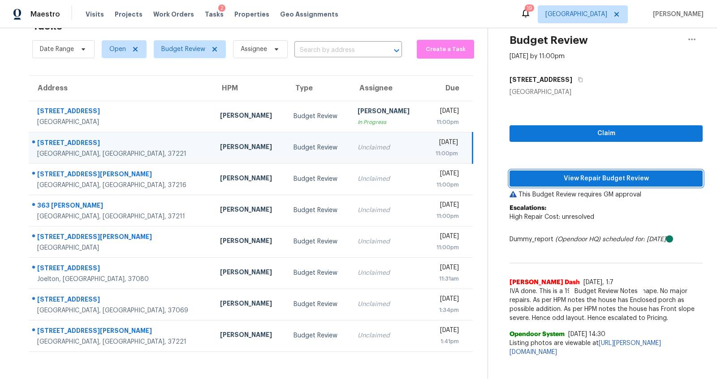
click at [590, 173] on span "View Repair Budget Review" at bounding box center [606, 178] width 179 height 11
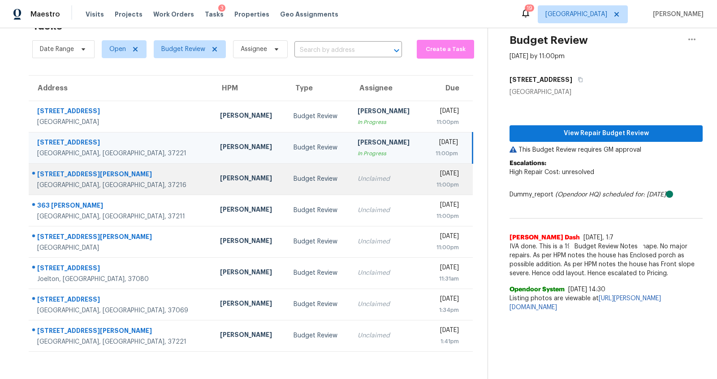
click at [69, 170] on div "[STREET_ADDRESS][PERSON_NAME]" at bounding box center [121, 175] width 168 height 11
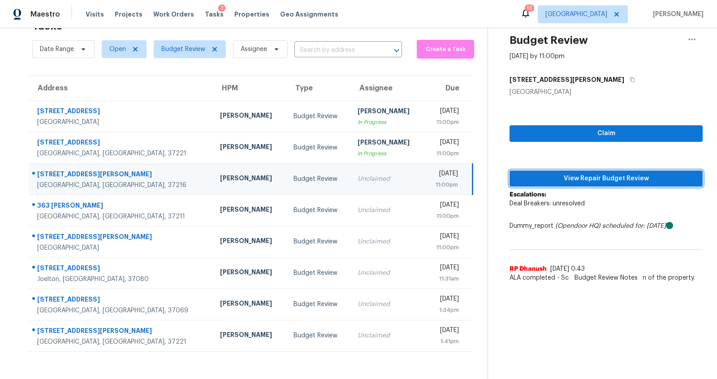
click at [616, 173] on span "View Repair Budget Review" at bounding box center [606, 178] width 179 height 11
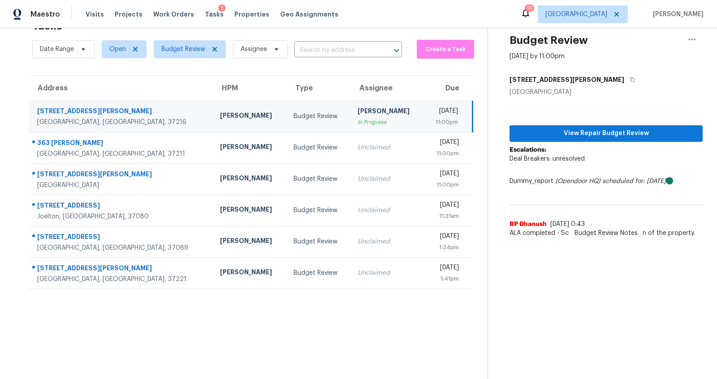
click at [27, 151] on div "Address HPM Type Assignee Due [STREET_ADDRESS][PERSON_NAME] [PERSON_NAME] Budge…" at bounding box center [250, 182] width 473 height 214
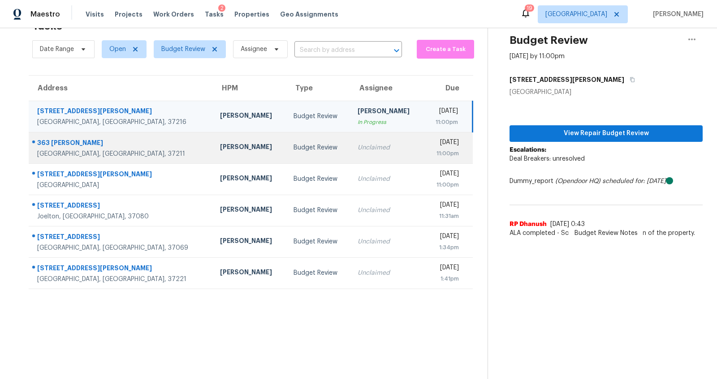
click at [48, 150] on div "[GEOGRAPHIC_DATA], [GEOGRAPHIC_DATA], 37211" at bounding box center [121, 154] width 168 height 9
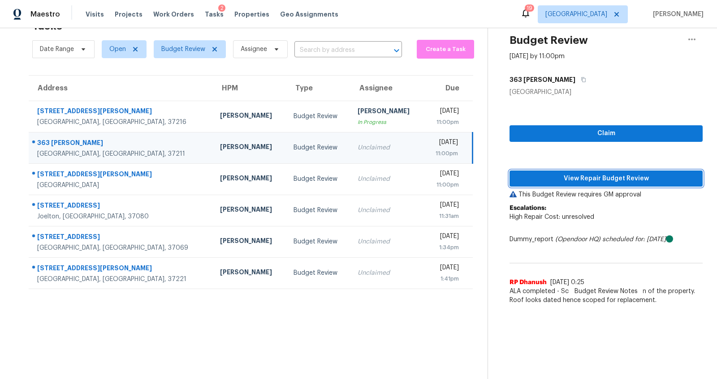
click at [577, 173] on span "View Repair Budget Review" at bounding box center [606, 178] width 179 height 11
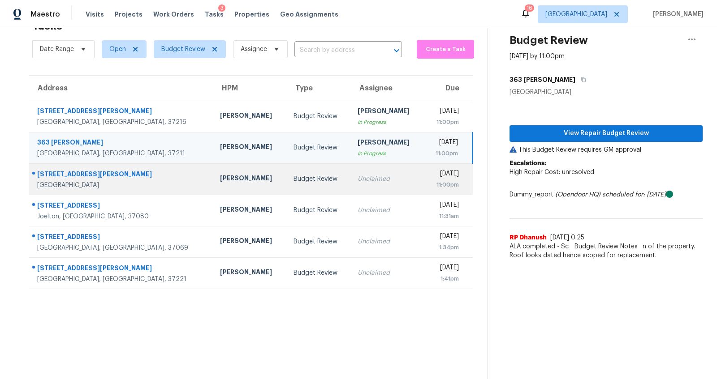
click at [77, 170] on div "[STREET_ADDRESS][PERSON_NAME]" at bounding box center [121, 175] width 168 height 11
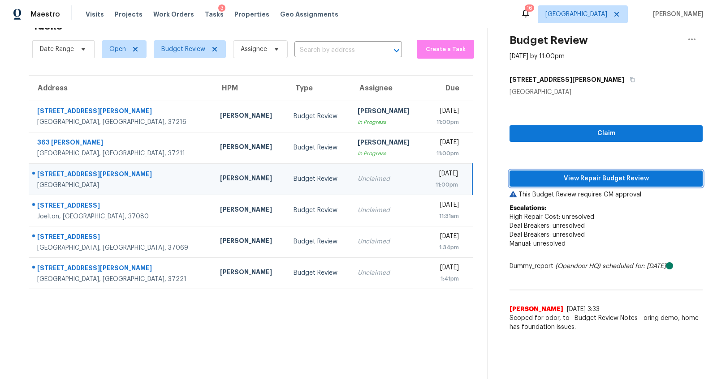
click at [615, 173] on span "View Repair Budget Review" at bounding box center [606, 178] width 179 height 11
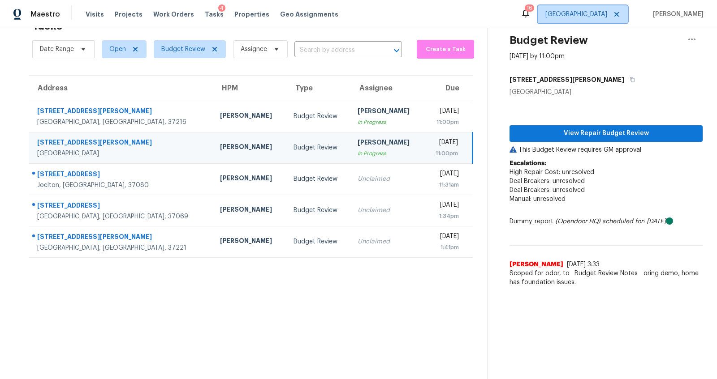
click at [597, 18] on span "[GEOGRAPHIC_DATA]" at bounding box center [576, 14] width 62 height 9
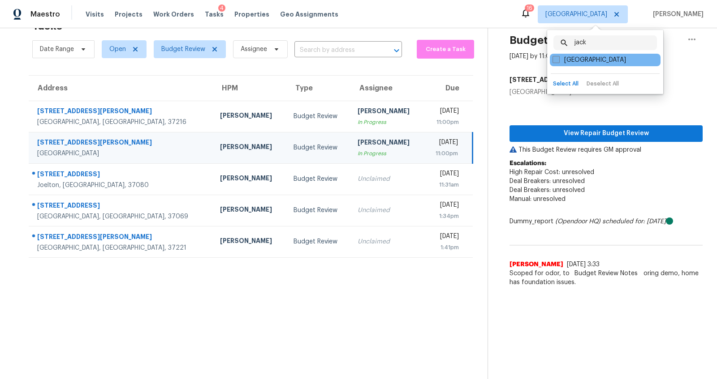
type input "jack"
click at [586, 58] on label "[GEOGRAPHIC_DATA]" at bounding box center [588, 60] width 73 height 9
click at [558, 58] on input "[GEOGRAPHIC_DATA]" at bounding box center [555, 59] width 6 height 6
checkbox input "true"
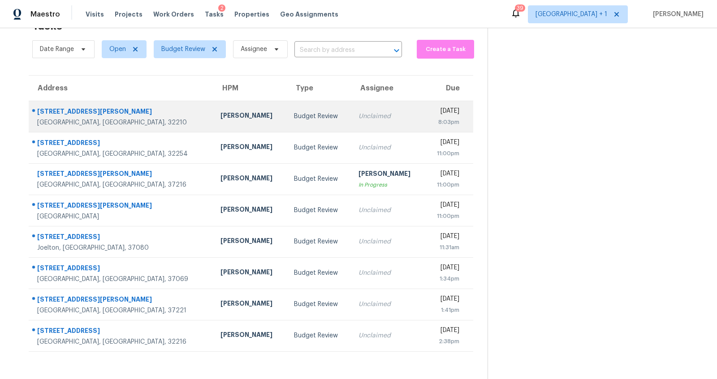
click at [72, 118] on div "[GEOGRAPHIC_DATA], [GEOGRAPHIC_DATA], 32210" at bounding box center [121, 122] width 169 height 9
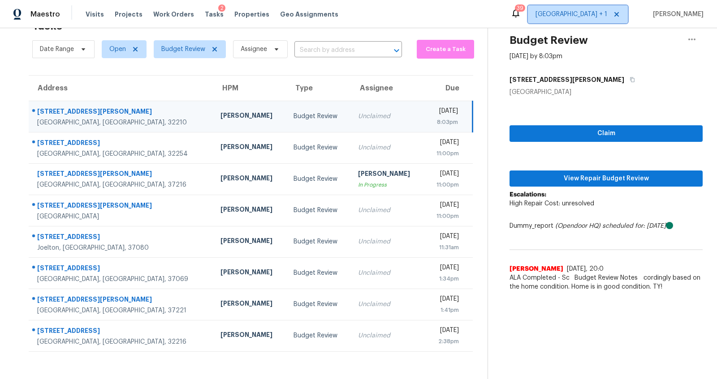
click at [564, 15] on span "[GEOGRAPHIC_DATA] + 1" at bounding box center [571, 14] width 72 height 9
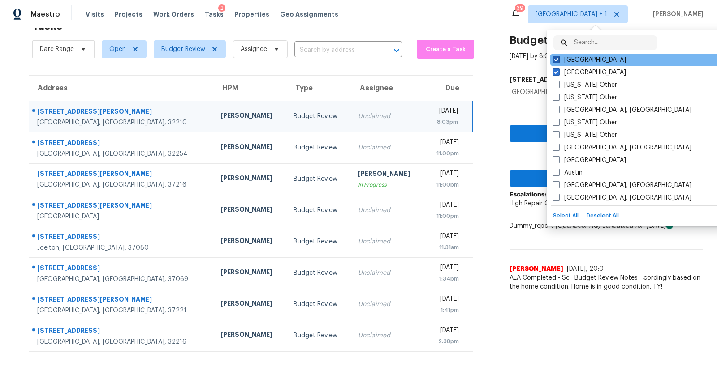
click at [575, 60] on label "[GEOGRAPHIC_DATA]" at bounding box center [588, 60] width 73 height 9
click at [558, 60] on input "[GEOGRAPHIC_DATA]" at bounding box center [555, 59] width 6 height 6
checkbox input "false"
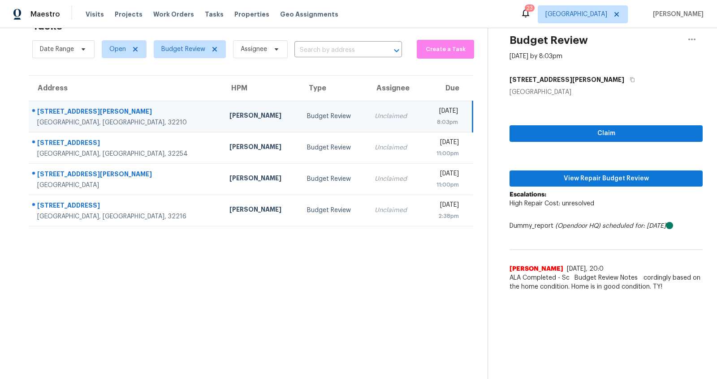
click at [114, 292] on section "Tasks 4 Results Date Range Open Budget Review Assignee ​ Create a Task Address …" at bounding box center [250, 196] width 473 height 365
click at [629, 173] on span "View Repair Budget Review" at bounding box center [606, 178] width 179 height 11
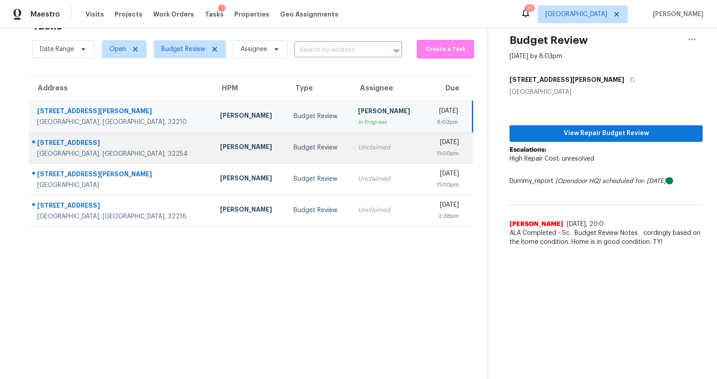
click at [70, 150] on td "[STREET_ADDRESS]" at bounding box center [121, 147] width 184 height 31
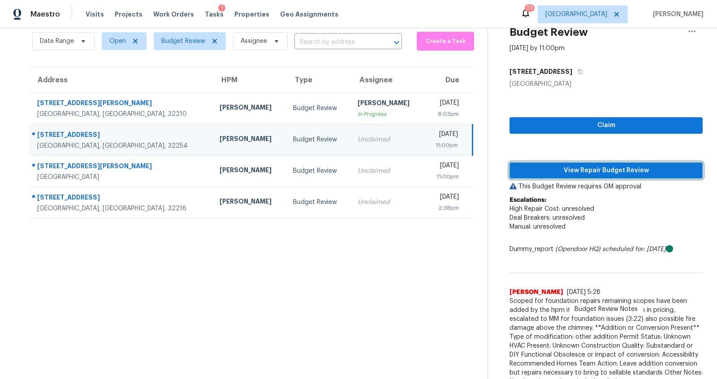
click at [615, 171] on span "View Repair Budget Review" at bounding box center [606, 170] width 179 height 11
